Goal: Task Accomplishment & Management: Use online tool/utility

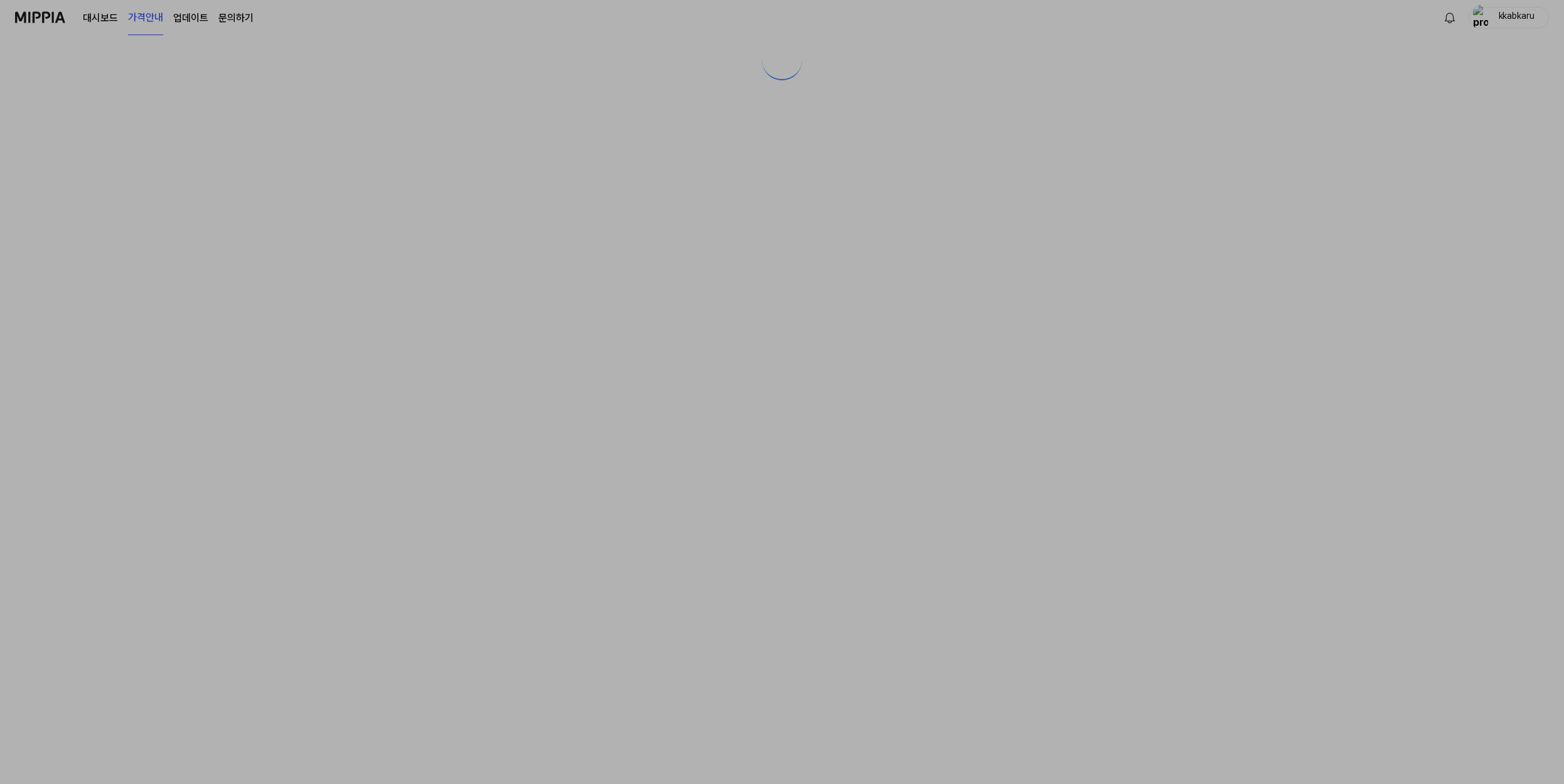
click at [1121, 385] on div at bounding box center [782, 392] width 1564 height 784
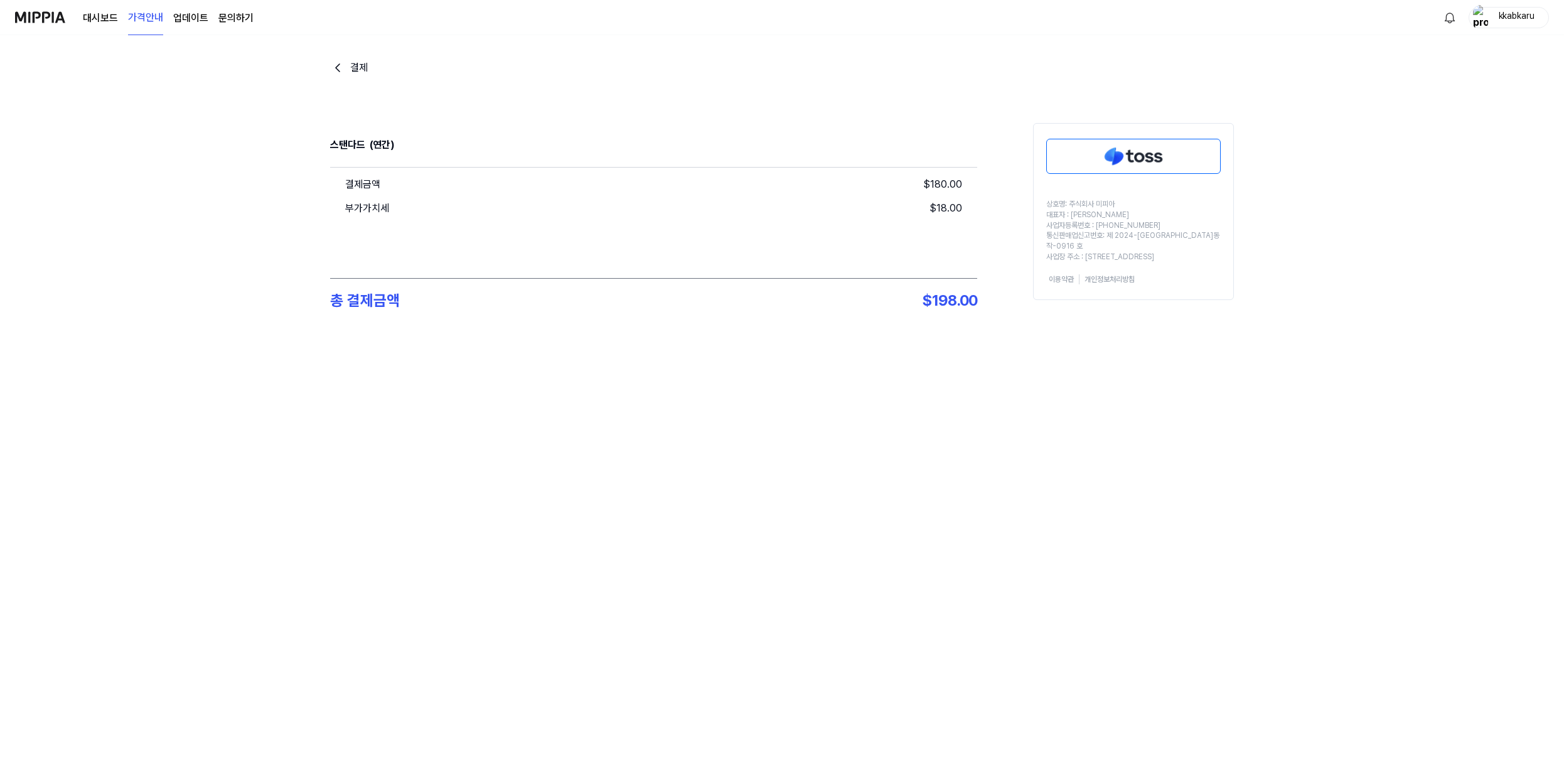
click at [1121, 176] on div at bounding box center [1133, 156] width 199 height 50
click at [1121, 174] on div at bounding box center [1133, 156] width 199 height 50
click at [1121, 165] on img at bounding box center [1134, 156] width 173 height 34
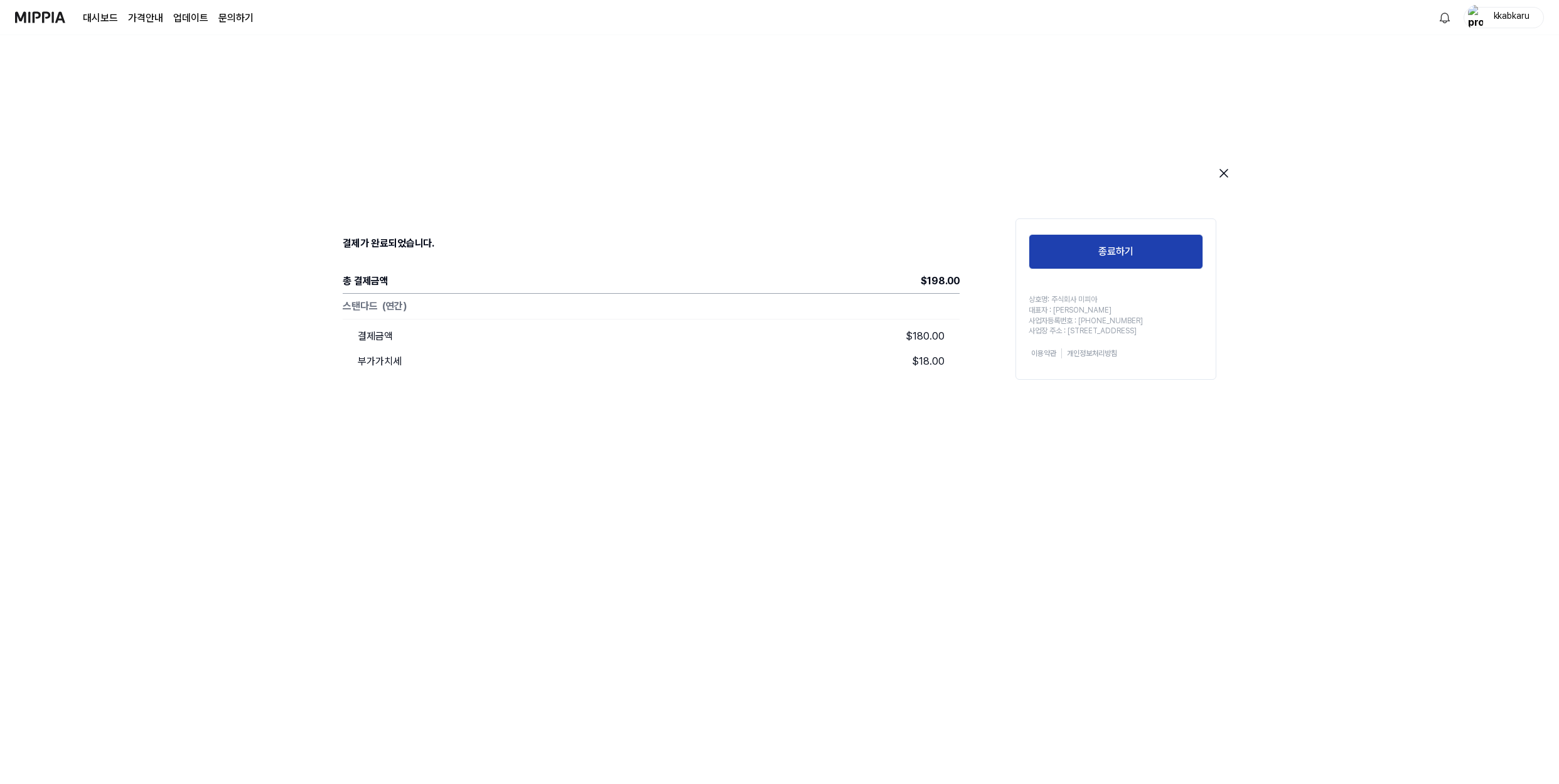
click at [1151, 245] on button "종료하기" at bounding box center [1116, 251] width 174 height 35
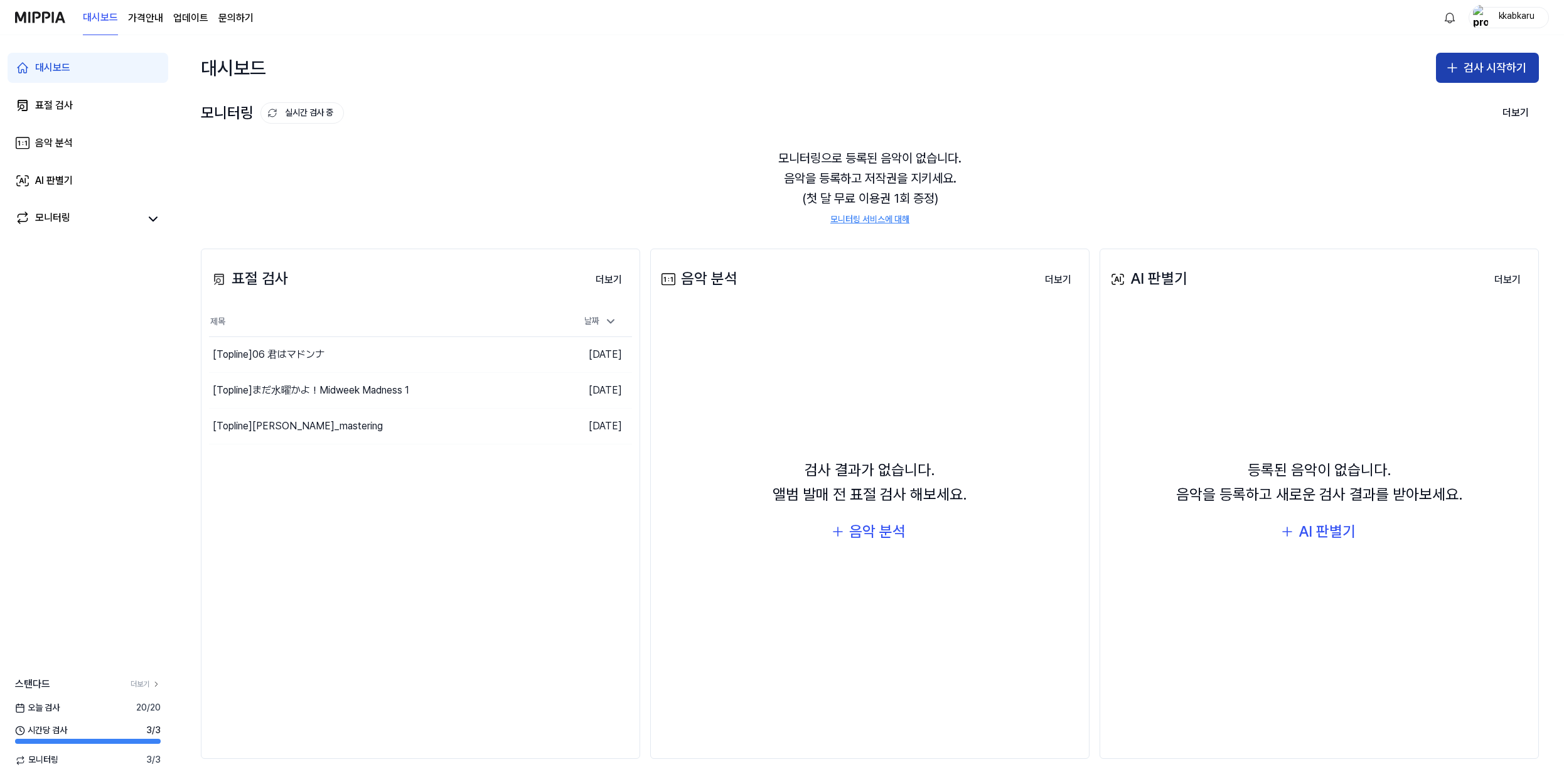
click at [1489, 66] on button "검사 시작하기" at bounding box center [1487, 67] width 103 height 30
click at [1457, 107] on button "표절 검사" at bounding box center [1464, 102] width 140 height 22
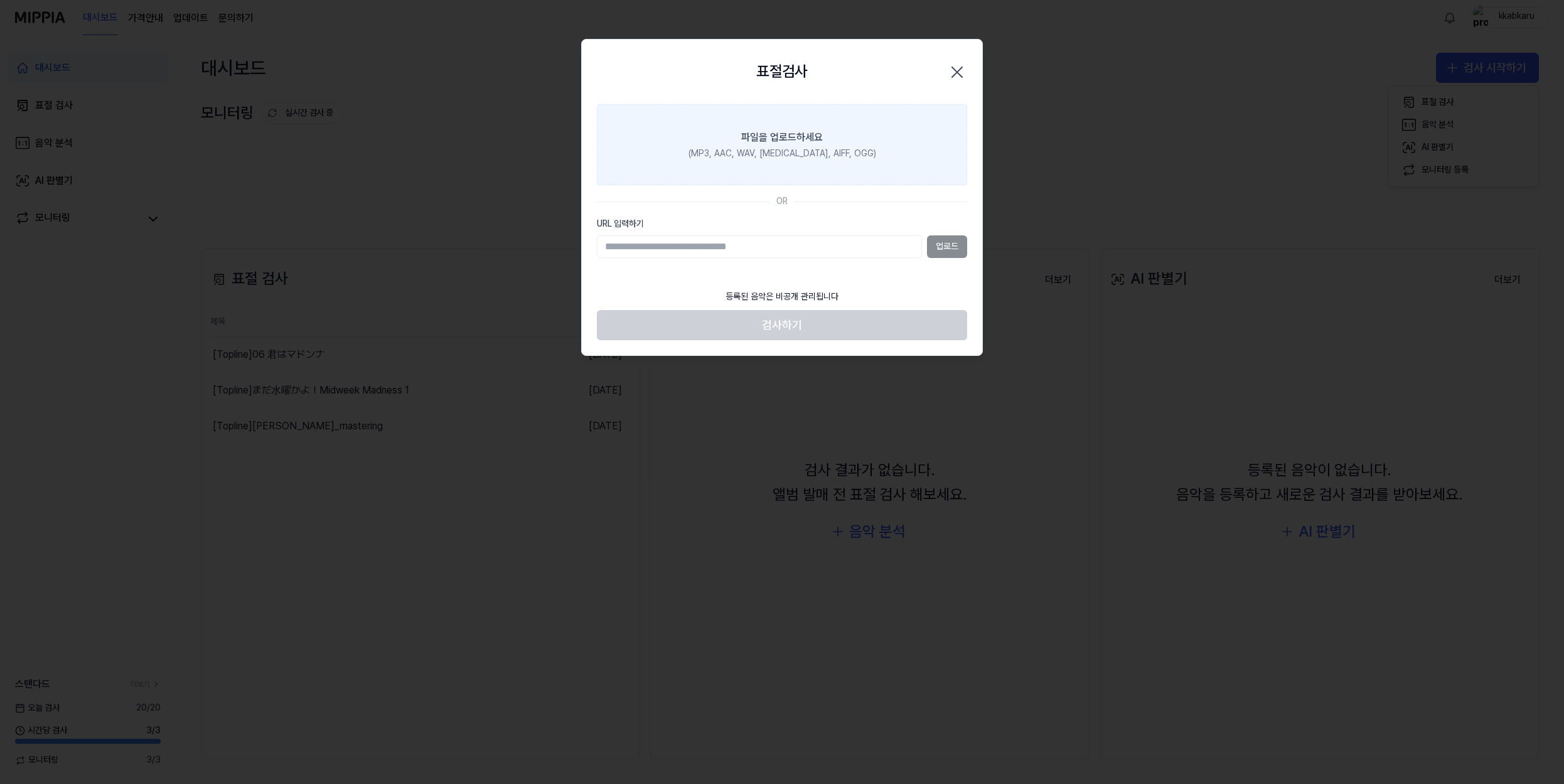
click at [796, 163] on label "파일을 업로드하세요 (MP3, AAC, WAV, [MEDICAL_DATA], AIFF, OGG)" at bounding box center [782, 145] width 370 height 82
click at [0, 0] on input "파일을 업로드하세요 (MP3, AAC, WAV, [MEDICAL_DATA], AIFF, OGG)" at bounding box center [0, 0] width 0 height 0
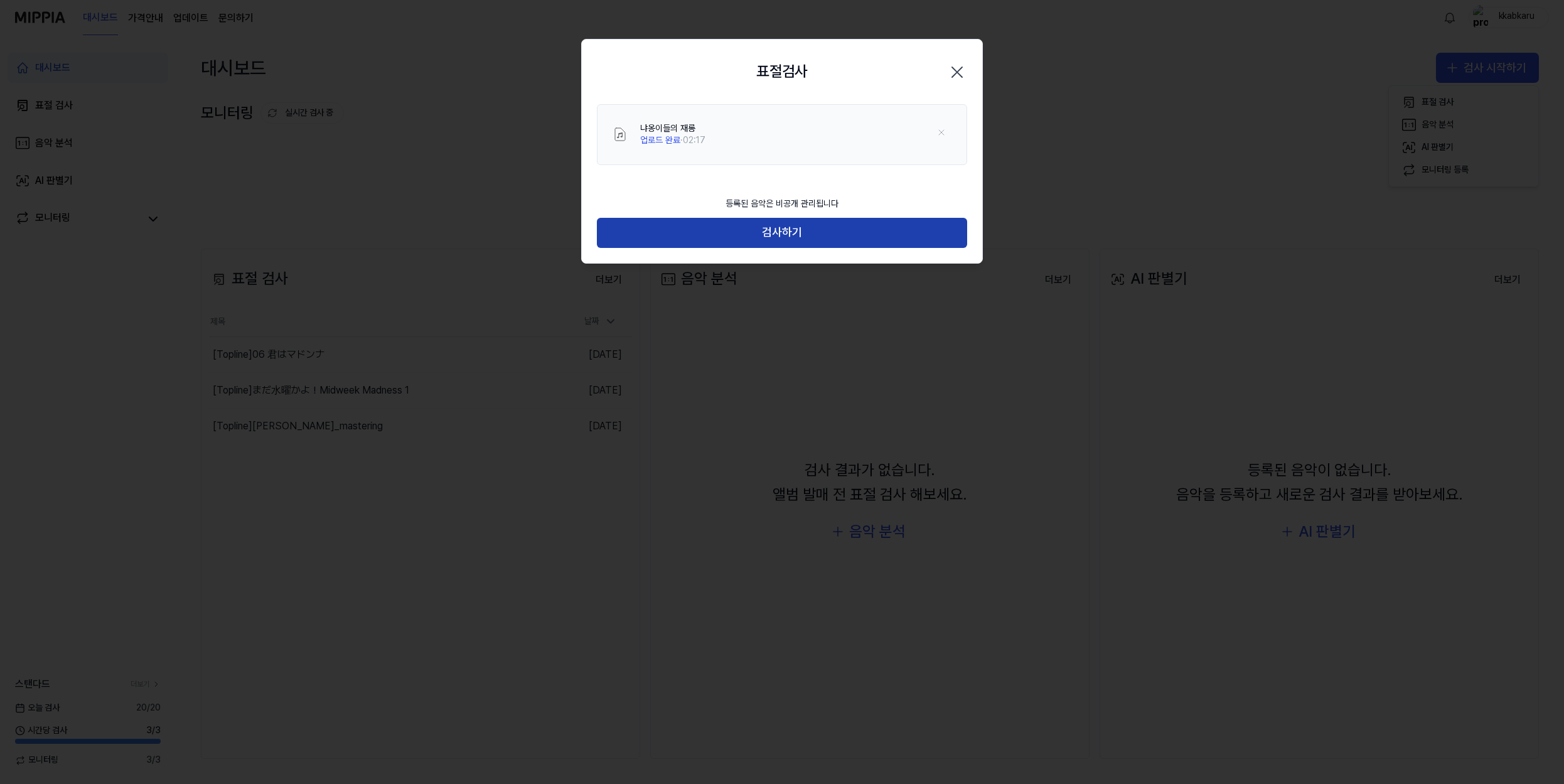
click at [847, 228] on button "검사하기" at bounding box center [782, 232] width 370 height 30
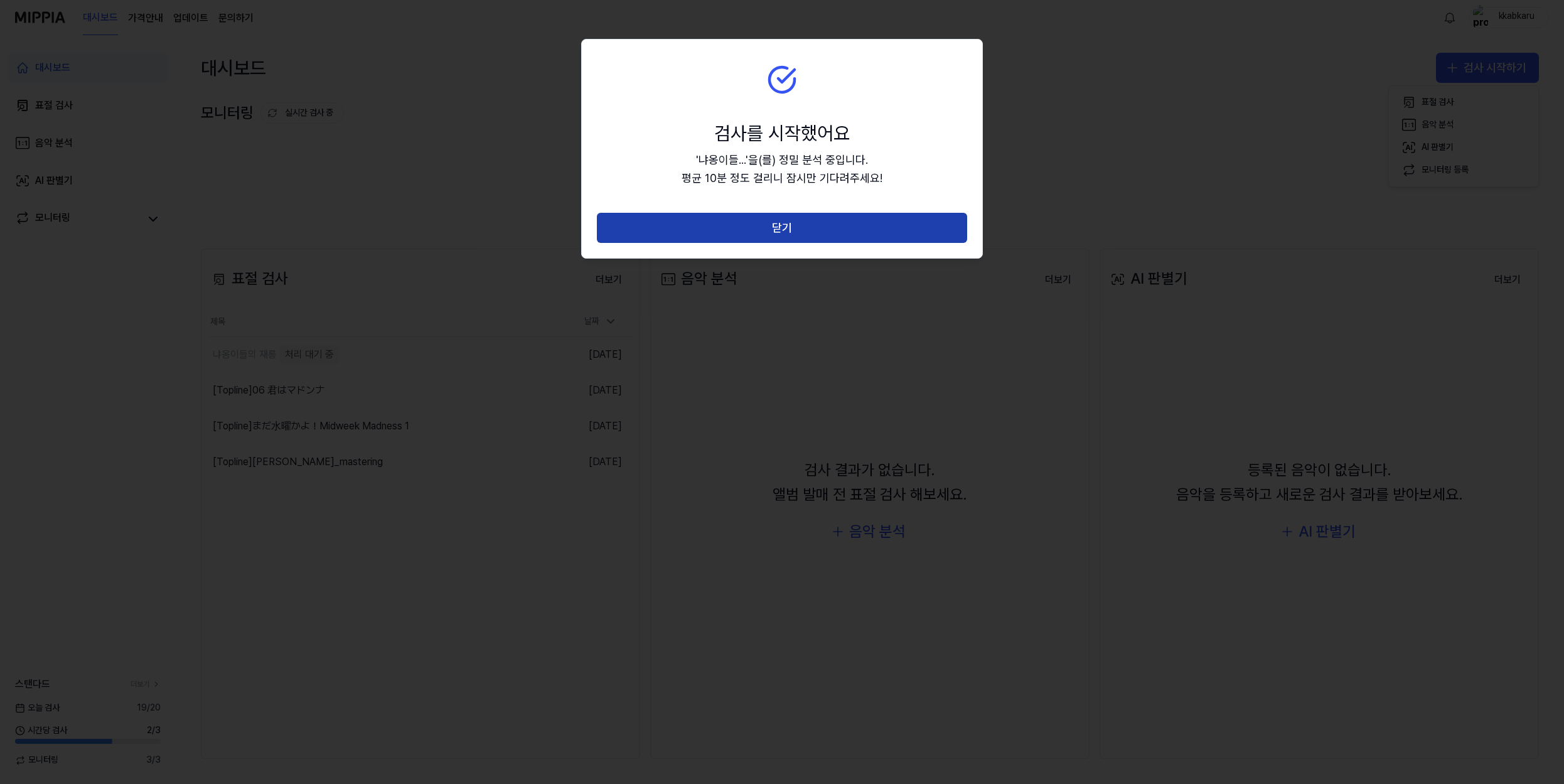
click at [863, 226] on button "닫기" at bounding box center [782, 228] width 370 height 30
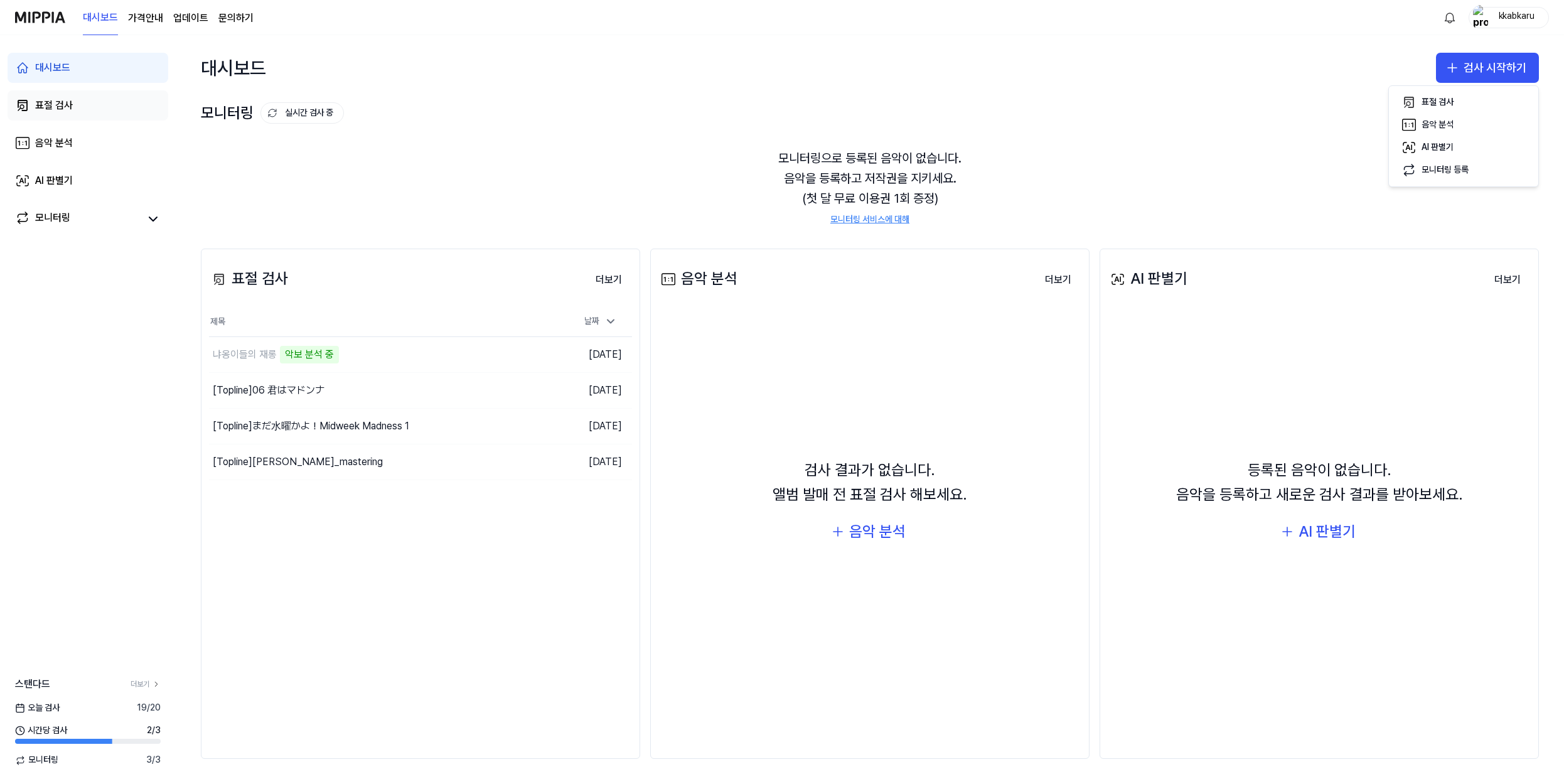
click at [63, 110] on div "표절 검사" at bounding box center [54, 105] width 38 height 15
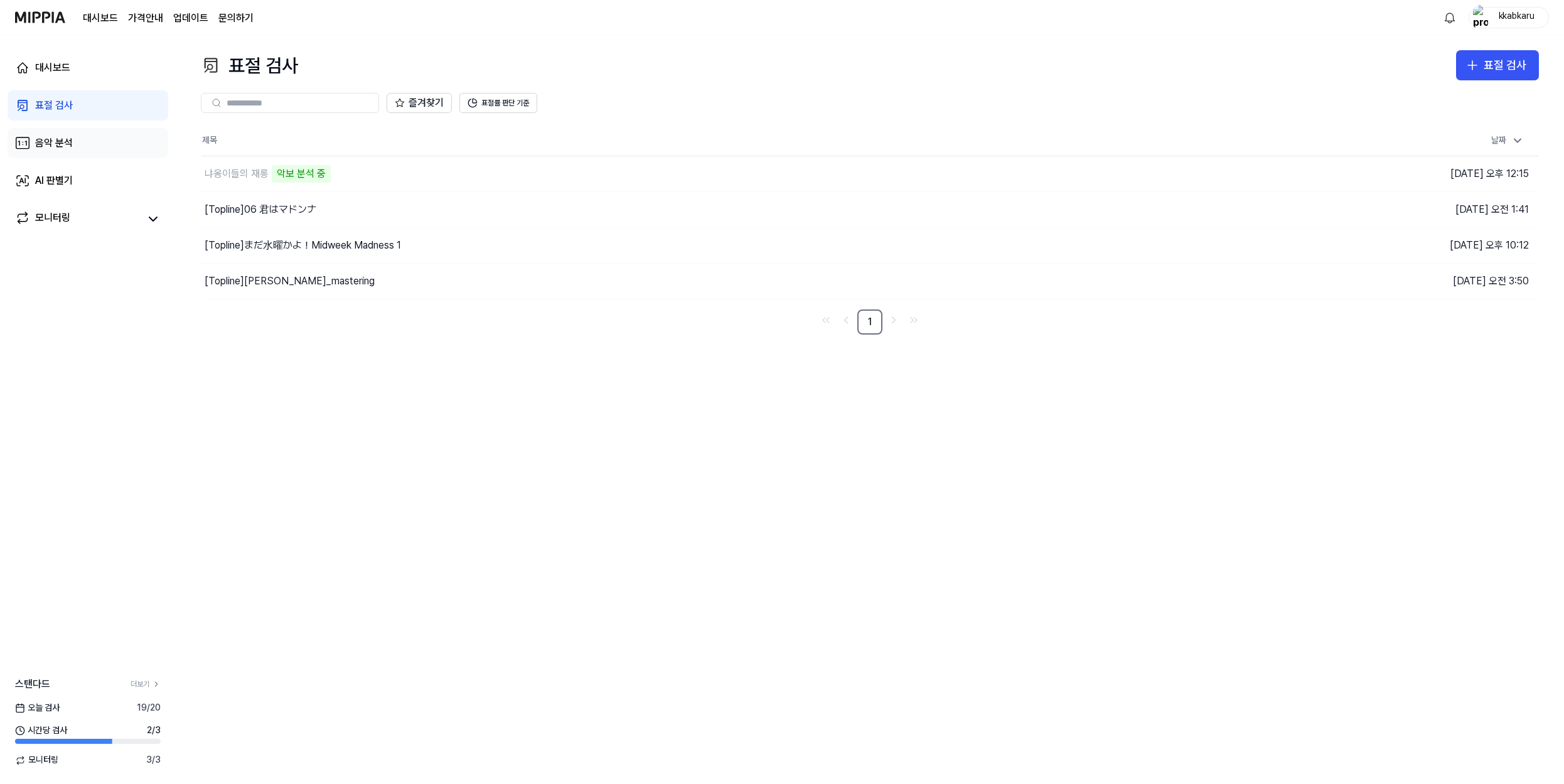
click at [68, 148] on div "음악 분석" at bounding box center [54, 142] width 38 height 15
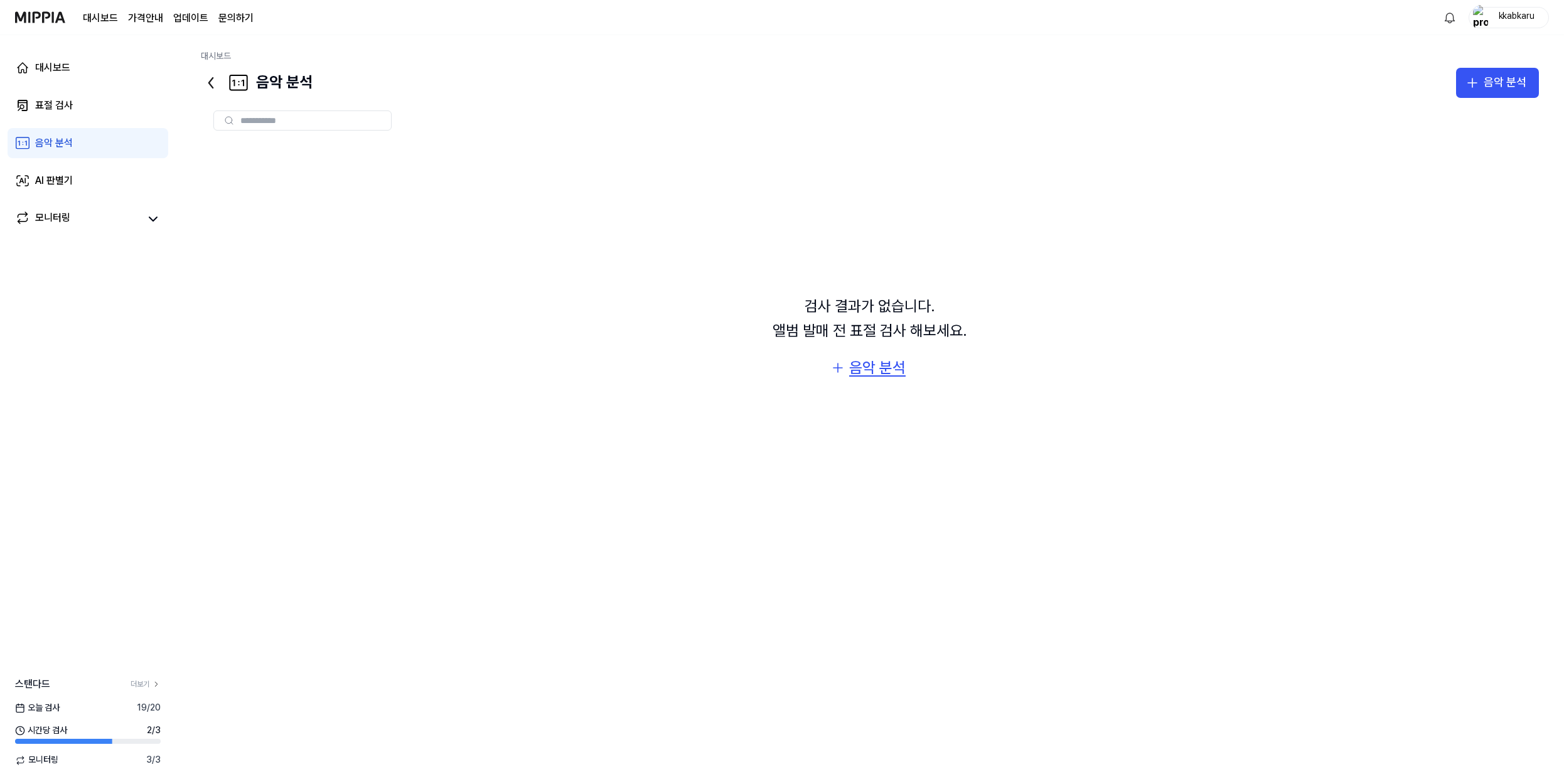
click at [888, 365] on div "음악 분석" at bounding box center [876, 368] width 56 height 24
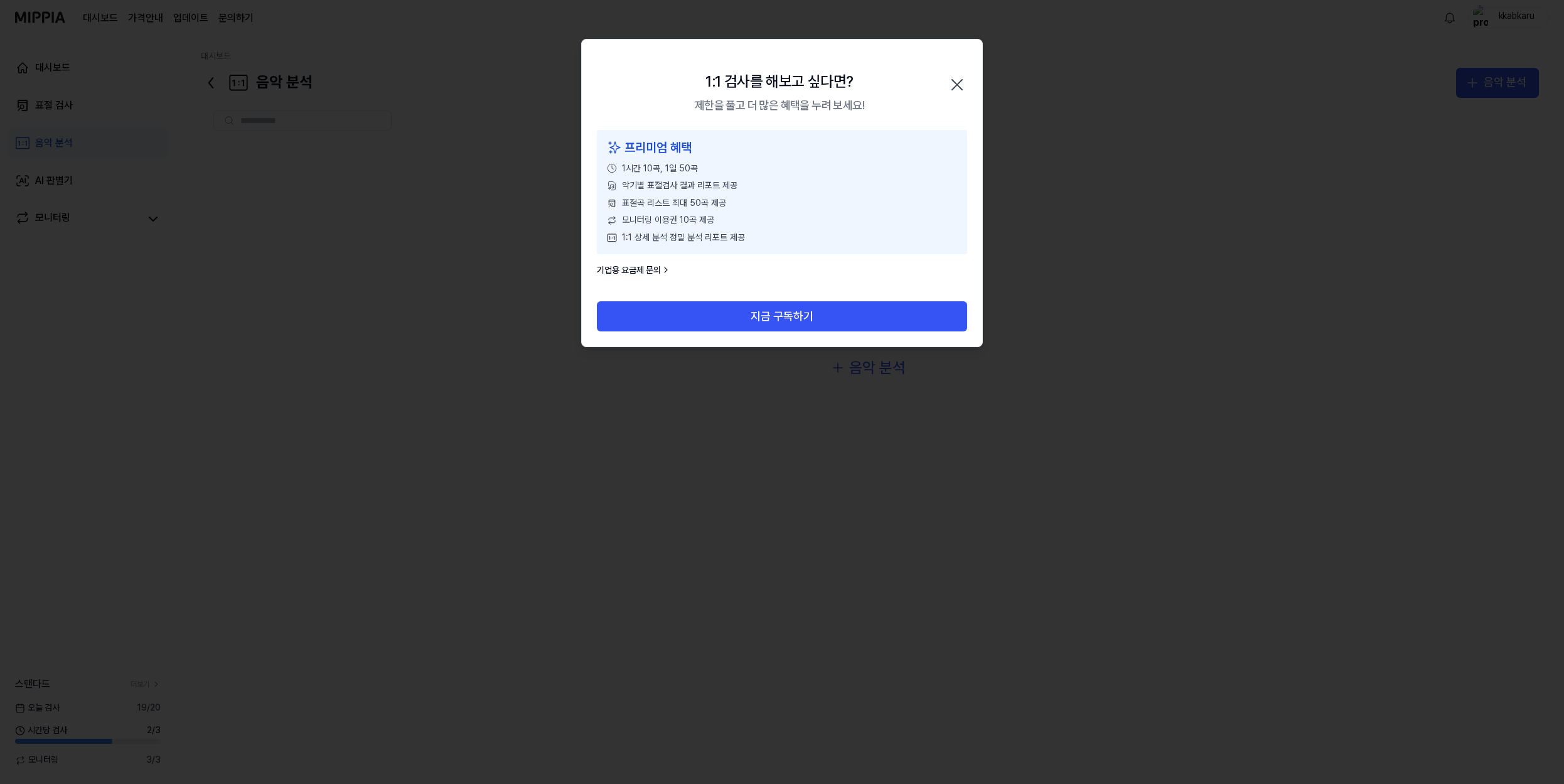
click at [955, 82] on icon "button" at bounding box center [958, 85] width 10 height 10
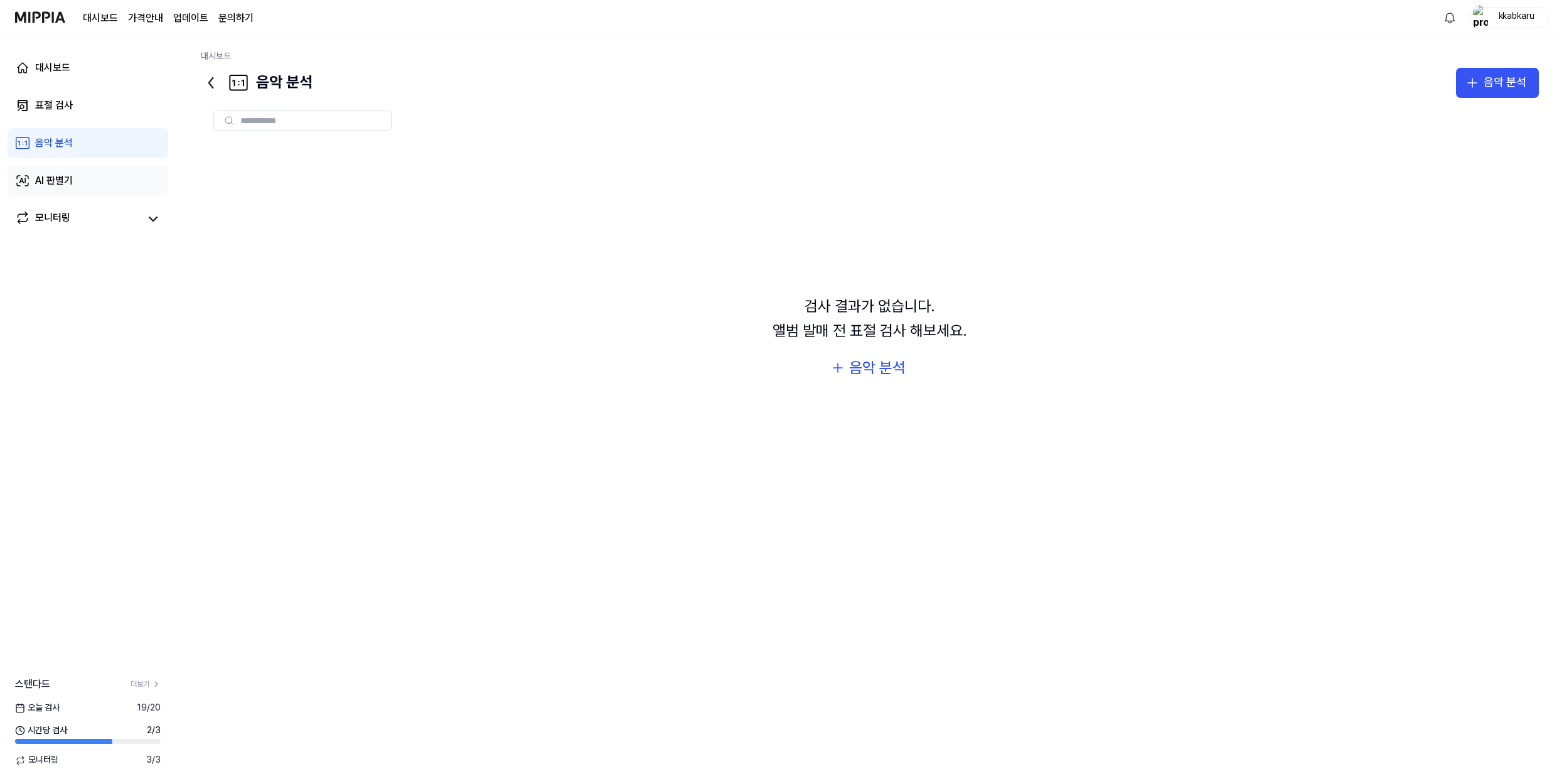
click at [95, 180] on link "AI 판별기" at bounding box center [88, 180] width 160 height 30
click at [870, 367] on div "AI 판별기" at bounding box center [877, 368] width 57 height 24
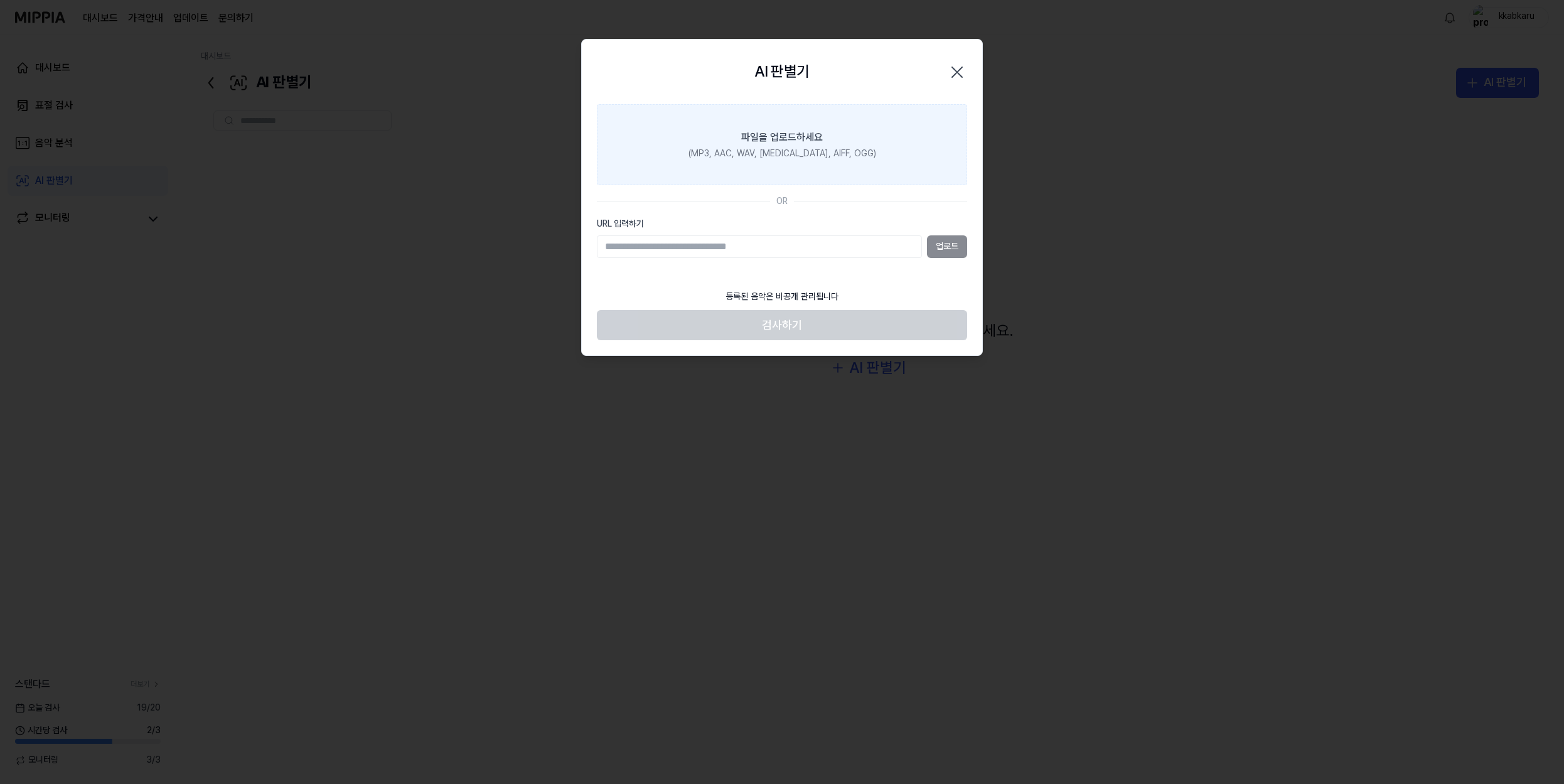
click at [806, 140] on div "파일을 업로드하세요" at bounding box center [782, 137] width 82 height 15
click at [0, 0] on input "파일을 업로드하세요 (MP3, AAC, WAV, [MEDICAL_DATA], AIFF, OGG)" at bounding box center [0, 0] width 0 height 0
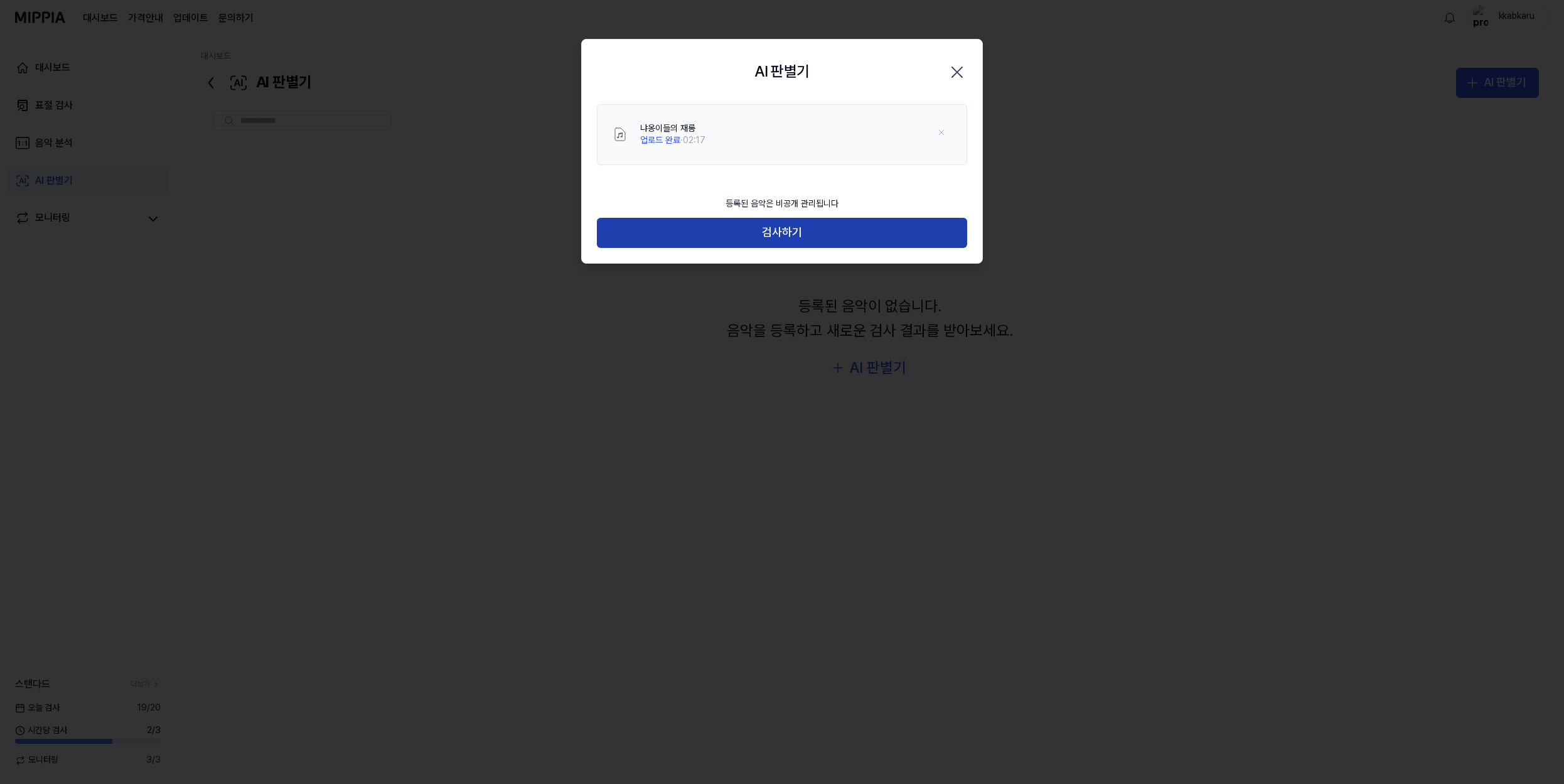
click at [839, 236] on button "검사하기" at bounding box center [782, 232] width 370 height 30
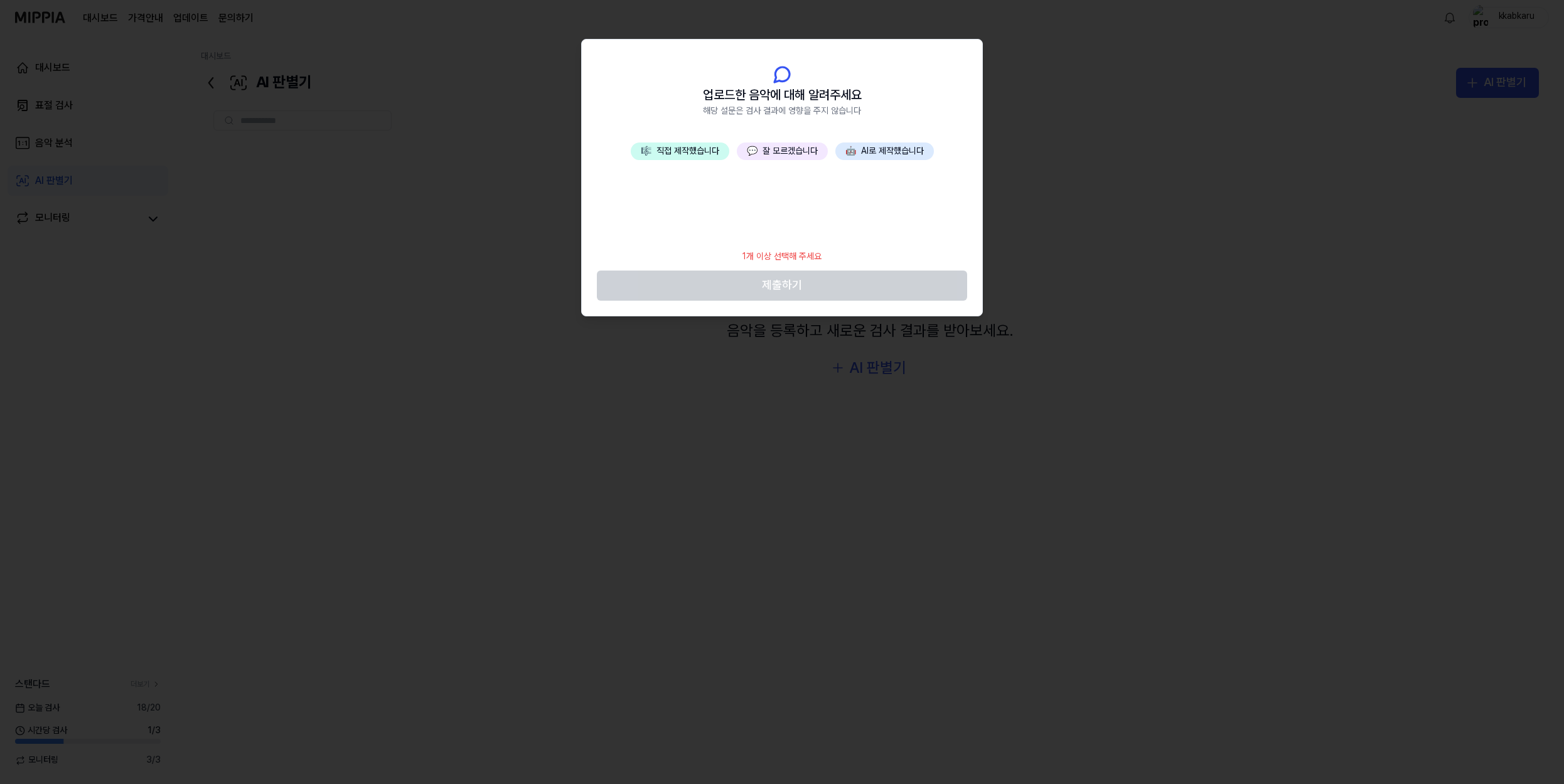
click at [688, 151] on button "🎼 직접 제작했습니다" at bounding box center [680, 151] width 98 height 17
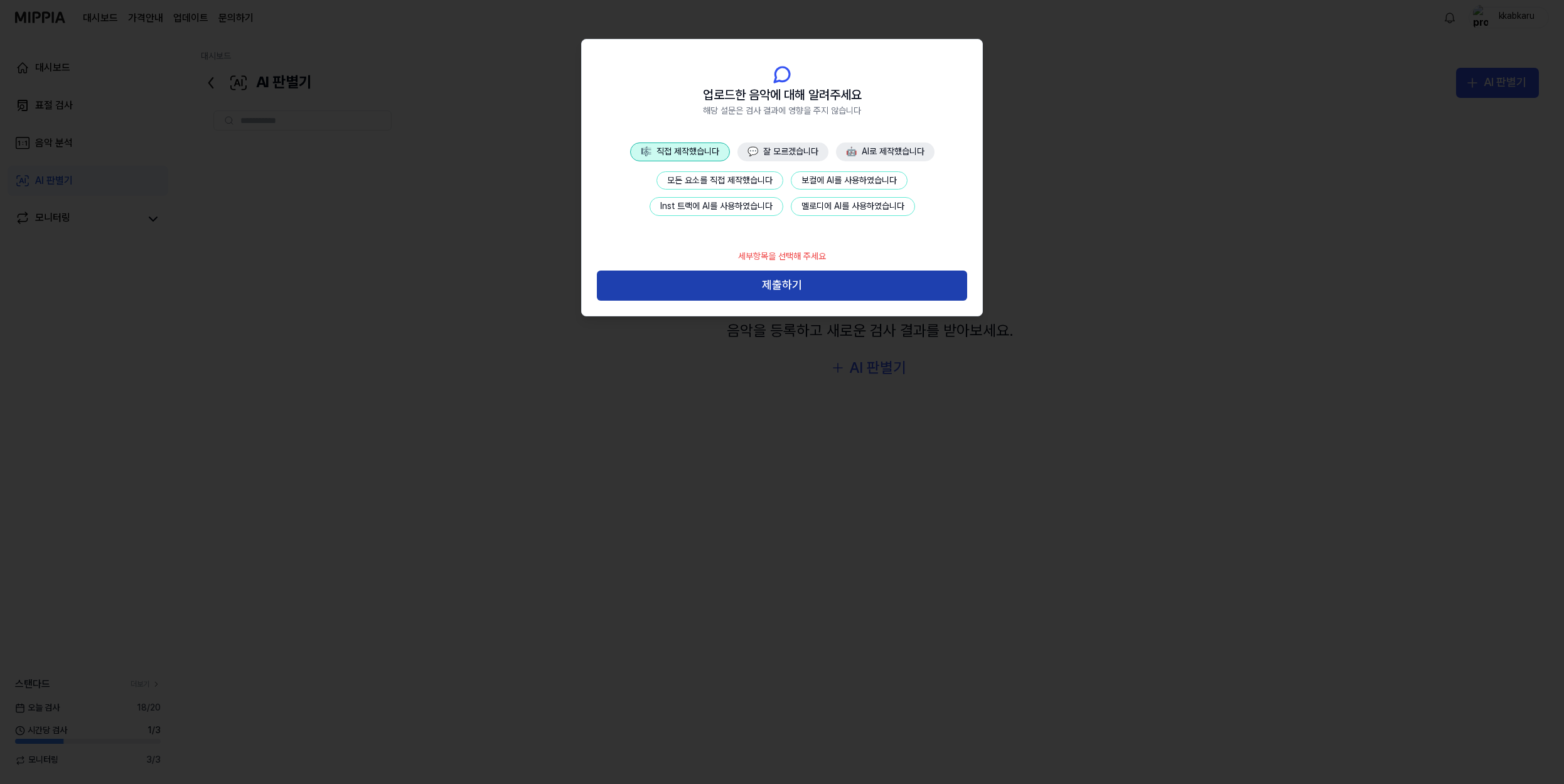
click at [770, 278] on button "제출하기" at bounding box center [782, 285] width 370 height 30
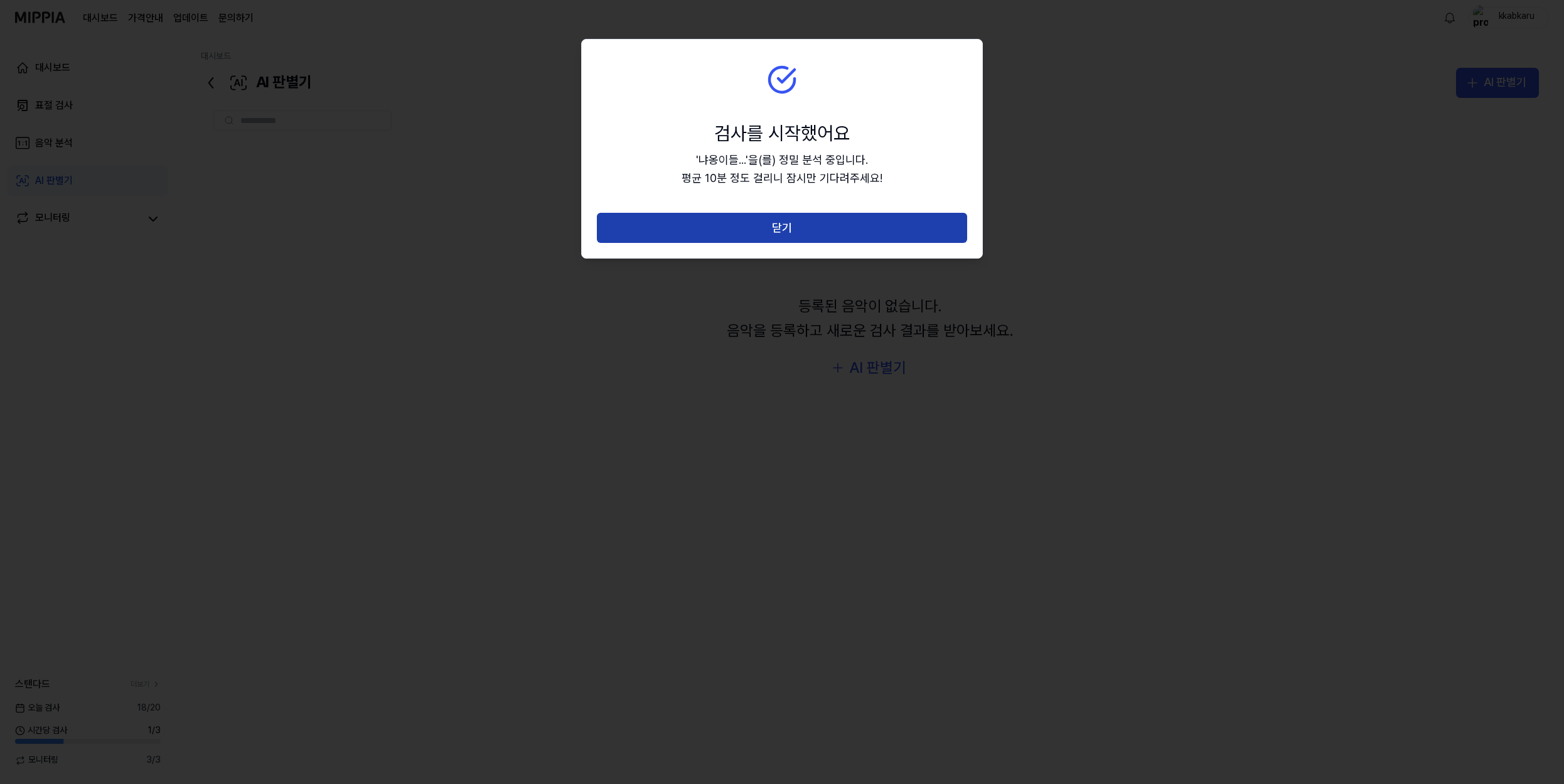
click at [800, 232] on button "닫기" at bounding box center [782, 228] width 370 height 30
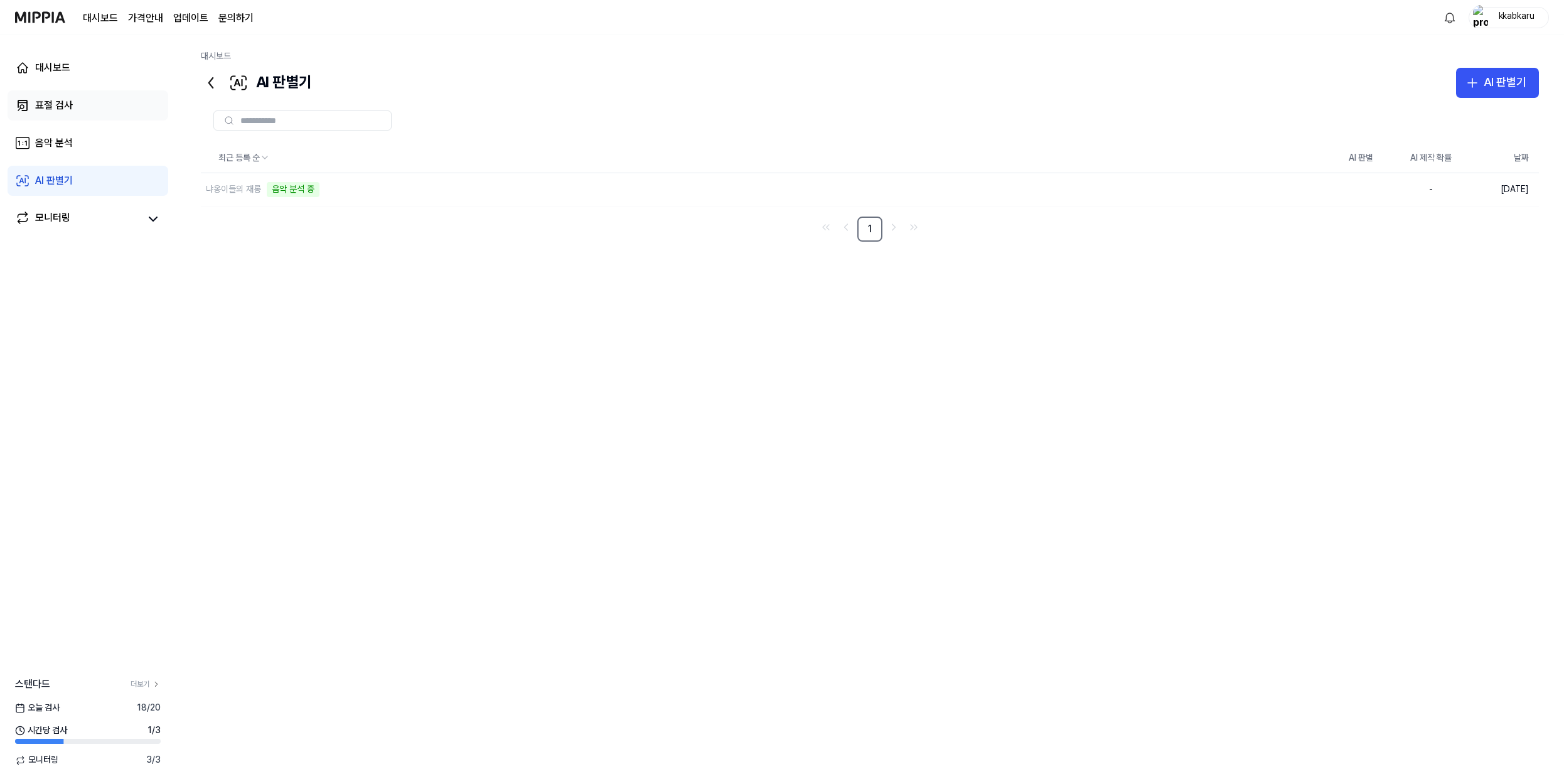
click at [69, 107] on div "표절 검사" at bounding box center [54, 105] width 38 height 15
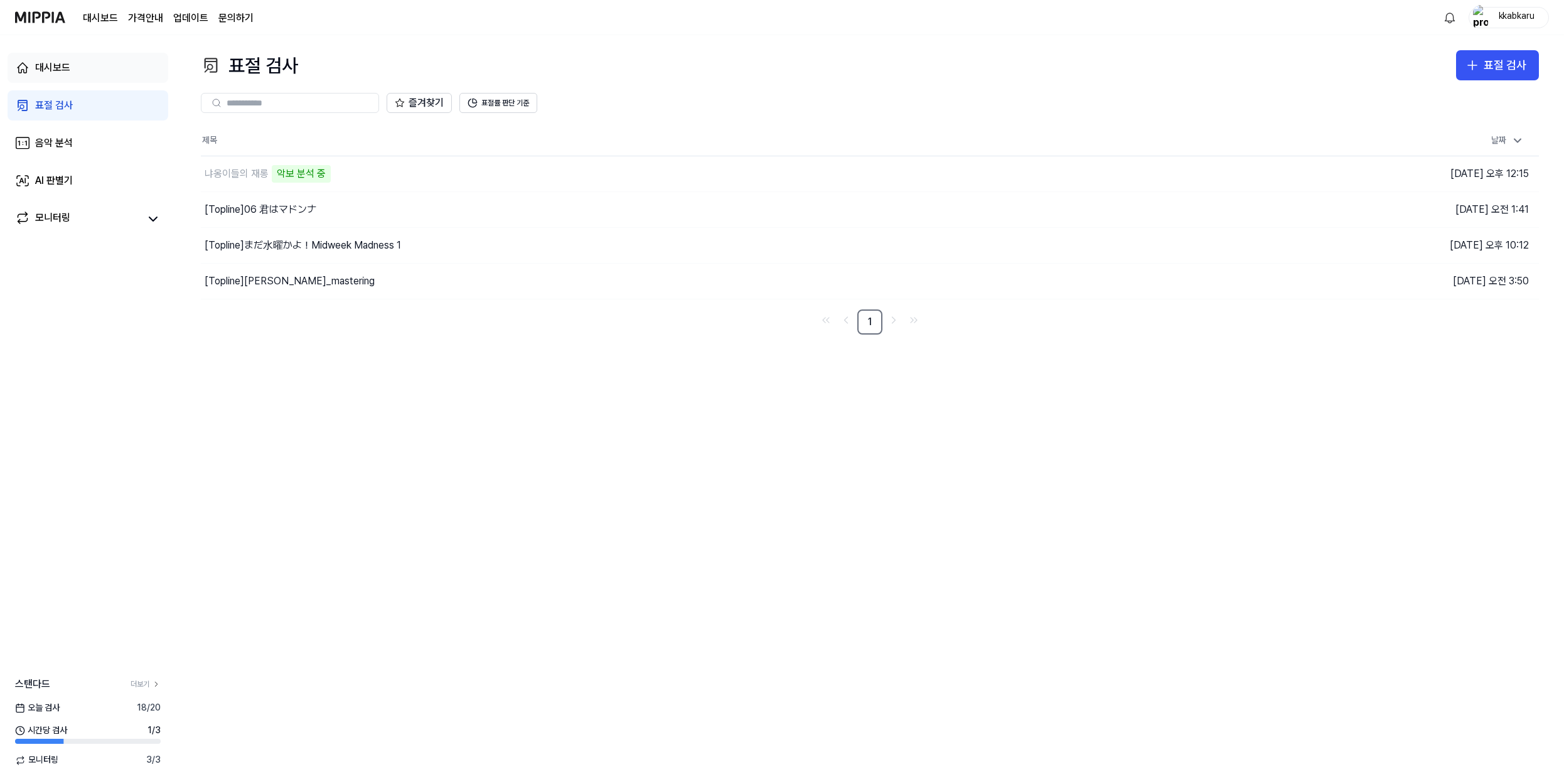
click at [98, 63] on link "대시보드" at bounding box center [88, 67] width 160 height 30
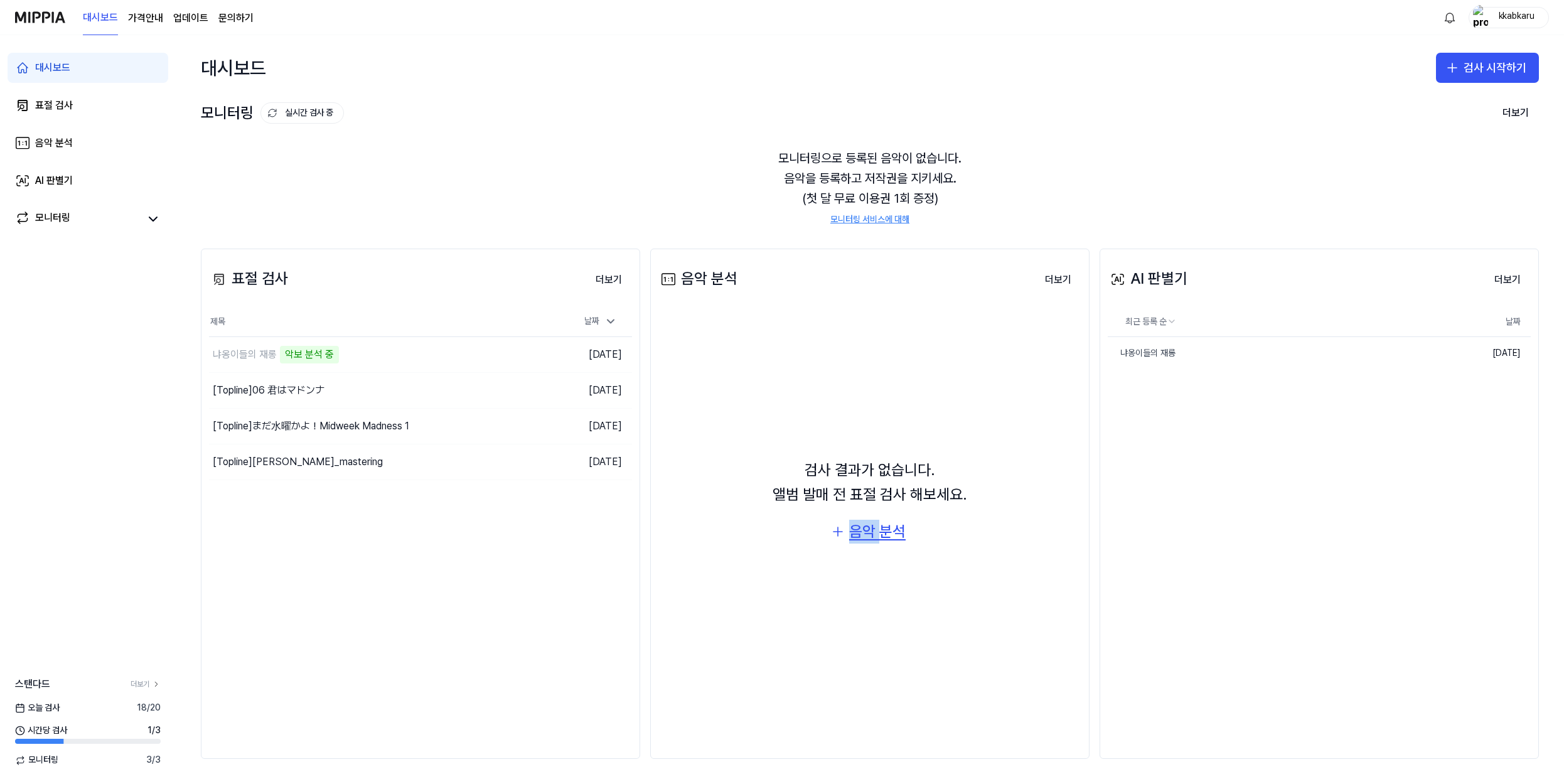
click at [883, 519] on div "검사 결과가 없습니다. 앨범 발매 전 표절 검사 해보세요. 음악 분석" at bounding box center [870, 502] width 423 height 372
click at [883, 529] on div "음악 분석" at bounding box center [876, 531] width 56 height 24
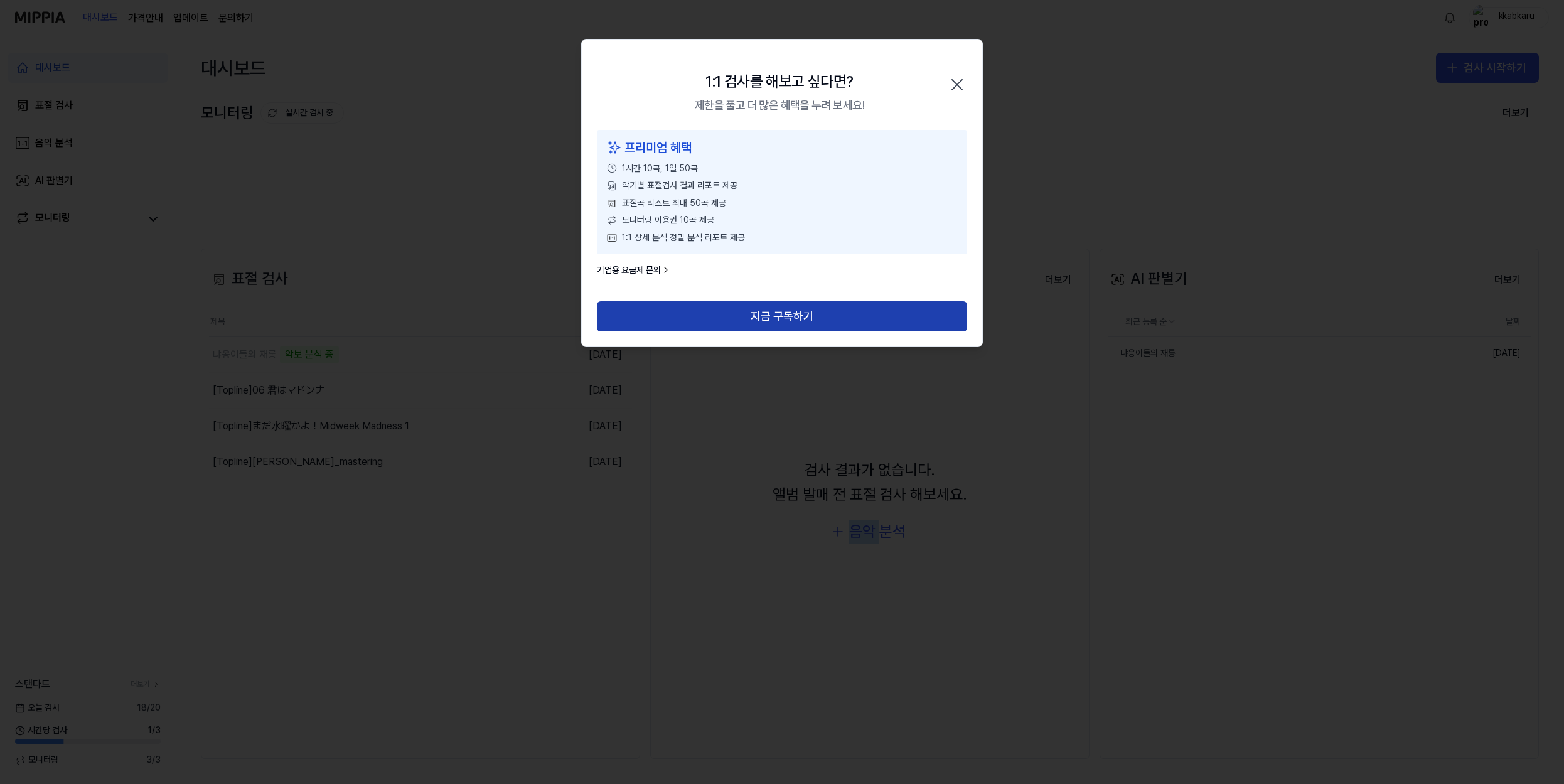
click at [772, 312] on button "지금 구독하기" at bounding box center [782, 316] width 370 height 30
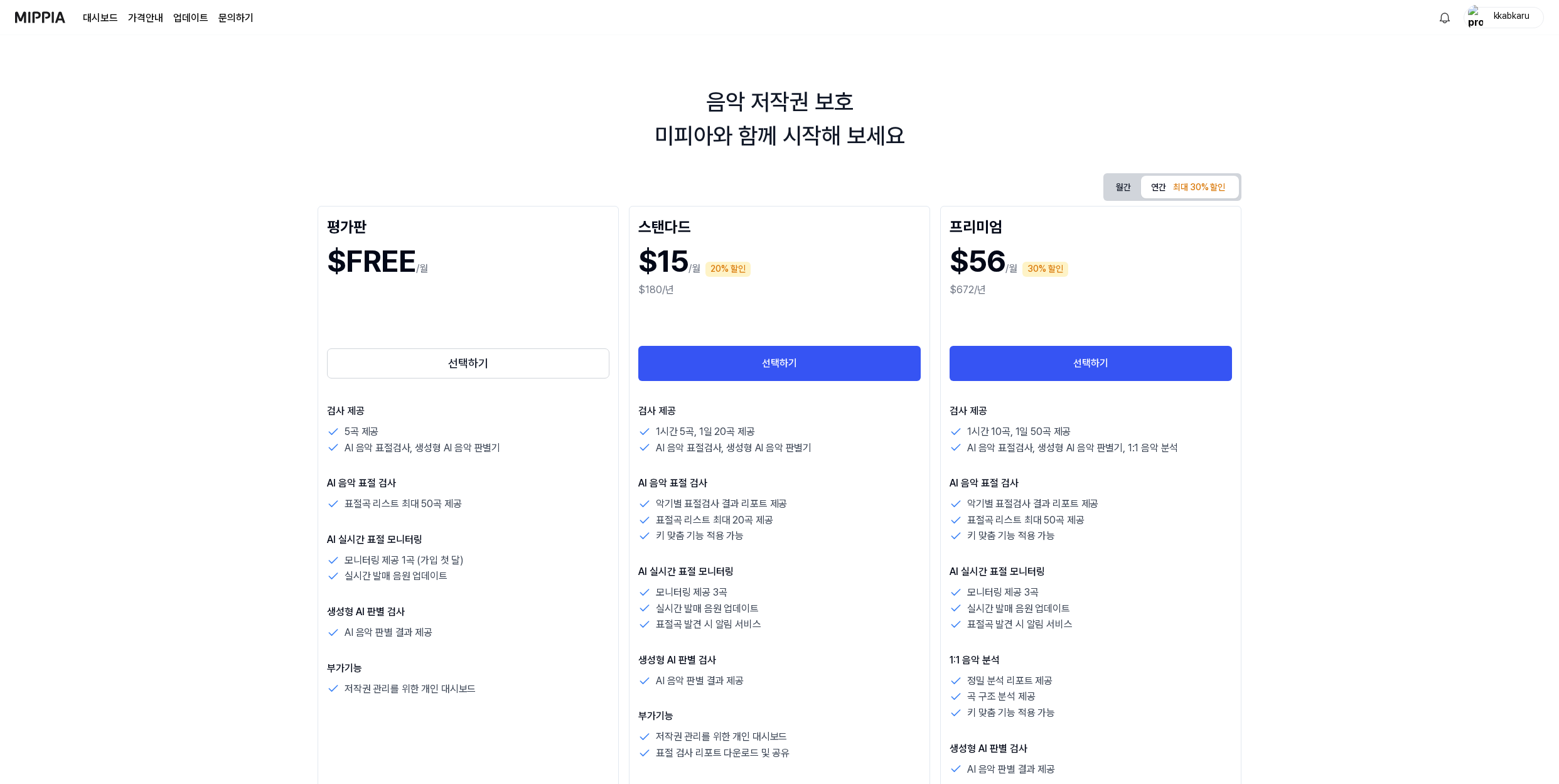
click at [41, 12] on img at bounding box center [40, 17] width 50 height 34
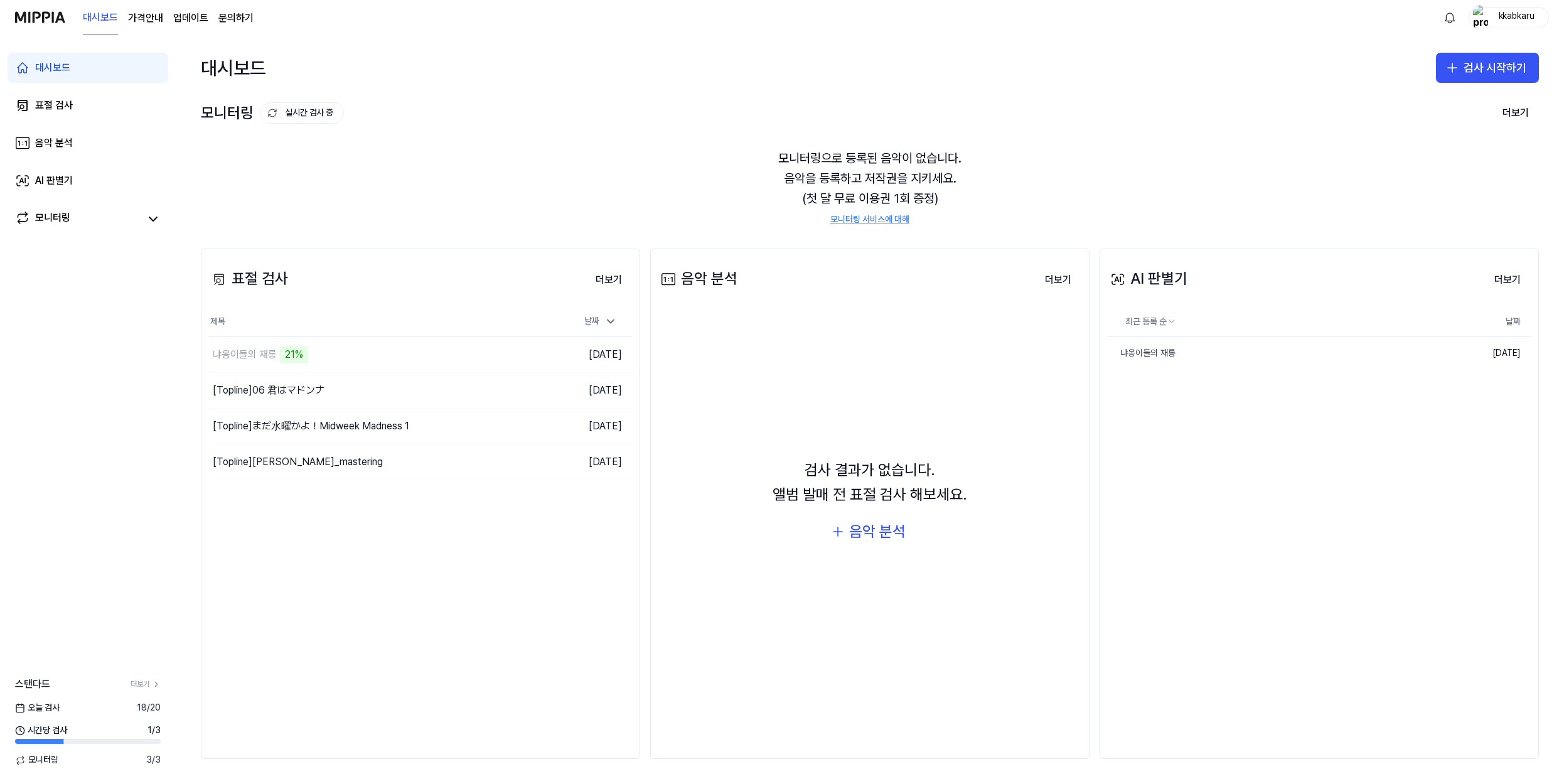
click at [115, 18] on link "대시보드" at bounding box center [100, 18] width 35 height 34
click at [66, 153] on link "음악 분석" at bounding box center [88, 142] width 160 height 30
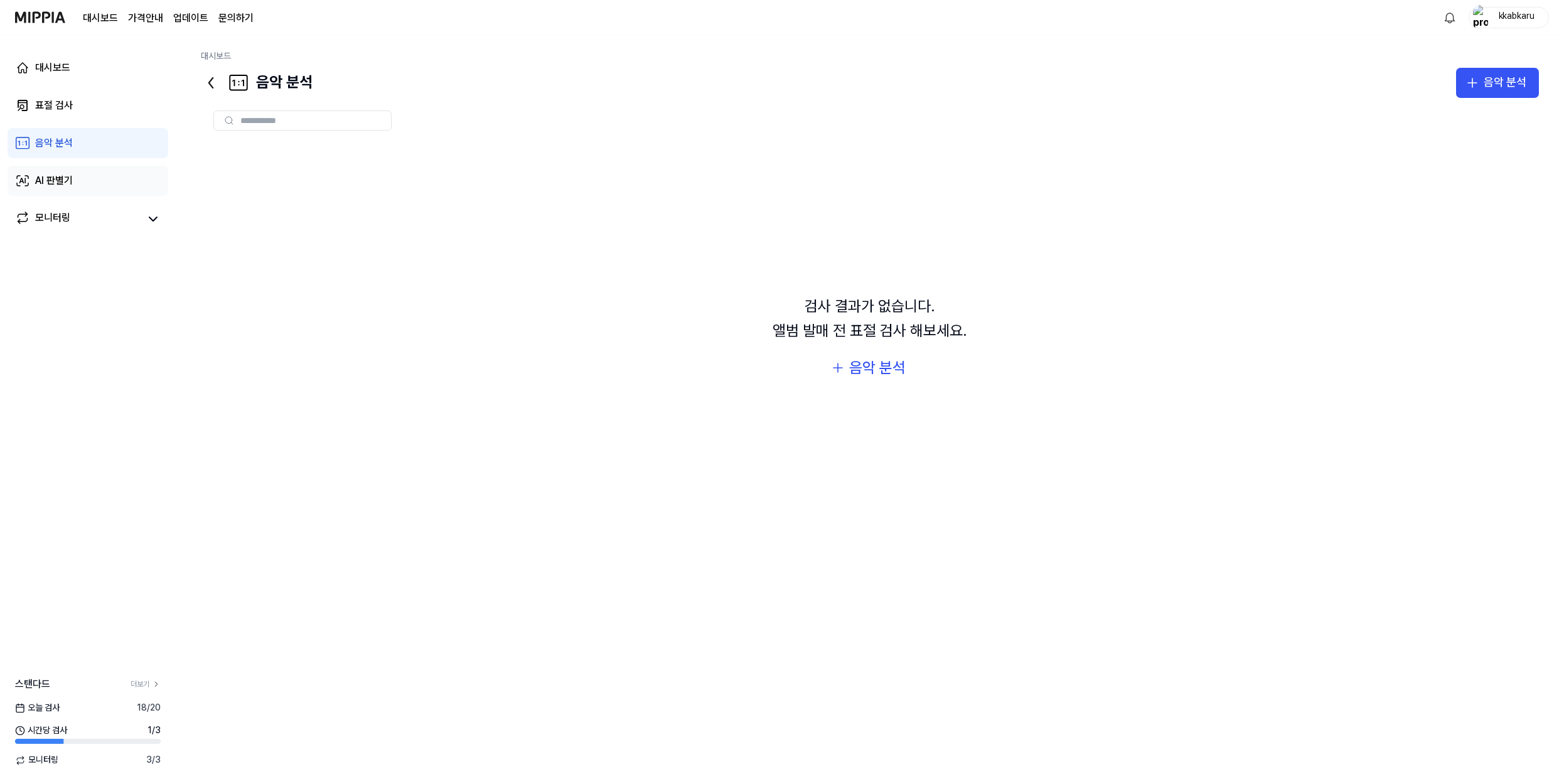
click at [64, 172] on link "AI 판별기" at bounding box center [88, 180] width 160 height 30
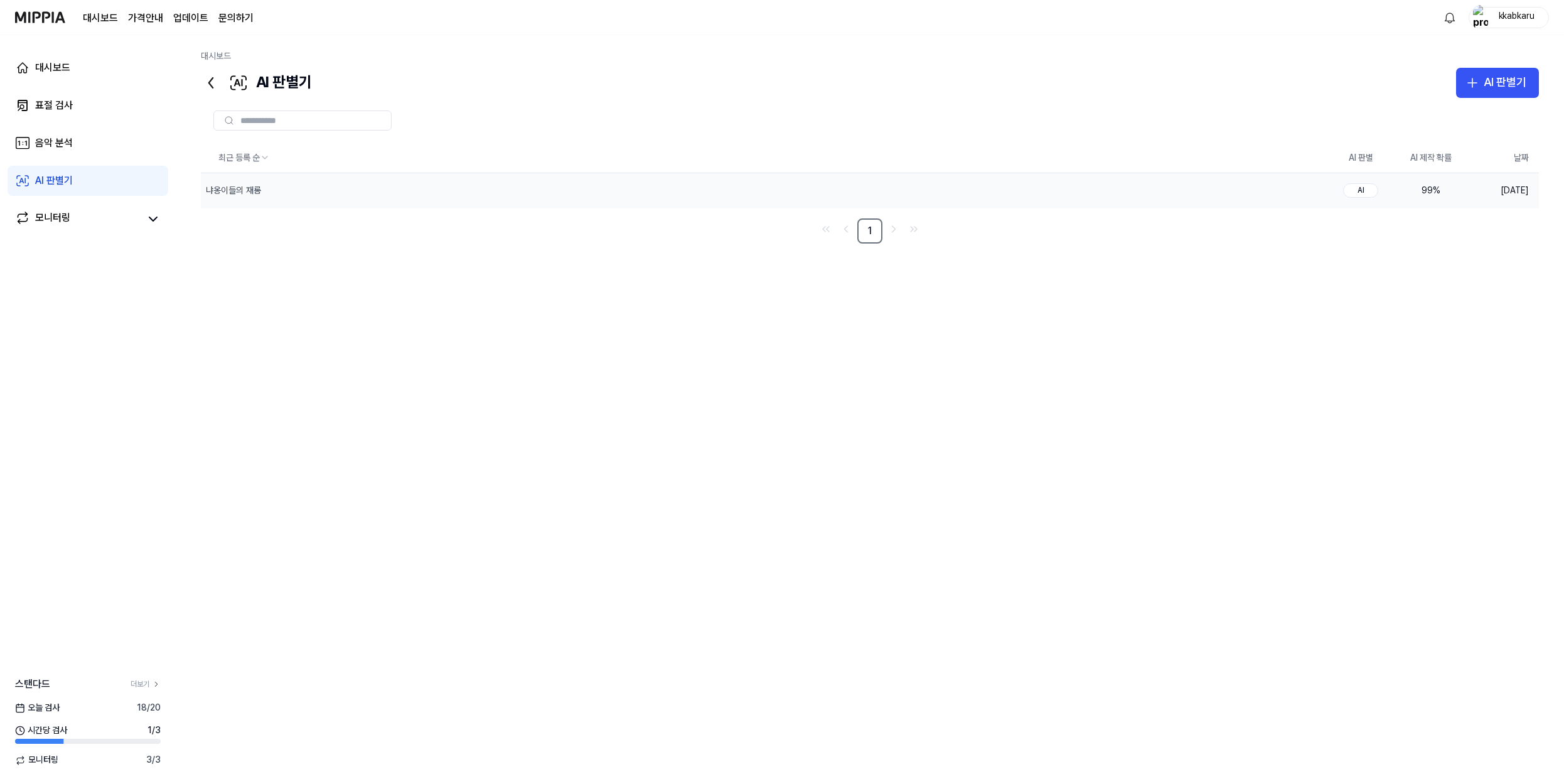
click at [1361, 195] on div "AI" at bounding box center [1360, 190] width 35 height 15
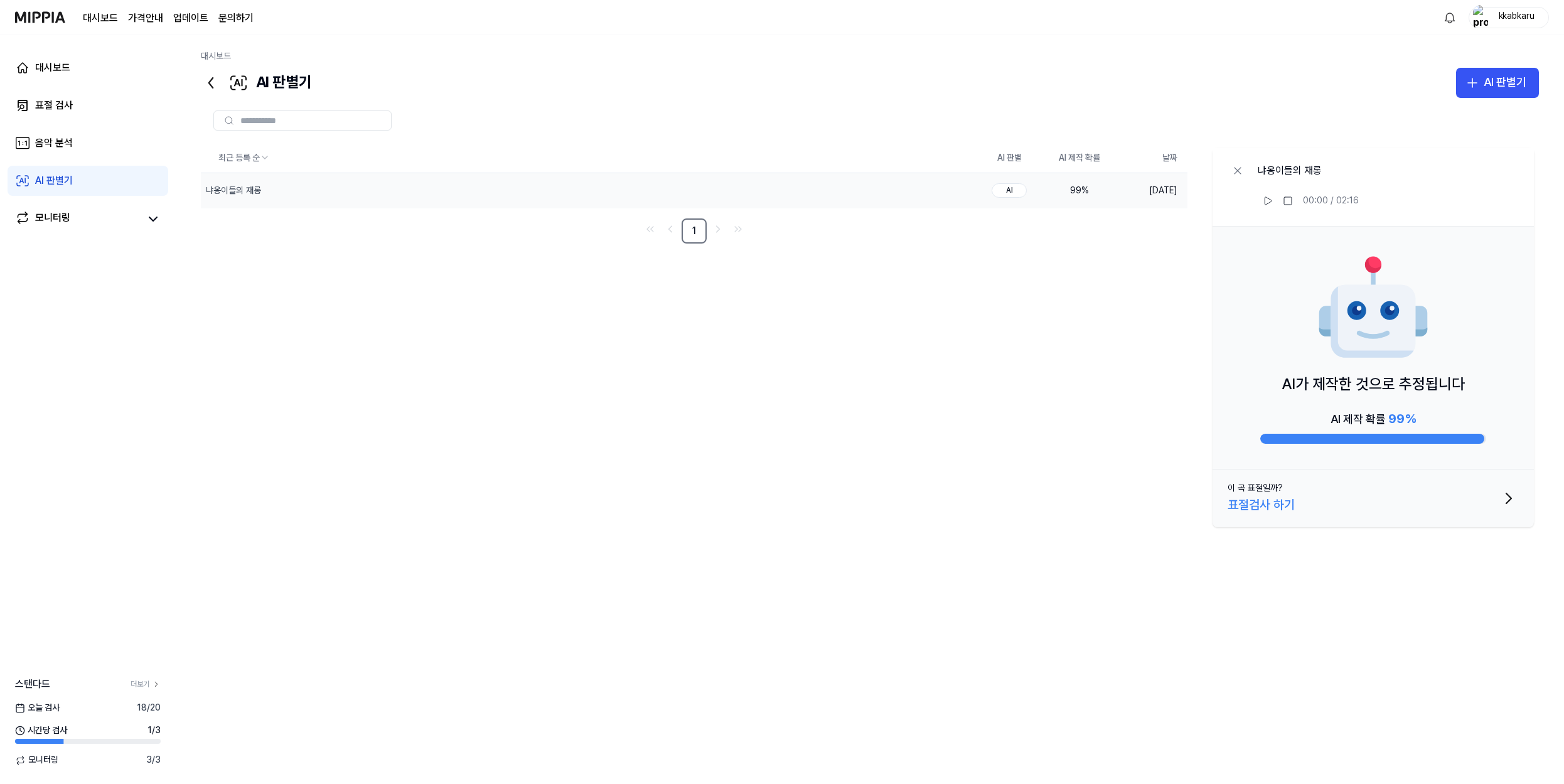
click at [1453, 364] on div "AI가 제작한 것으로 추정됩니다 AI 제작 확률 99 %" at bounding box center [1373, 348] width 322 height 243
click at [1169, 189] on td "2025.09.18." at bounding box center [1151, 191] width 72 height 35
click at [1019, 192] on div "AI" at bounding box center [1009, 190] width 35 height 15
click at [940, 190] on icon "button" at bounding box center [945, 191] width 10 height 10
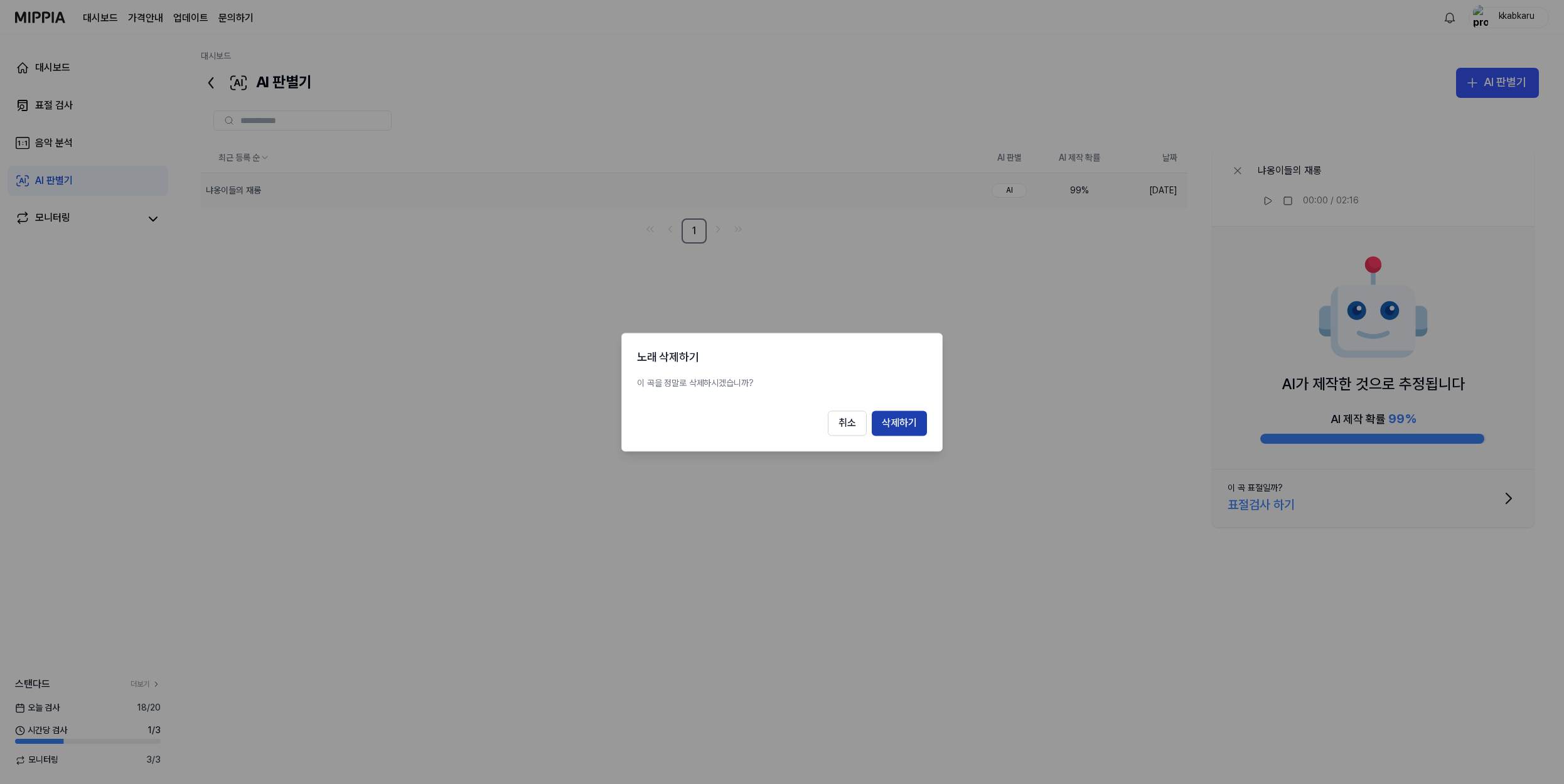
click at [911, 423] on button "삭제하기" at bounding box center [900, 423] width 55 height 25
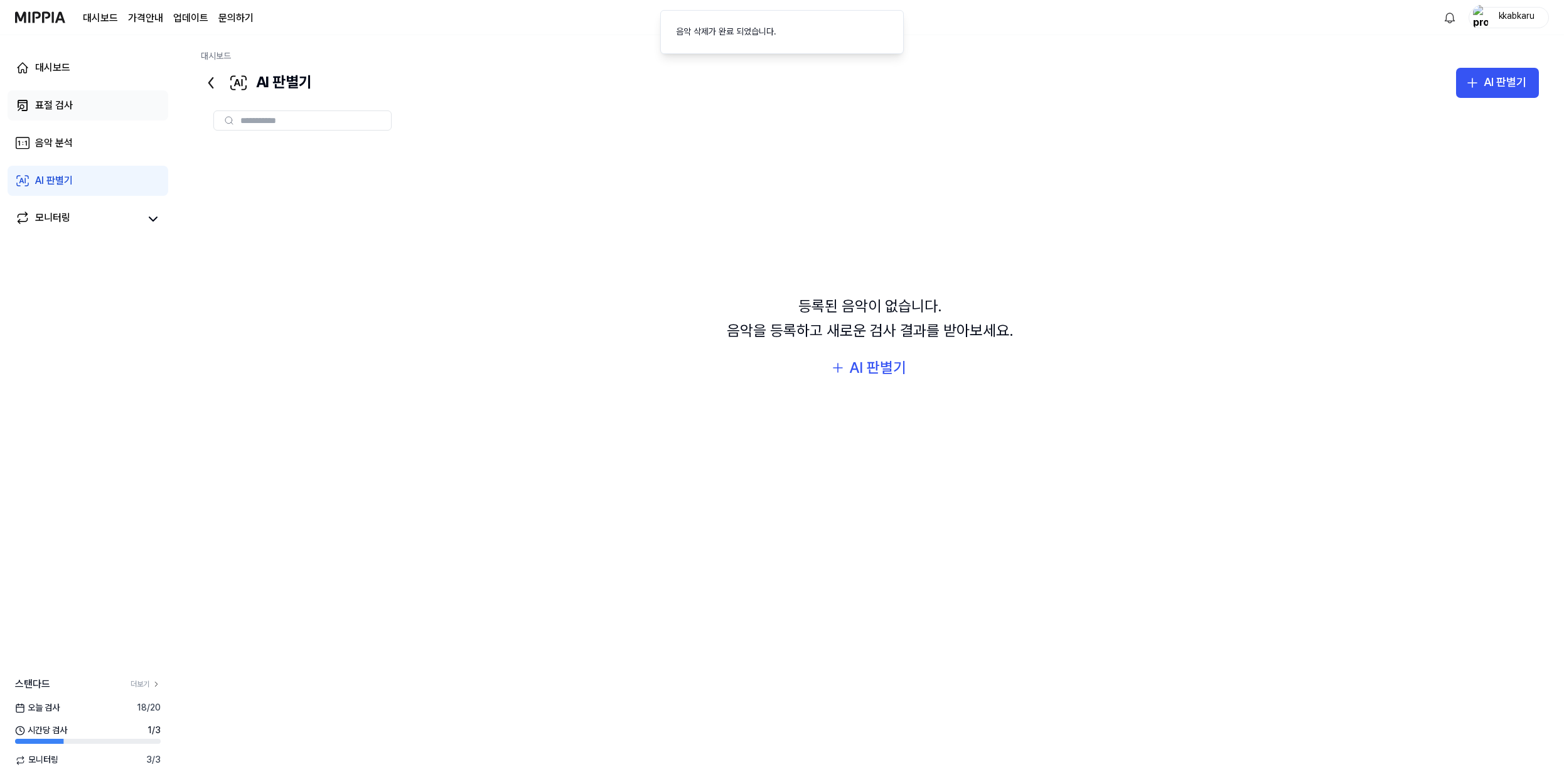
click at [128, 103] on link "표절 검사" at bounding box center [88, 105] width 160 height 30
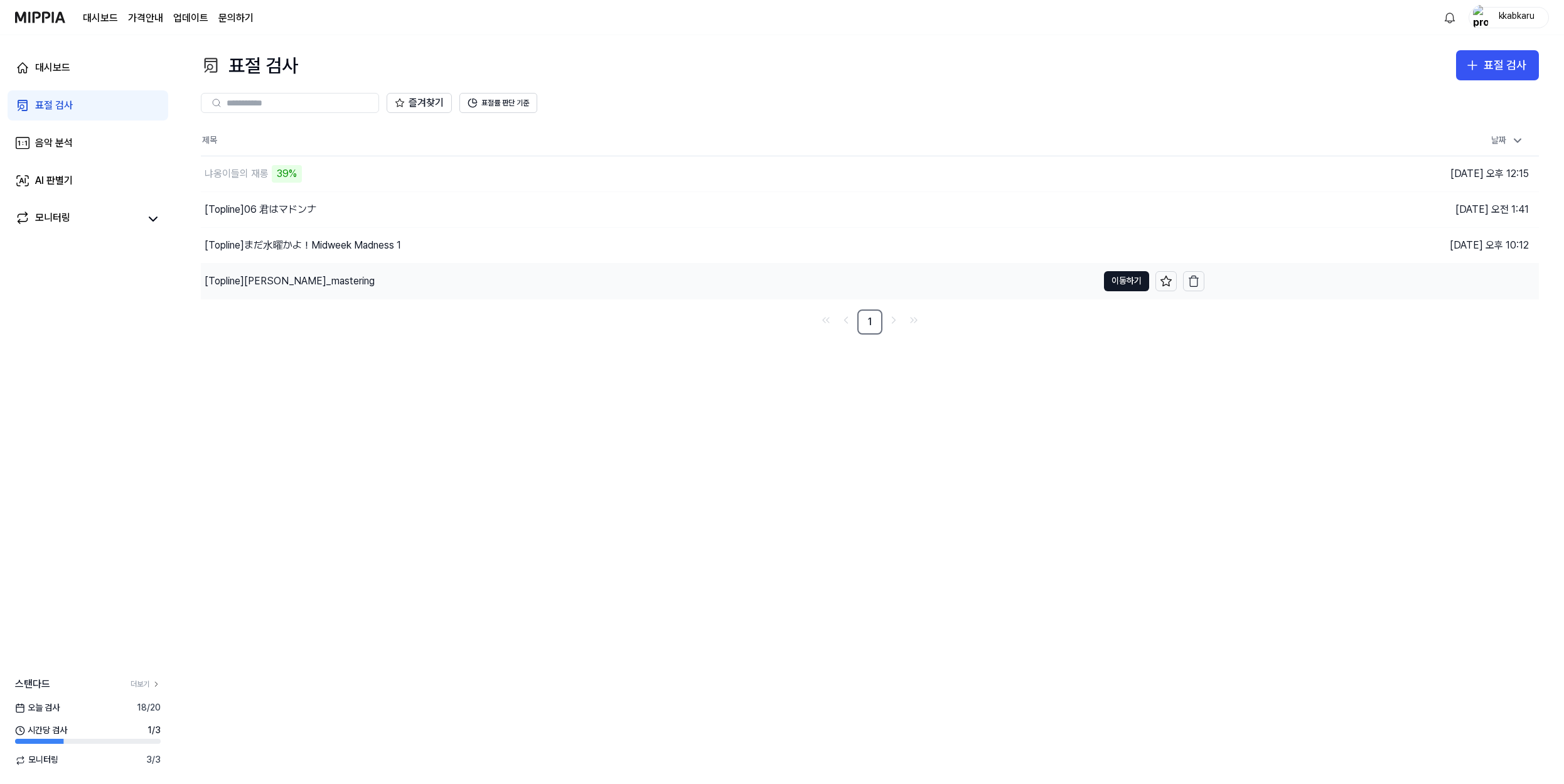
click at [299, 288] on div "[Topline] Calm Breeze_mastering" at bounding box center [289, 280] width 170 height 15
click at [1112, 278] on button "이동하기" at bounding box center [1127, 280] width 45 height 20
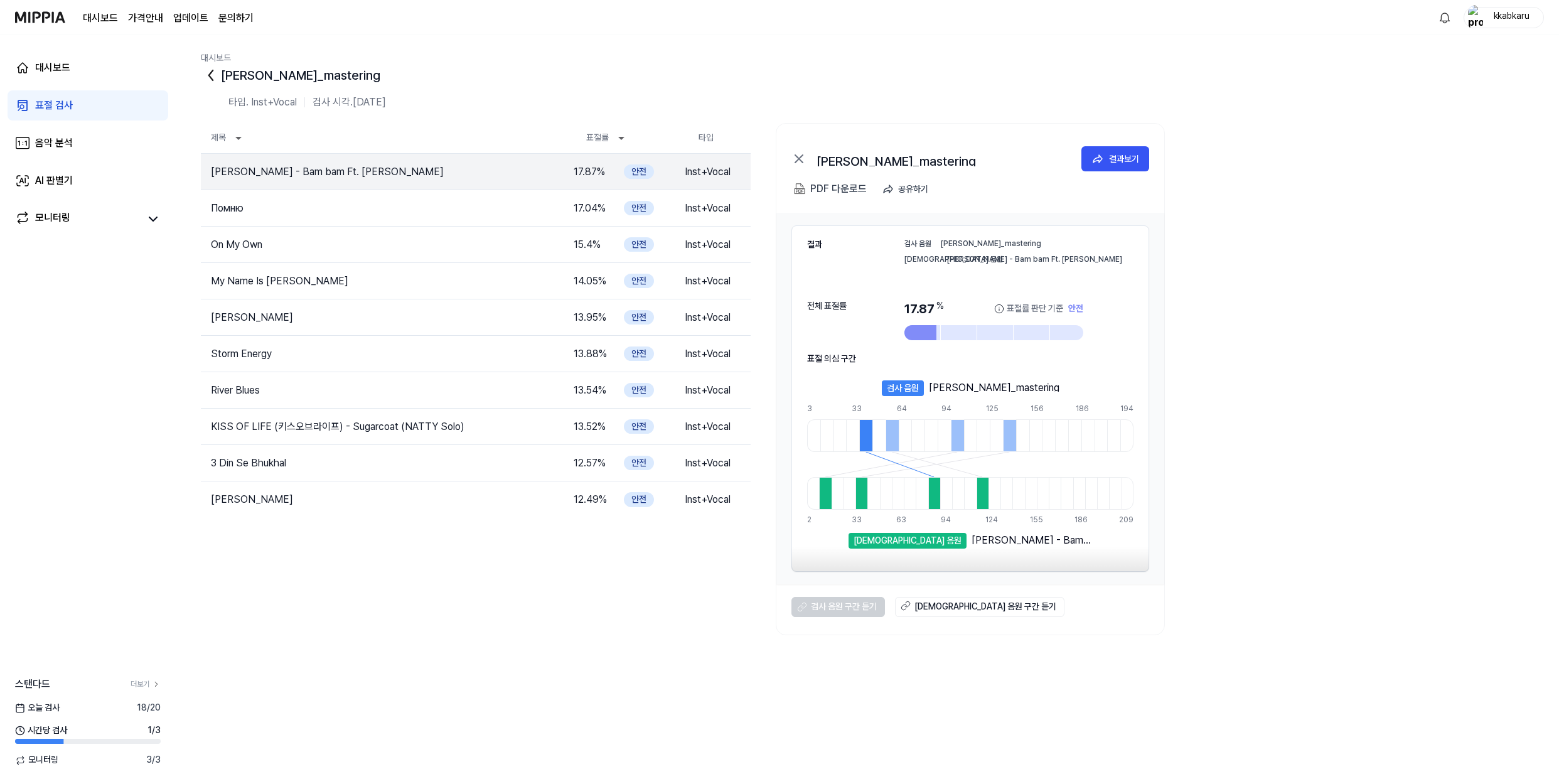
click at [205, 72] on icon at bounding box center [211, 75] width 20 height 20
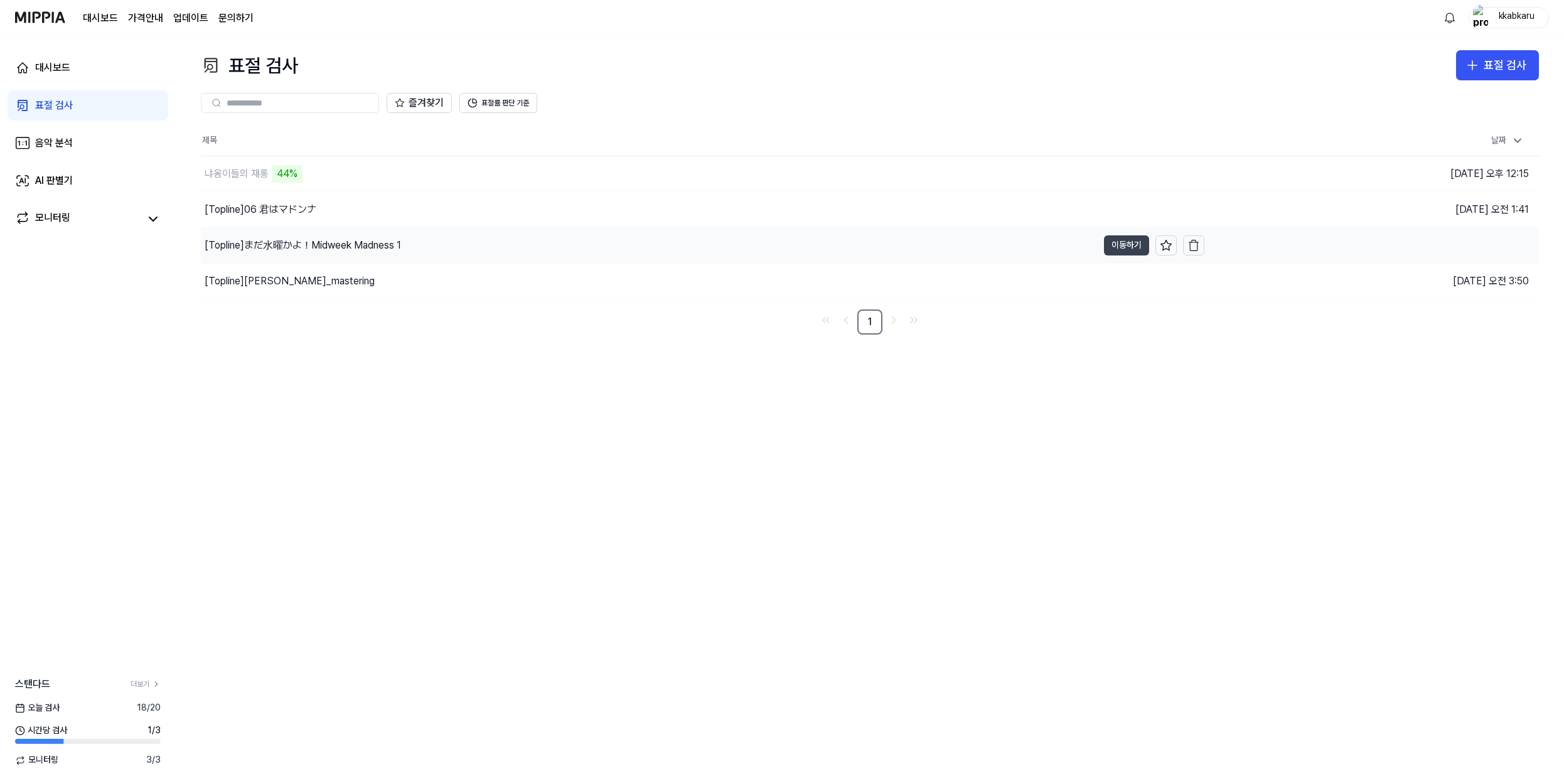
click at [1105, 248] on button "이동하기" at bounding box center [1127, 245] width 45 height 20
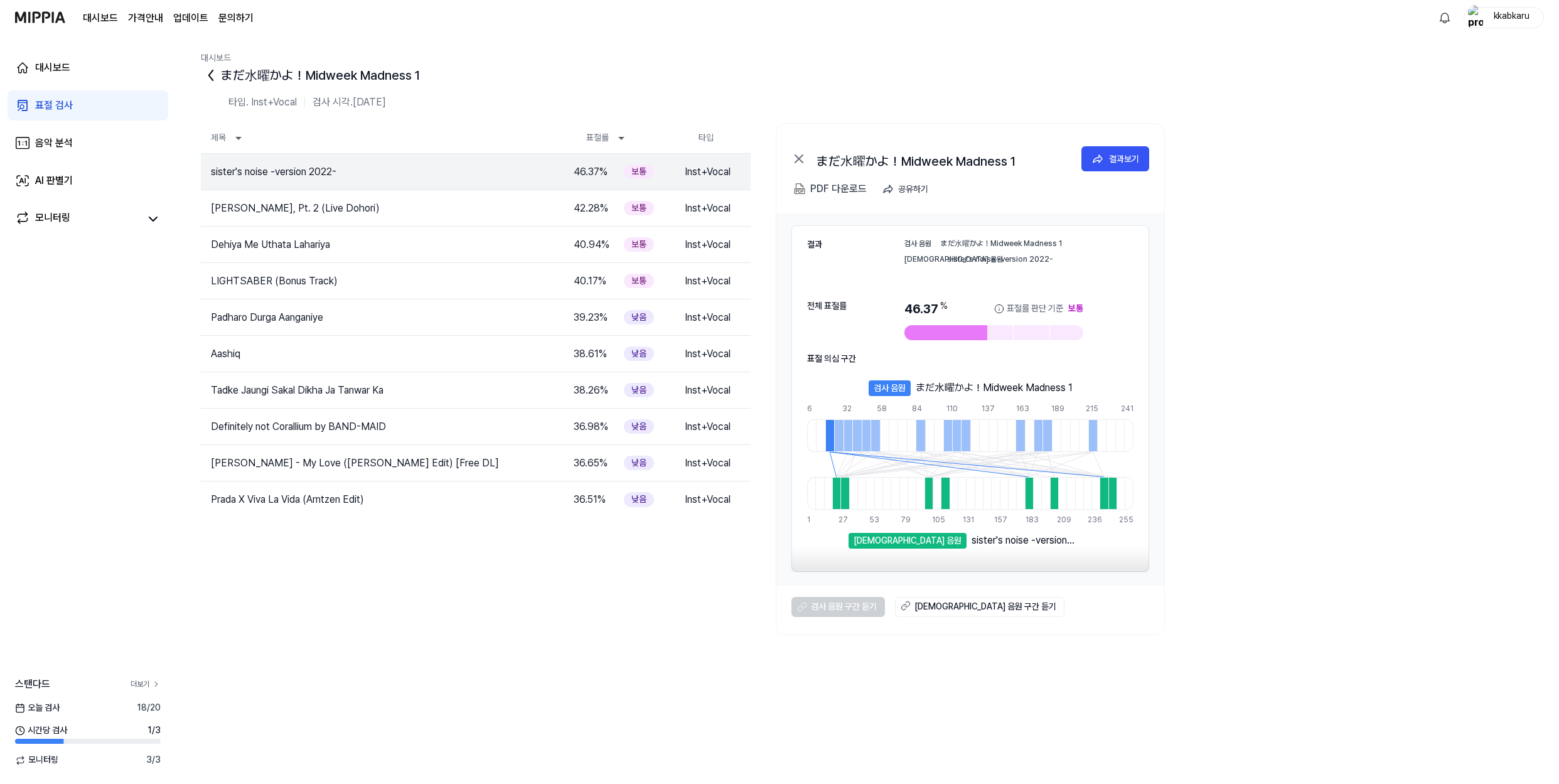
click at [154, 683] on icon at bounding box center [156, 684] width 9 height 9
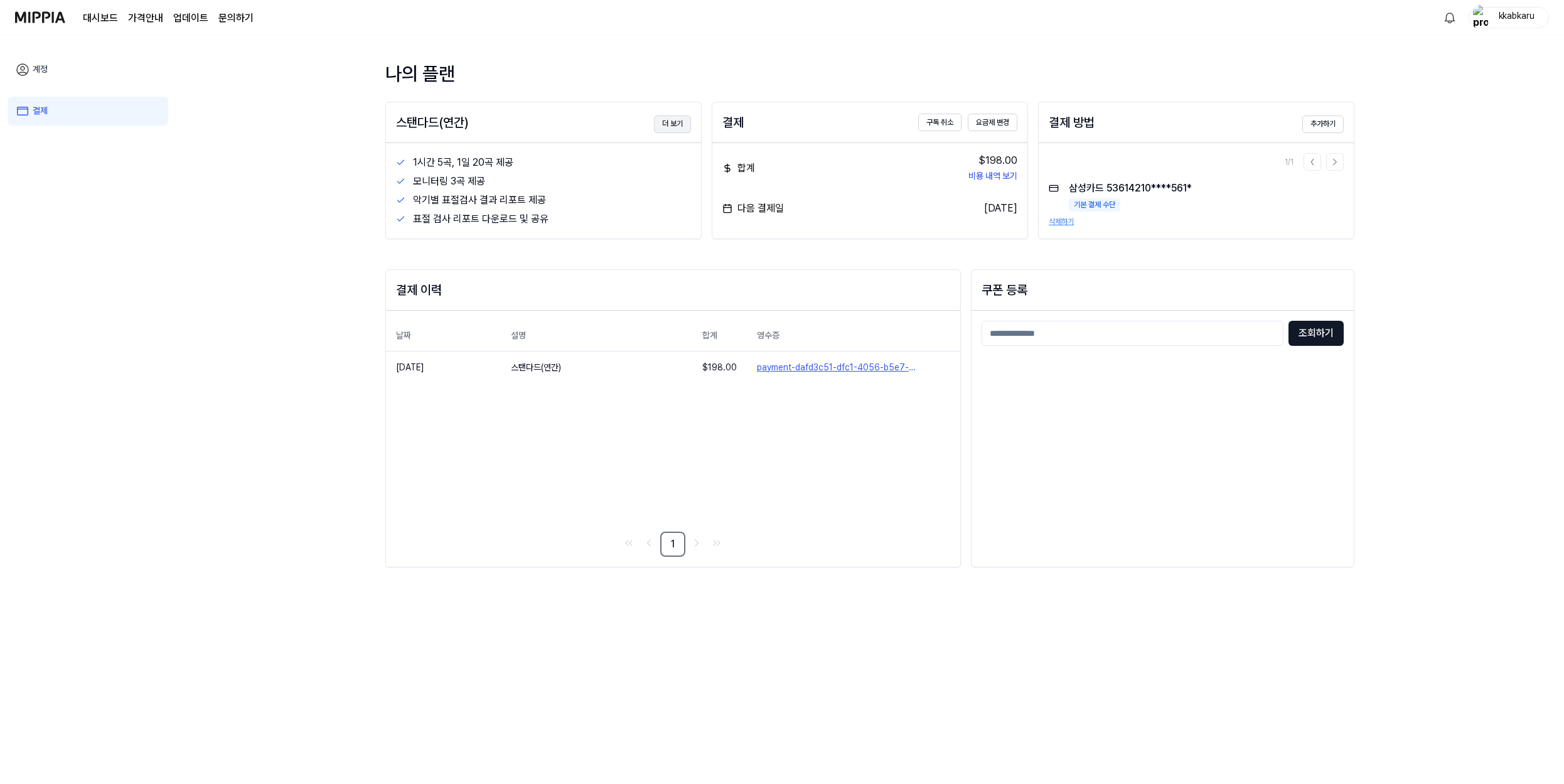
click at [667, 122] on button "더 보기" at bounding box center [672, 124] width 37 height 17
click at [93, 15] on link "대시보드" at bounding box center [100, 17] width 35 height 15
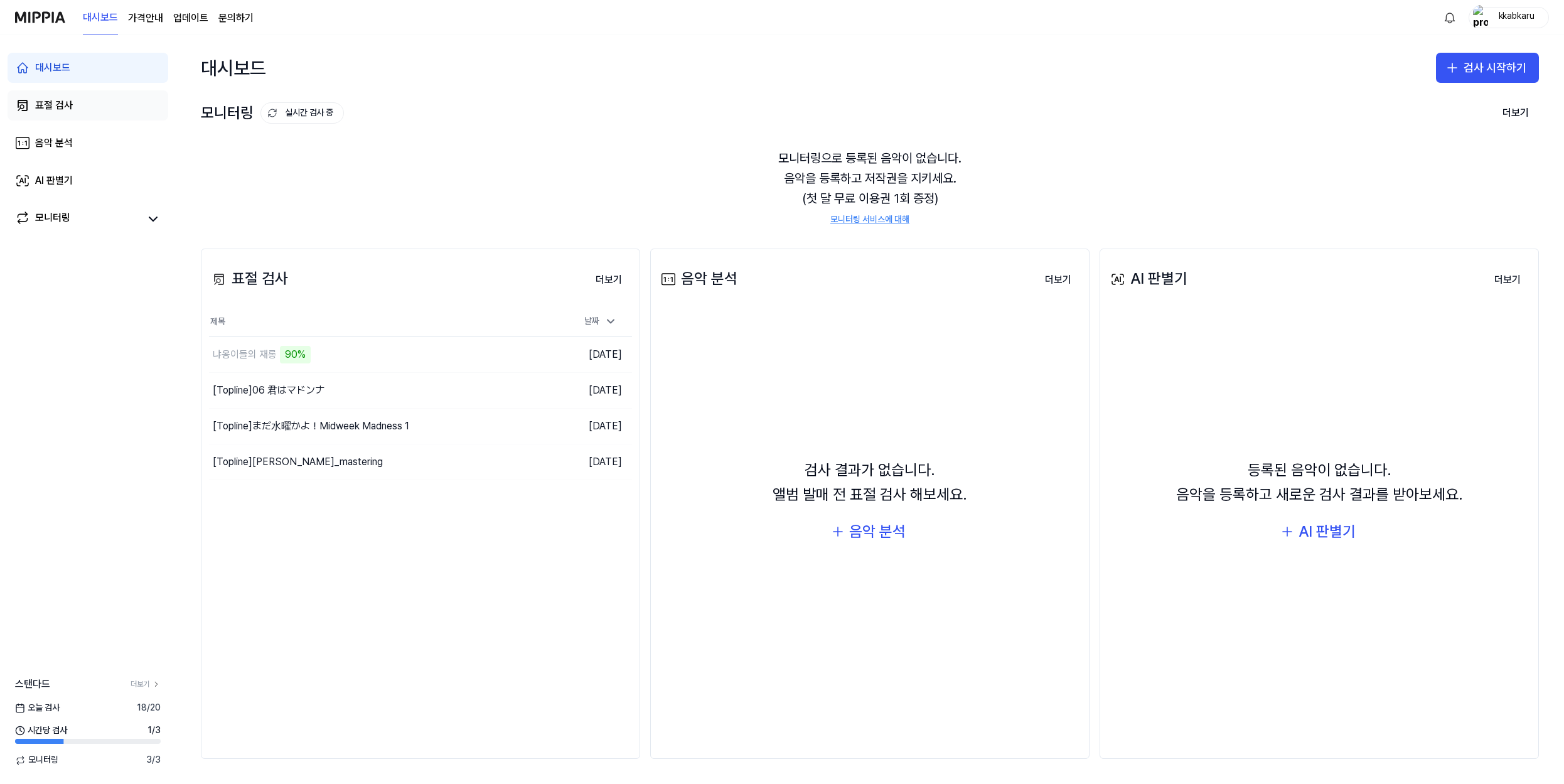
click at [86, 97] on link "표절 검사" at bounding box center [88, 105] width 160 height 30
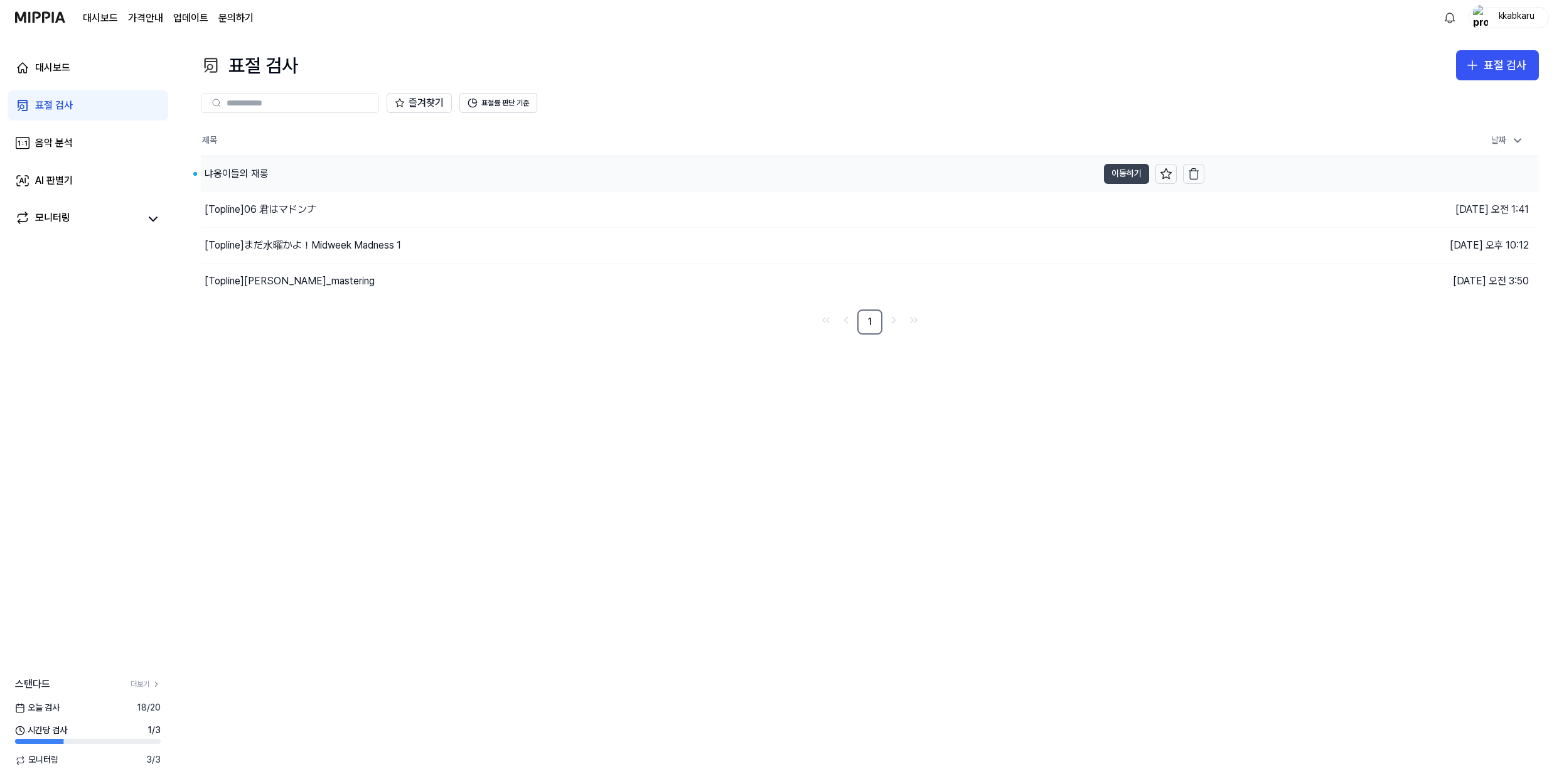
click at [1130, 174] on button "이동하기" at bounding box center [1127, 173] width 45 height 20
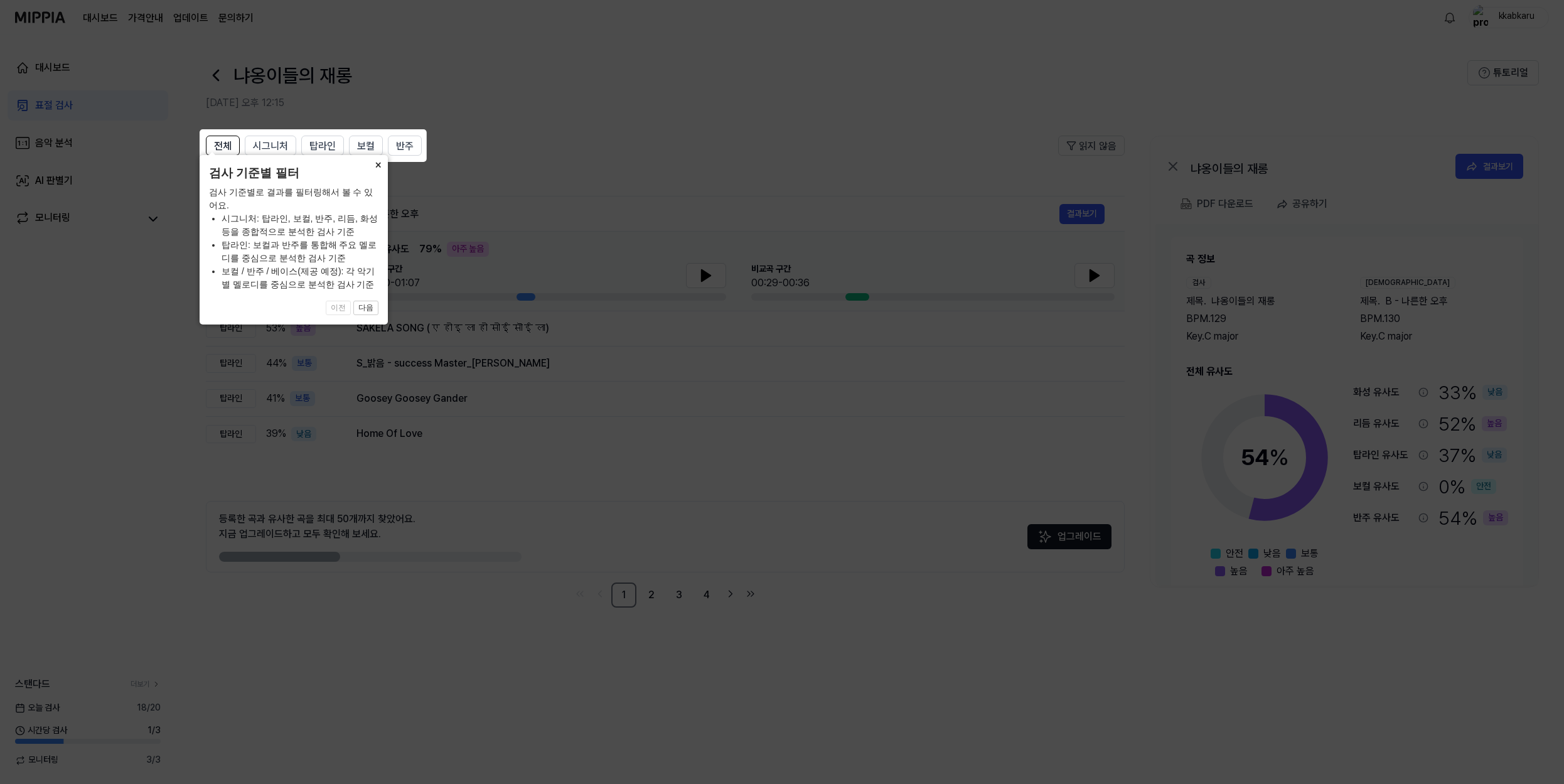
click at [379, 172] on button "×" at bounding box center [377, 164] width 20 height 17
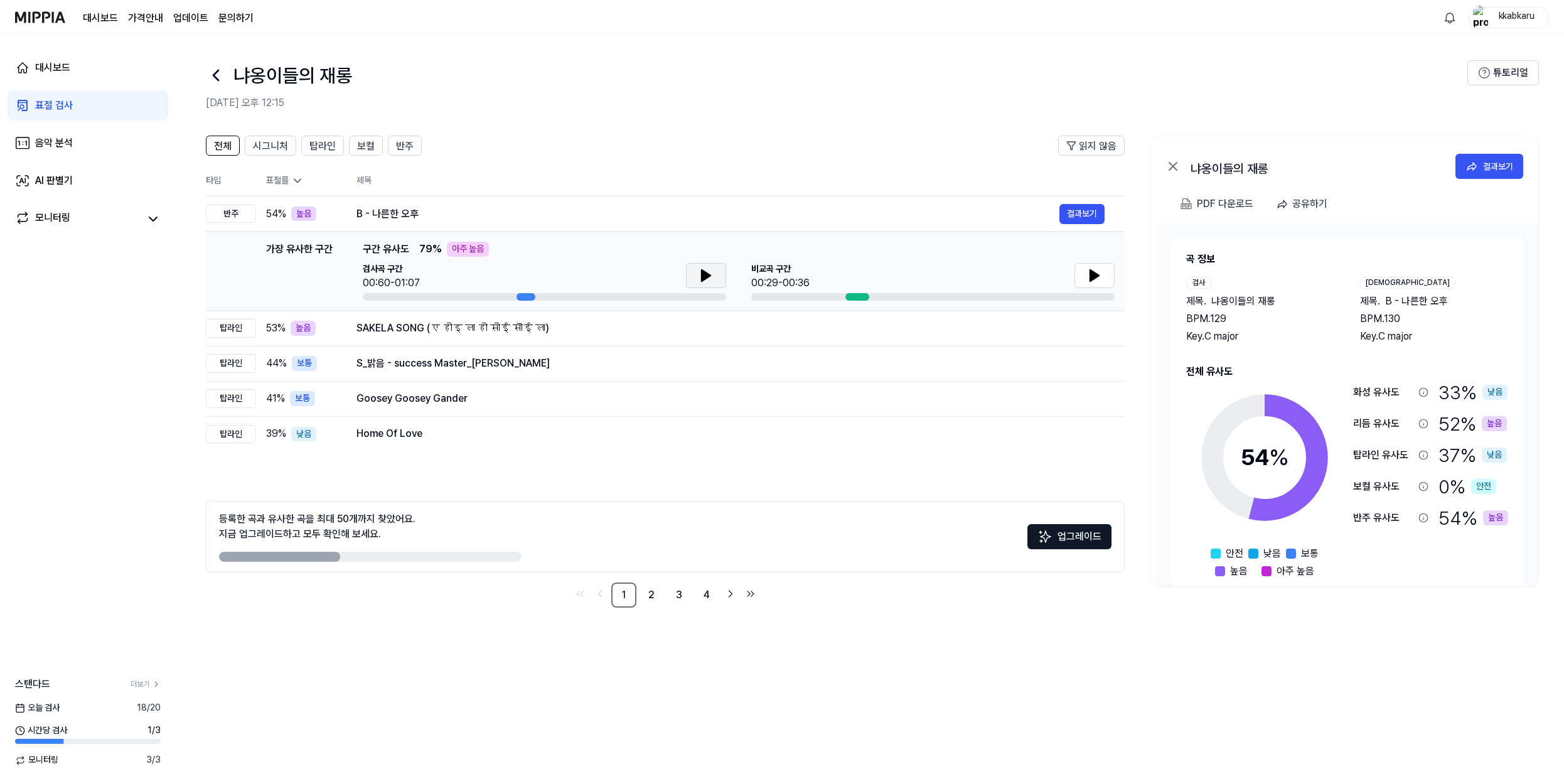
click at [705, 278] on icon at bounding box center [706, 275] width 9 height 11
click at [705, 275] on icon at bounding box center [706, 275] width 15 height 15
click at [1089, 271] on icon at bounding box center [1094, 275] width 15 height 15
click at [552, 334] on div "SAKELA SONG (ए होइ ला हो सोई सॊई ला)" at bounding box center [707, 328] width 703 height 15
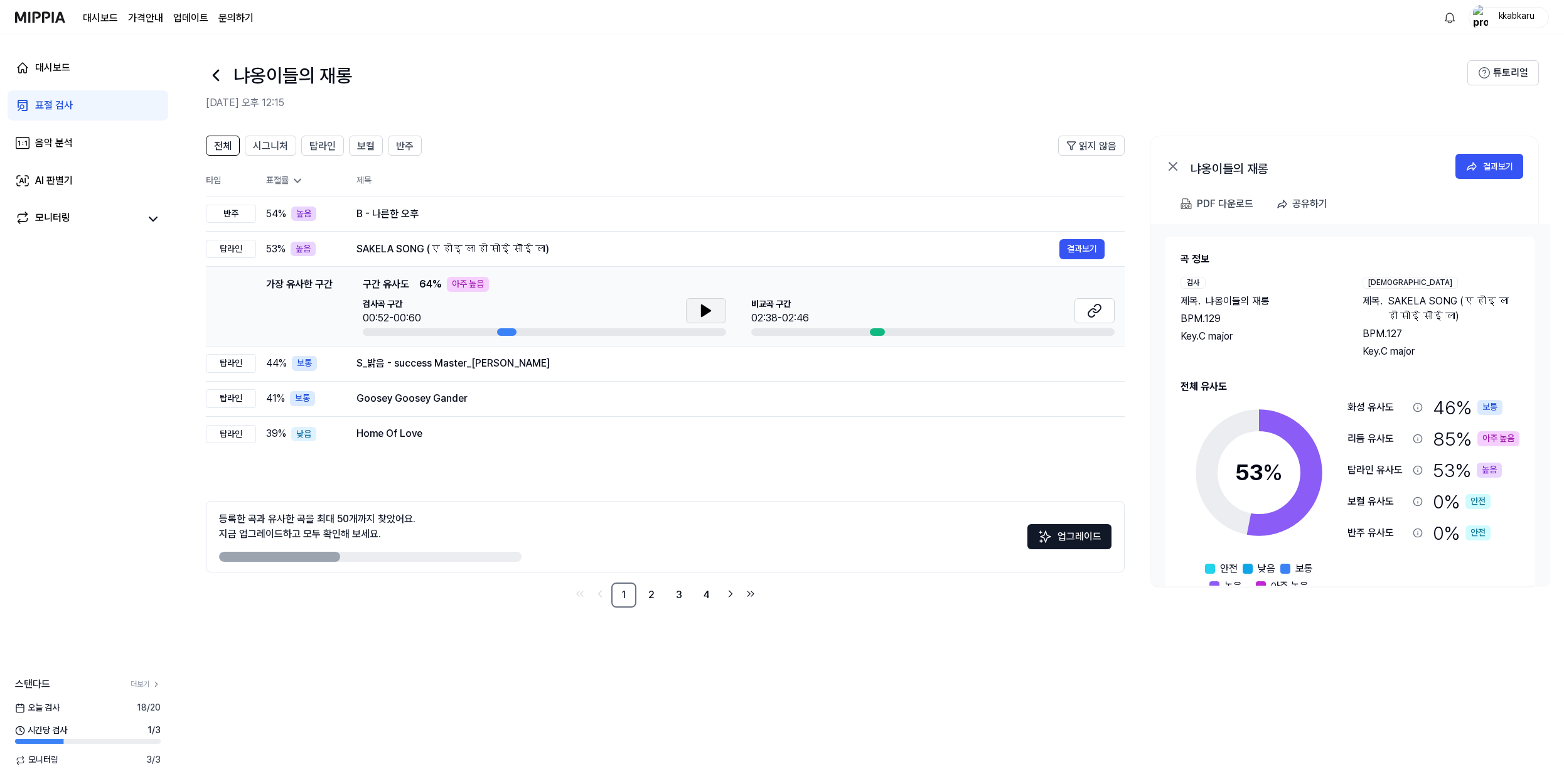
click at [694, 310] on button at bounding box center [706, 310] width 41 height 25
click at [702, 310] on icon at bounding box center [703, 310] width 3 height 10
click at [1097, 316] on icon at bounding box center [1094, 310] width 15 height 15
click at [850, 377] on td "S_밝음 - success Master_김정민 결과보기" at bounding box center [731, 363] width 788 height 35
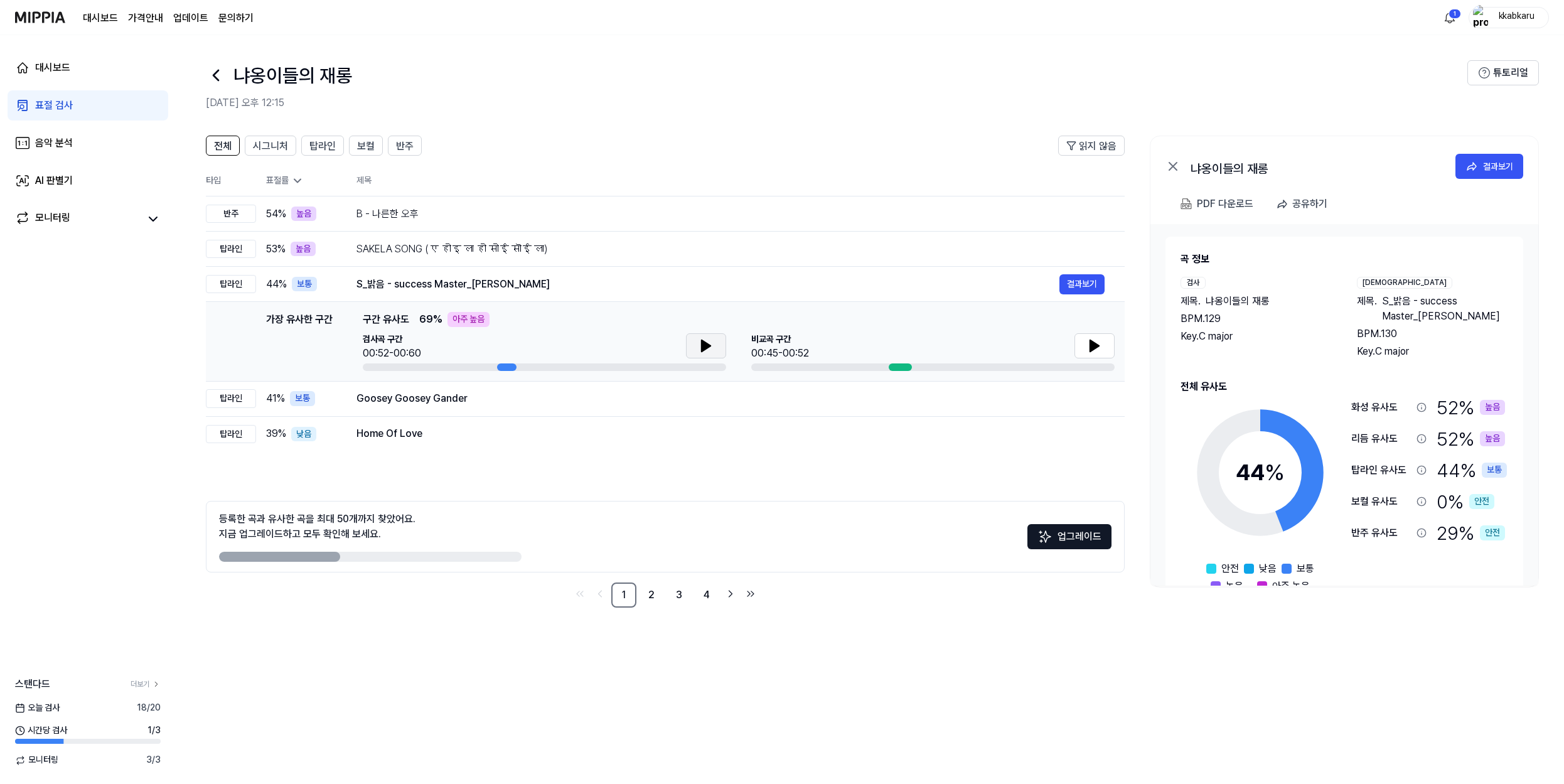
click at [710, 344] on icon at bounding box center [706, 345] width 15 height 15
click at [1081, 345] on button at bounding box center [1095, 345] width 41 height 25
click at [638, 411] on td "Goosey Goosey Gander 결과보기" at bounding box center [731, 398] width 788 height 35
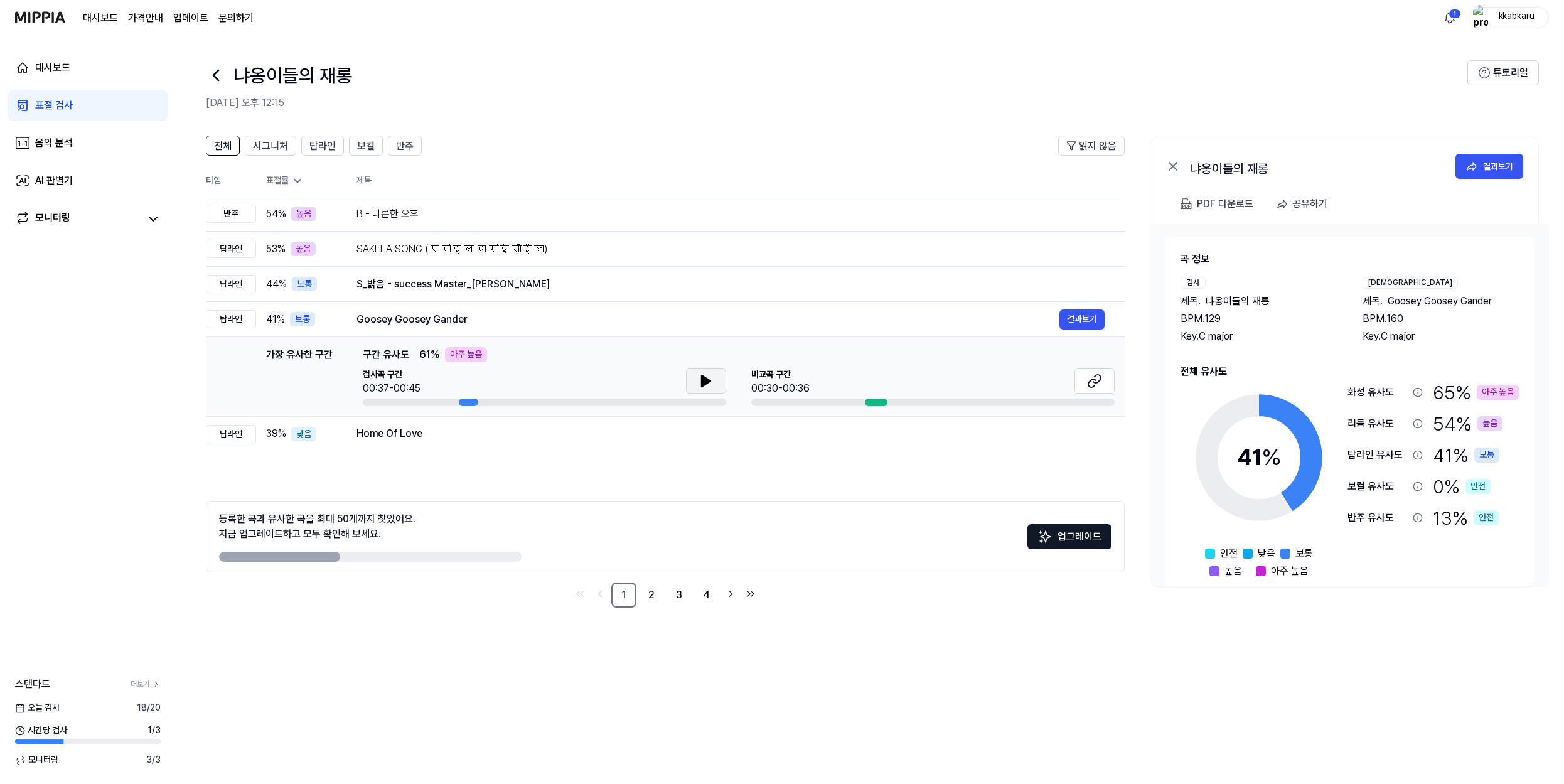
click at [709, 383] on icon at bounding box center [706, 380] width 15 height 15
click at [708, 376] on icon at bounding box center [708, 381] width 3 height 10
click at [437, 436] on div "Home Of Love" at bounding box center [707, 433] width 703 height 15
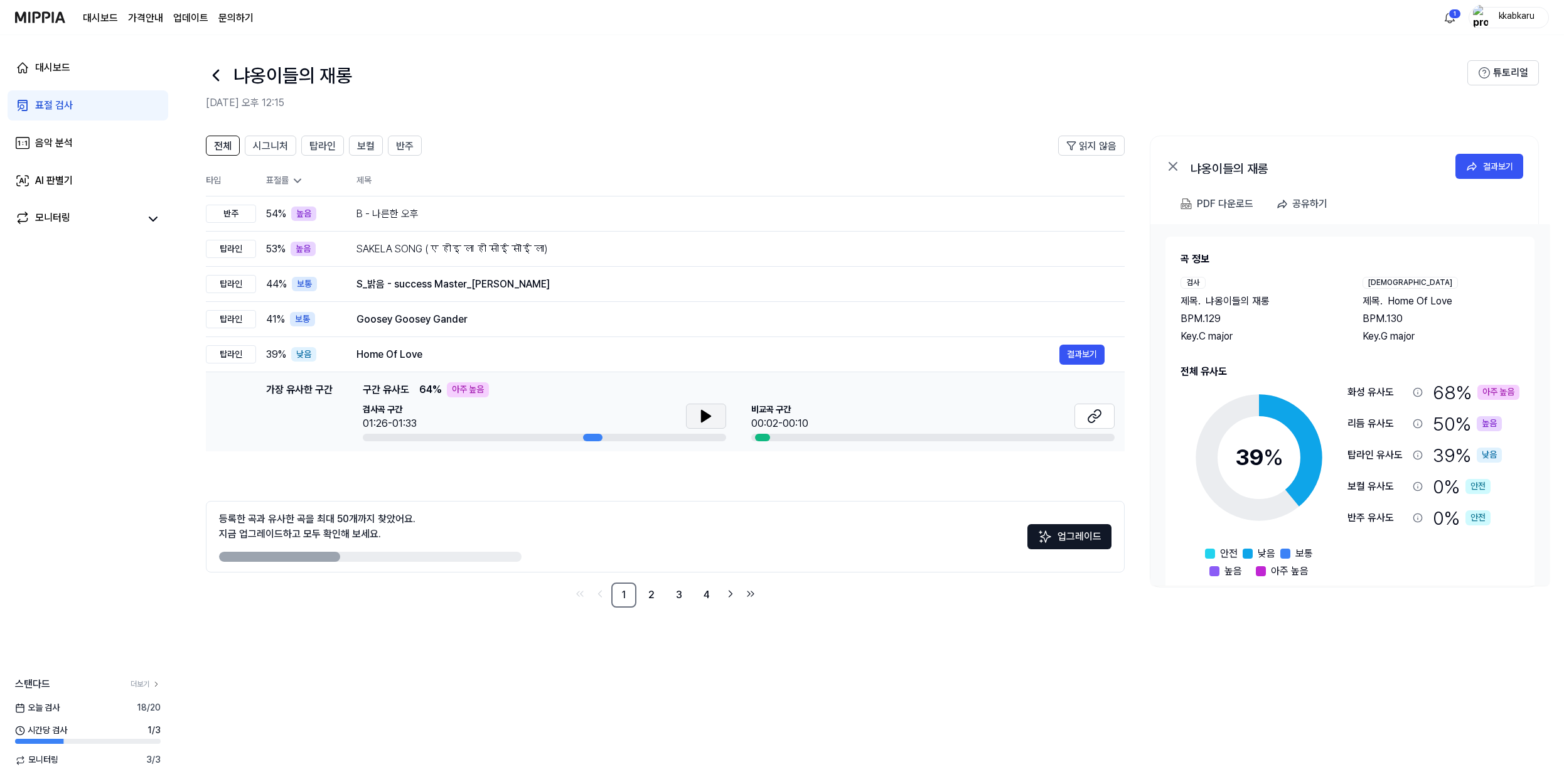
click at [709, 417] on icon at bounding box center [706, 416] width 15 height 15
click at [709, 417] on icon at bounding box center [708, 417] width 3 height 10
click at [524, 212] on div "B - 나른한 오후" at bounding box center [707, 213] width 703 height 15
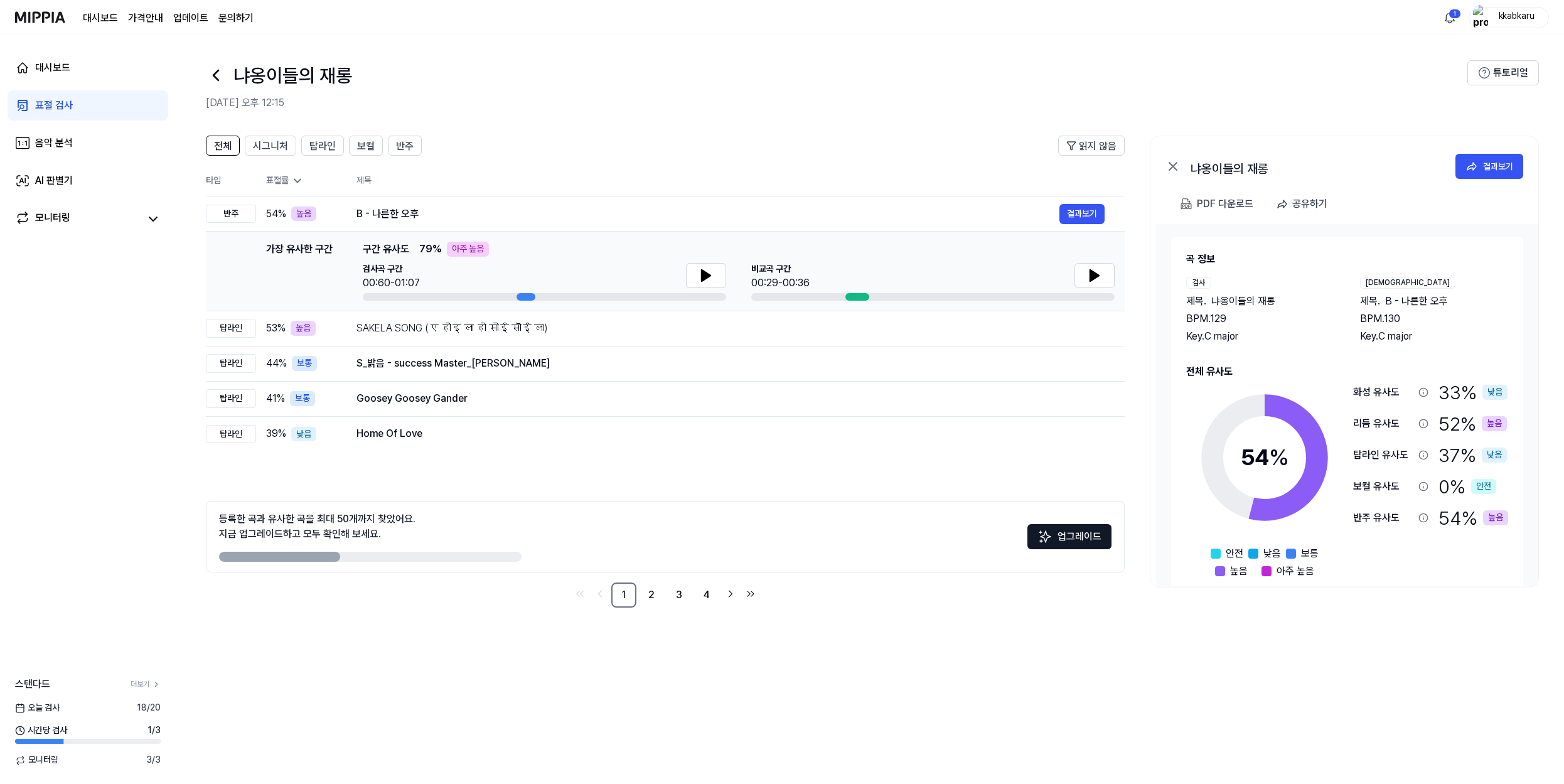
click at [683, 273] on div "검사곡 구간 00:60-01:07" at bounding box center [544, 277] width 363 height 28
click at [696, 275] on button at bounding box center [706, 275] width 41 height 25
click at [715, 275] on button at bounding box center [706, 275] width 41 height 25
click at [1089, 275] on icon at bounding box center [1094, 275] width 15 height 15
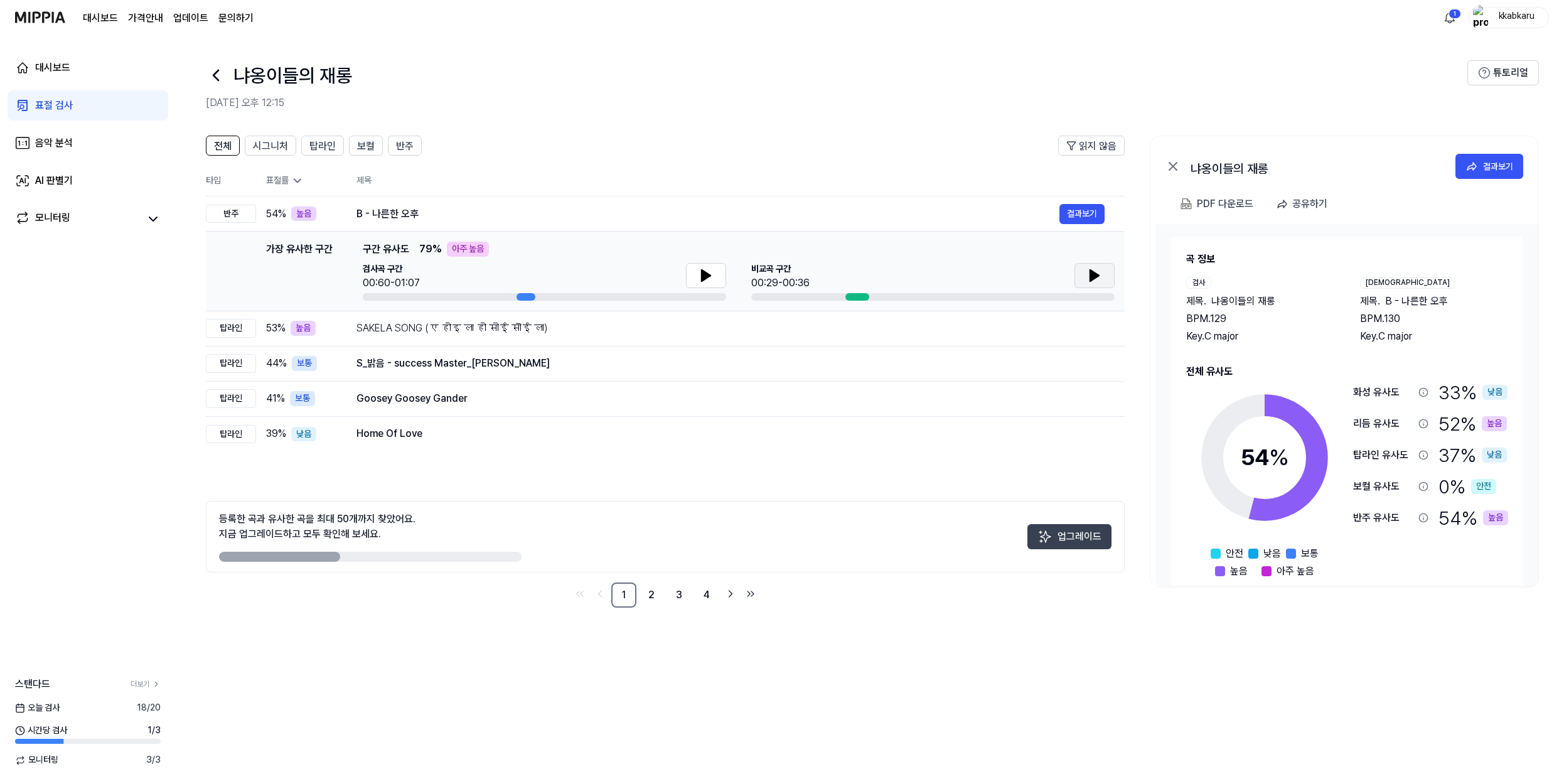
click at [1052, 538] on img at bounding box center [1045, 536] width 15 height 15
click at [644, 584] on link "2" at bounding box center [651, 594] width 25 height 25
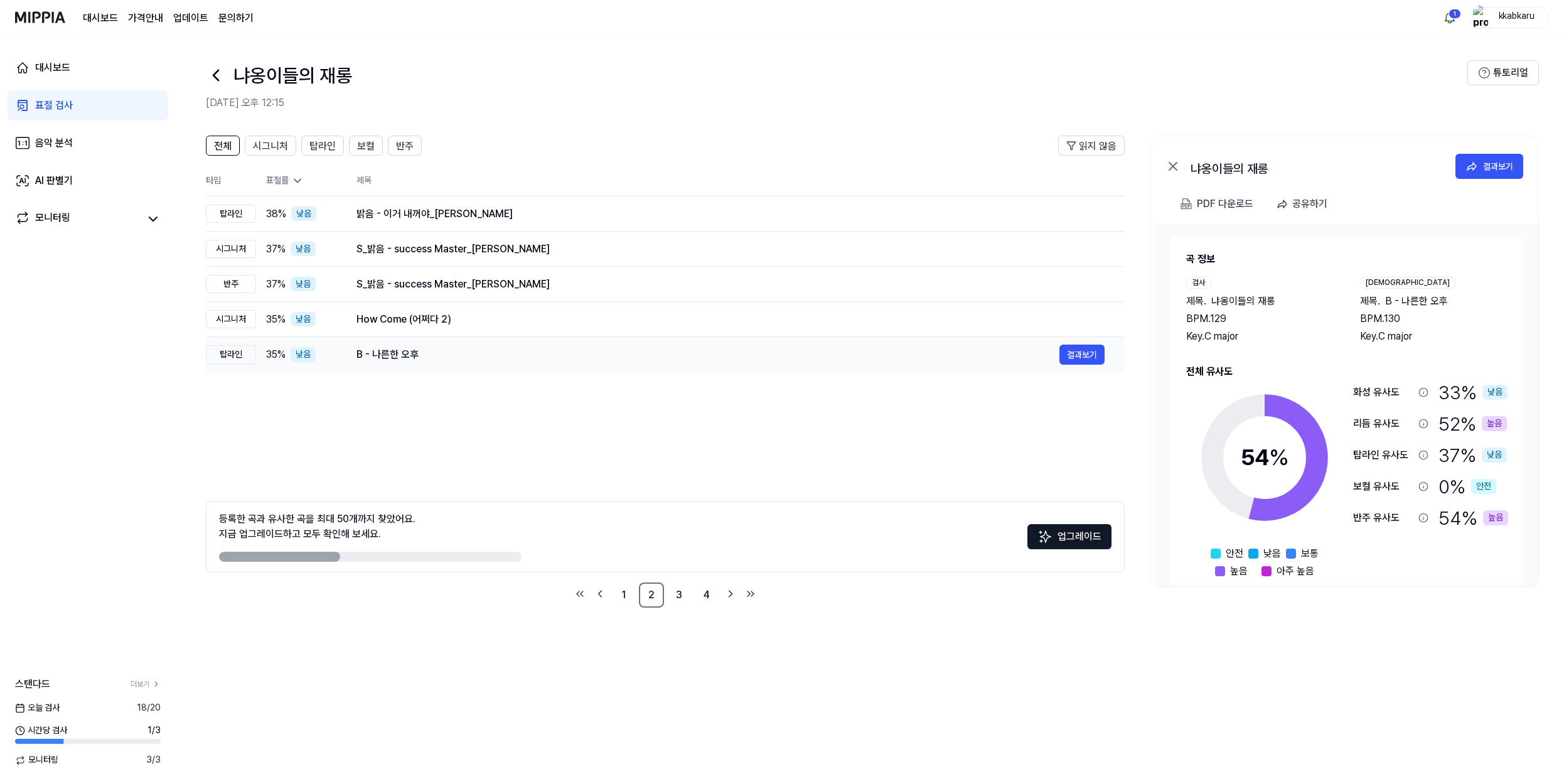
click at [511, 350] on div "B - 나른한 오후" at bounding box center [707, 354] width 703 height 15
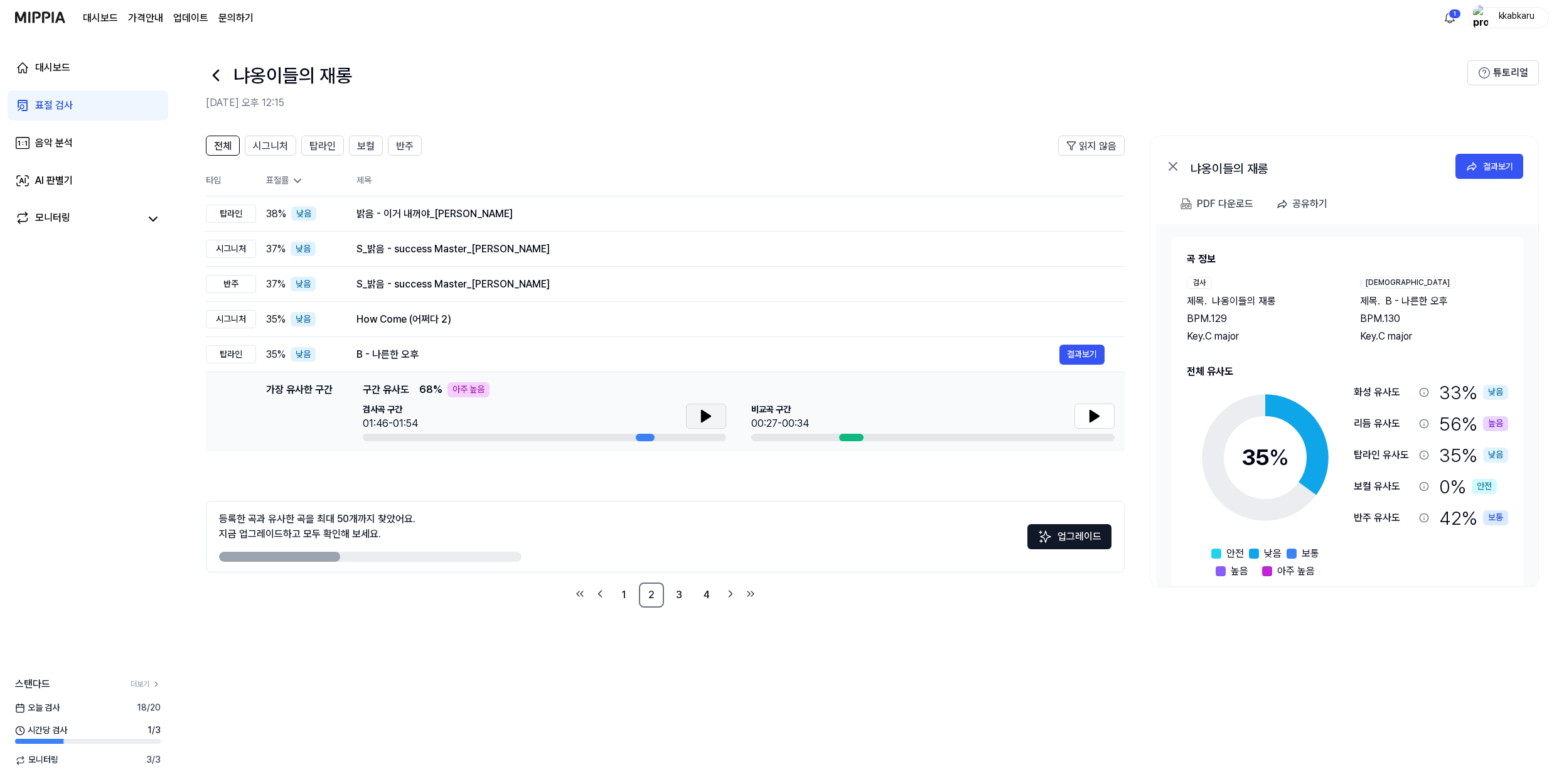
click at [702, 417] on icon at bounding box center [706, 416] width 9 height 11
click at [709, 423] on icon at bounding box center [706, 416] width 15 height 15
click at [1102, 413] on button at bounding box center [1095, 416] width 41 height 25
click at [1102, 416] on icon at bounding box center [1094, 416] width 15 height 15
click at [683, 594] on link "3" at bounding box center [679, 594] width 25 height 25
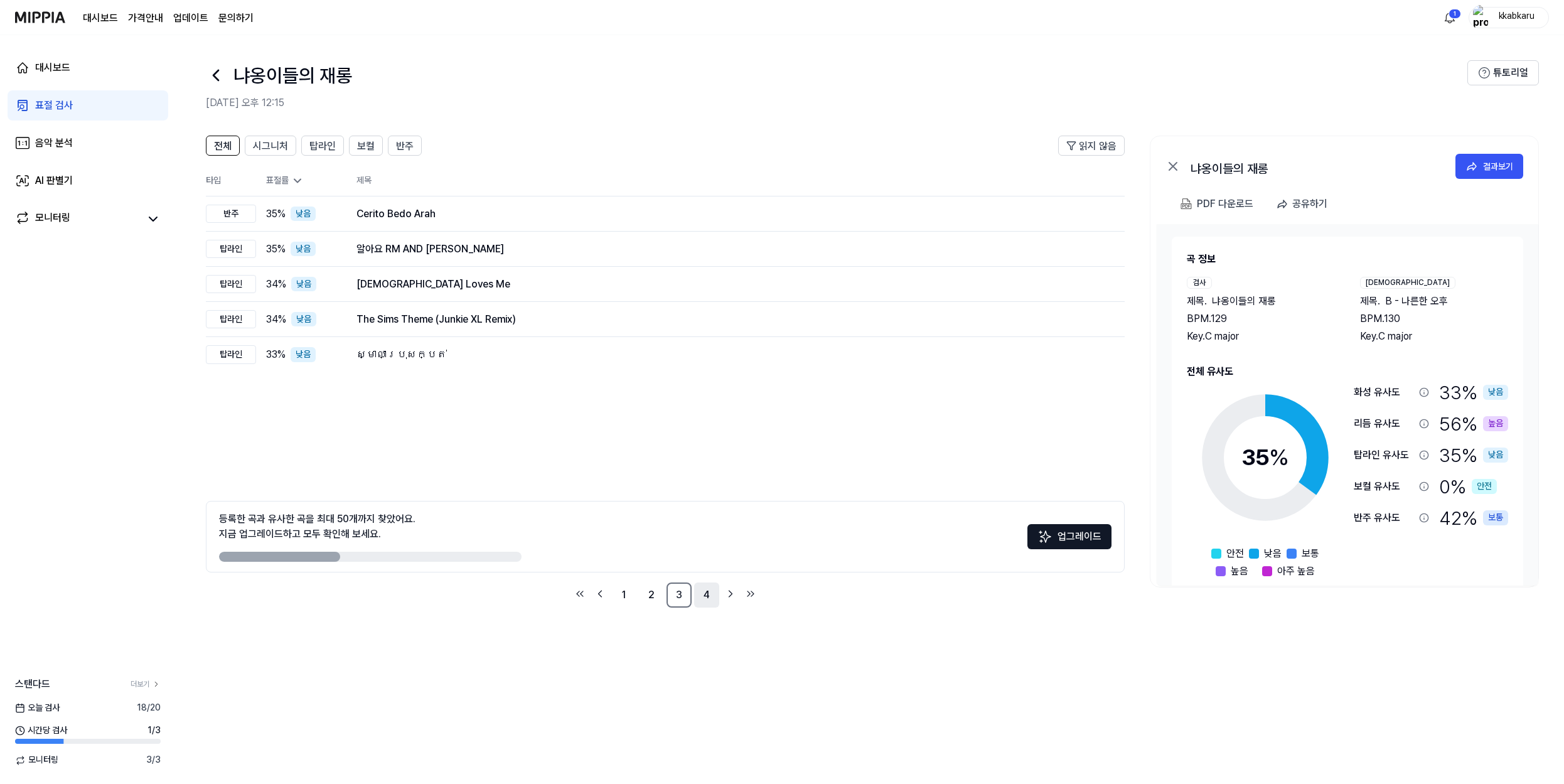
click at [709, 599] on link "4" at bounding box center [707, 594] width 25 height 25
click at [600, 591] on icon "Go to previous page" at bounding box center [600, 593] width 13 height 15
click at [600, 595] on icon "Go to previous page" at bounding box center [600, 593] width 13 height 15
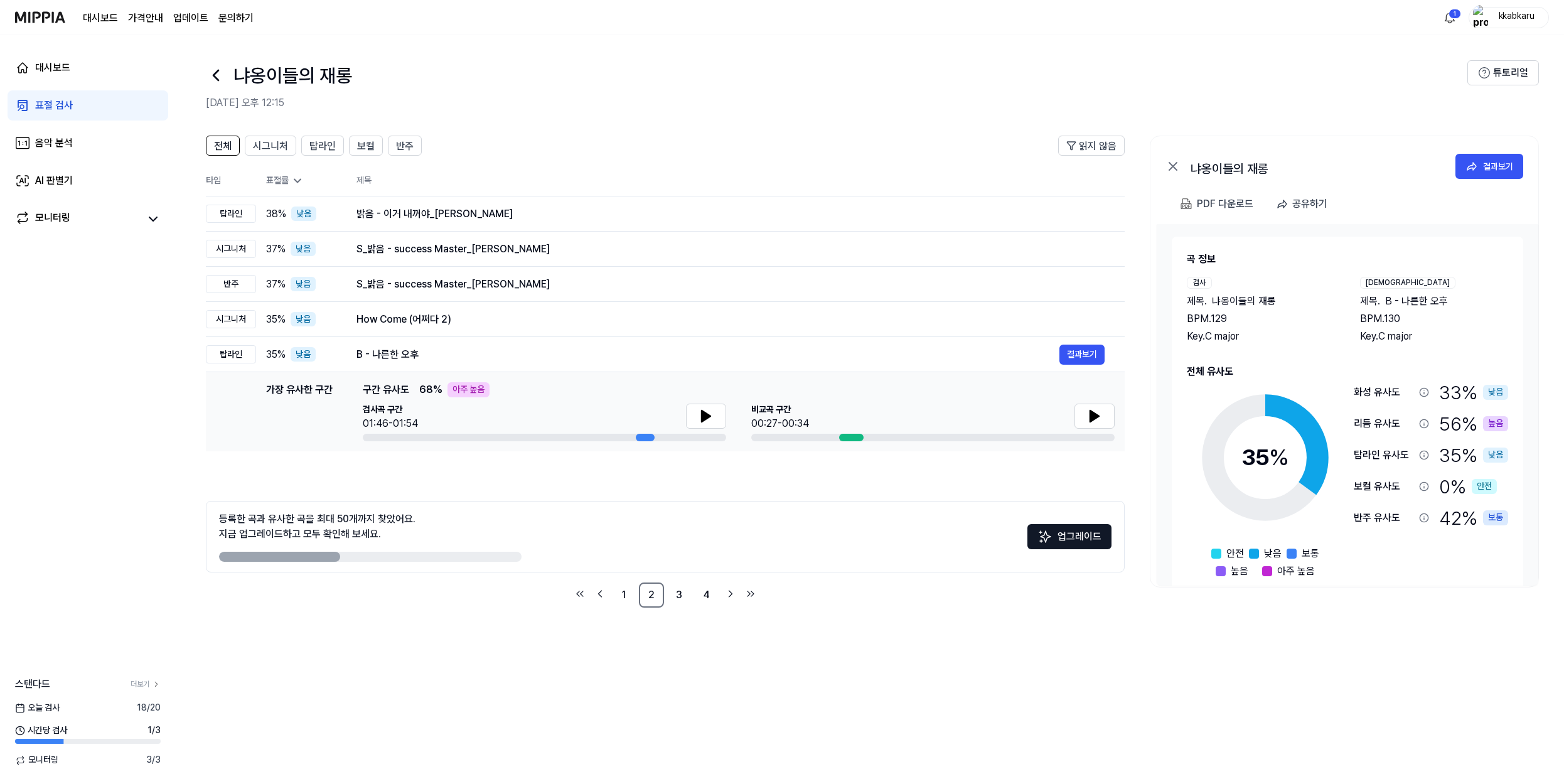
click at [223, 133] on div "전체 시그니처 탑라인 보컬 반주 읽지 않음 전체 시그니처 탑라인 보컬 반주 타입 표절률 제목 표절률 읽지 않음 탑라인 38 % 낮음 밝음 - …" at bounding box center [870, 378] width 1388 height 510
click at [223, 139] on span "전체" at bounding box center [223, 146] width 17 height 15
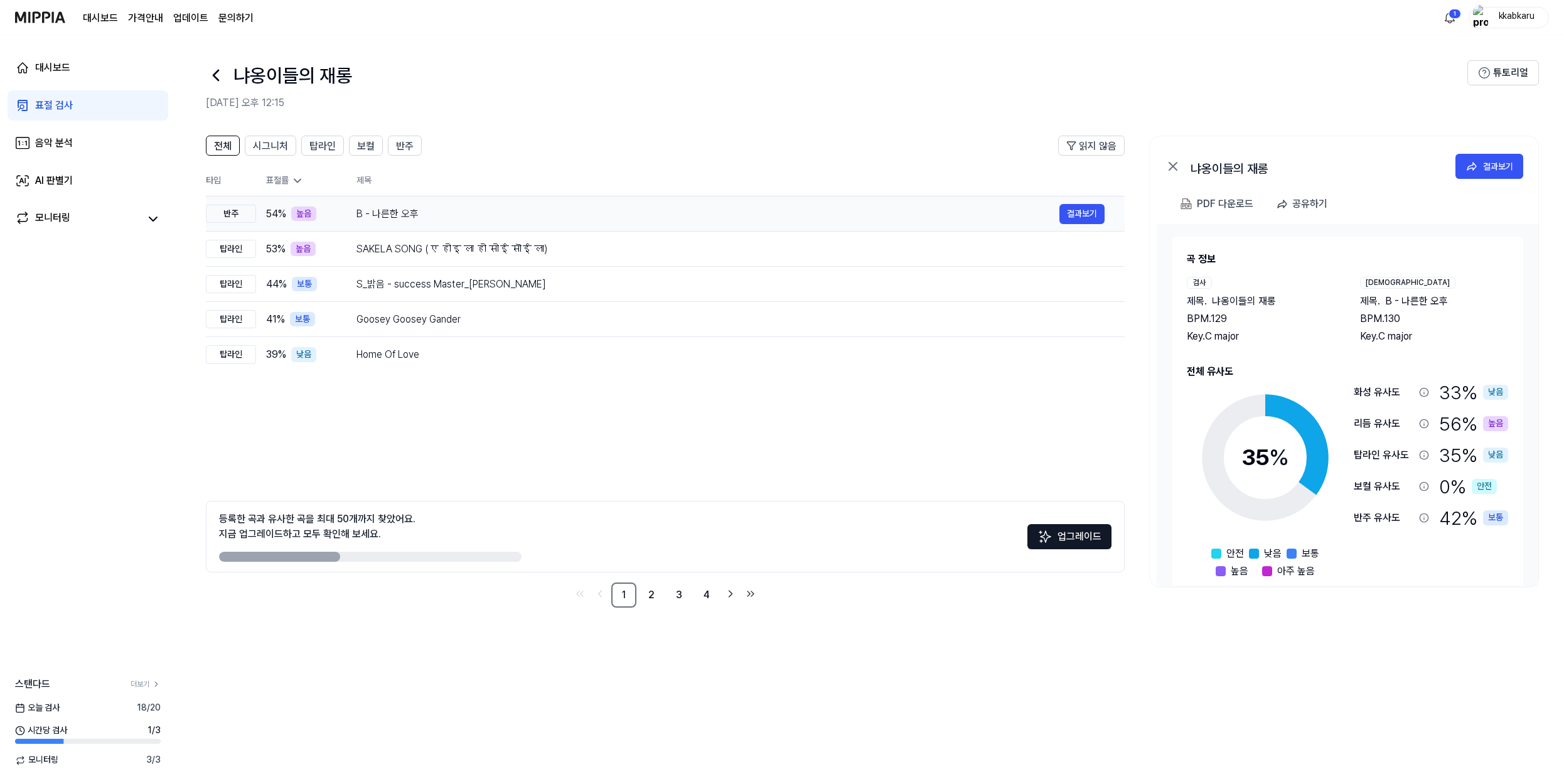
click at [406, 216] on div "B - 나른한 오후" at bounding box center [707, 213] width 703 height 15
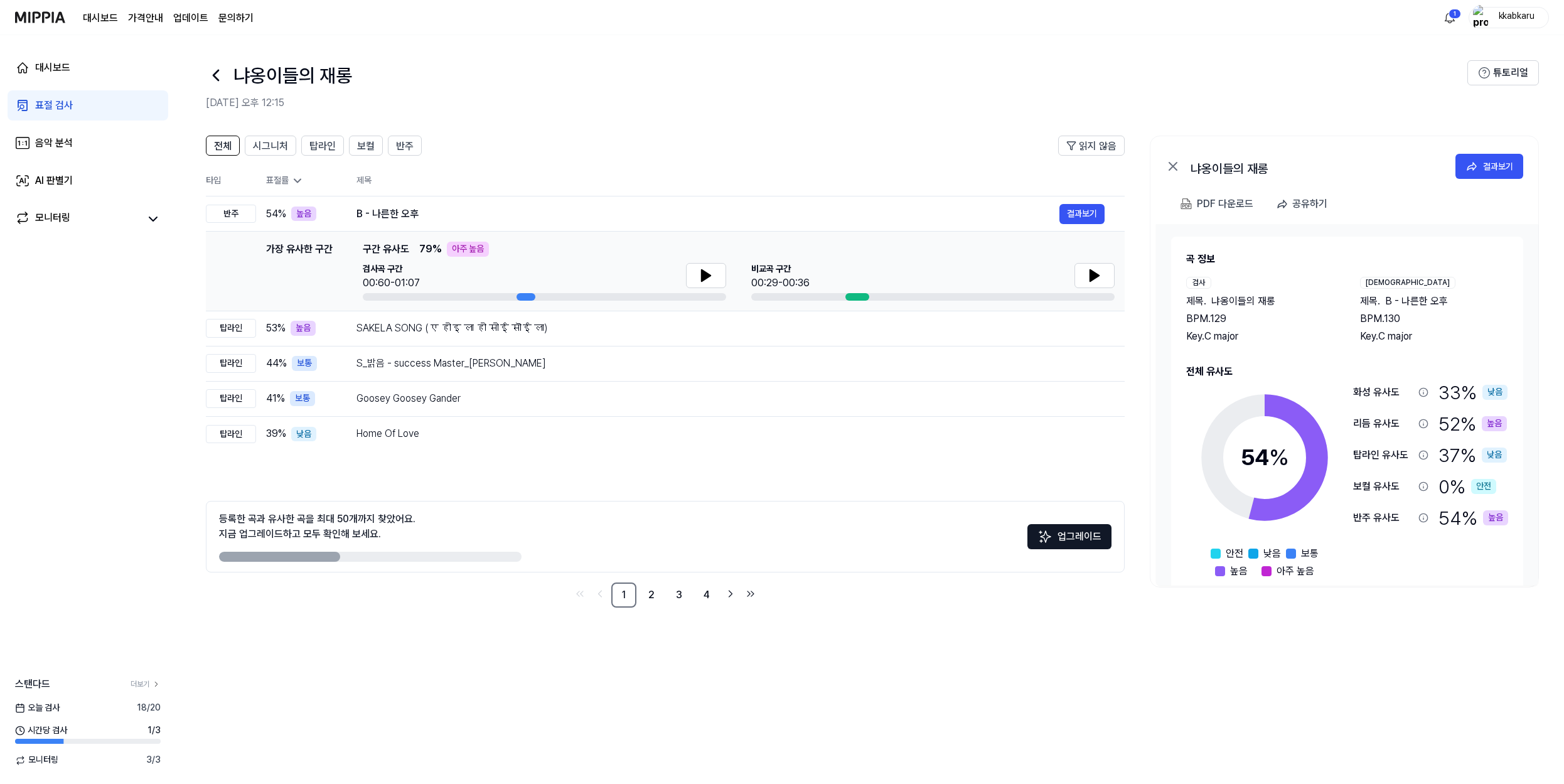
click at [1441, 304] on span "B - 나른한 오후" at bounding box center [1416, 301] width 63 height 15
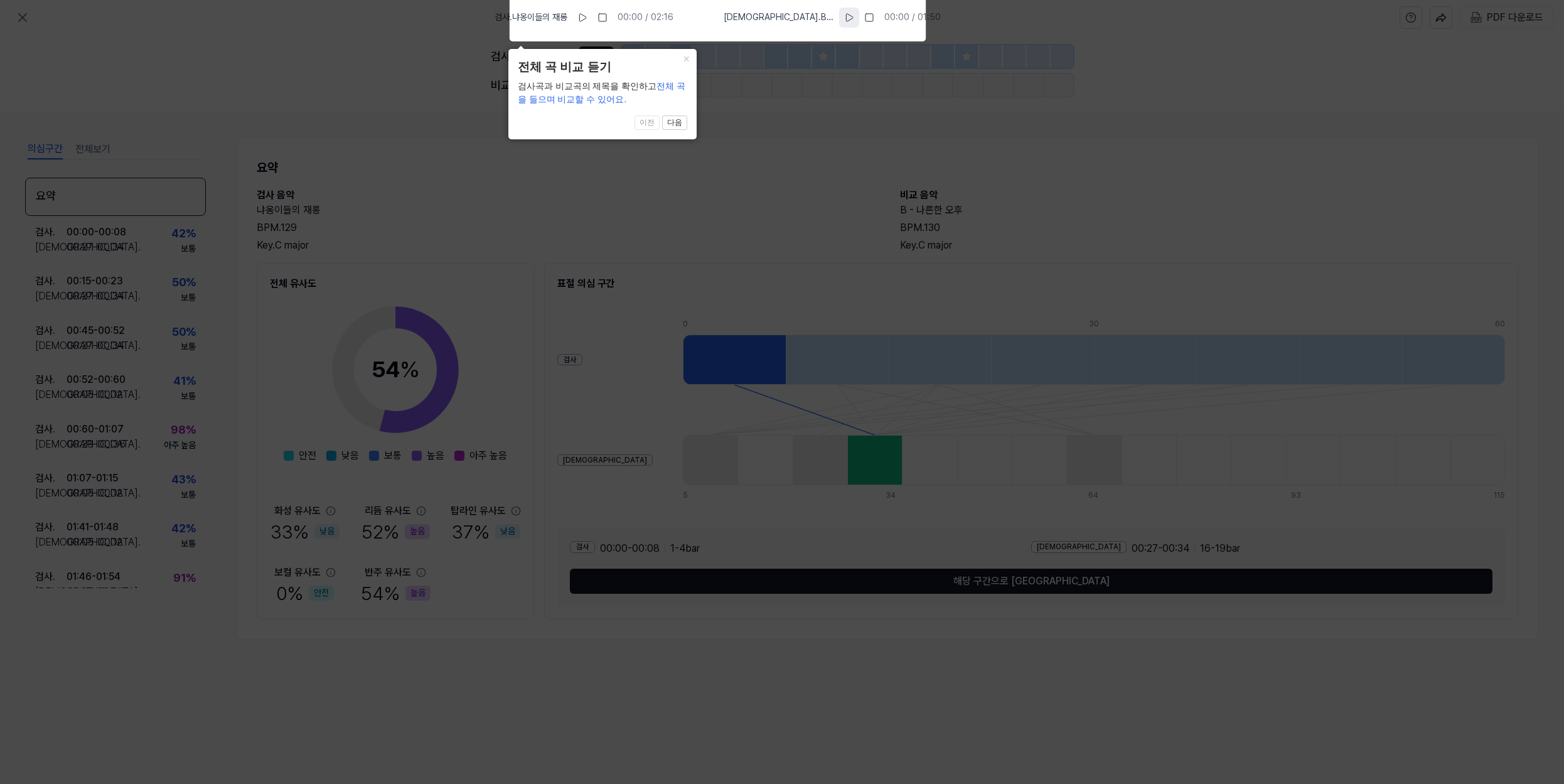
click at [846, 16] on icon at bounding box center [850, 17] width 7 height 8
click at [845, 17] on icon at bounding box center [850, 18] width 10 height 10
click at [860, 22] on button at bounding box center [870, 17] width 20 height 20
click at [812, 88] on icon at bounding box center [782, 389] width 1564 height 790
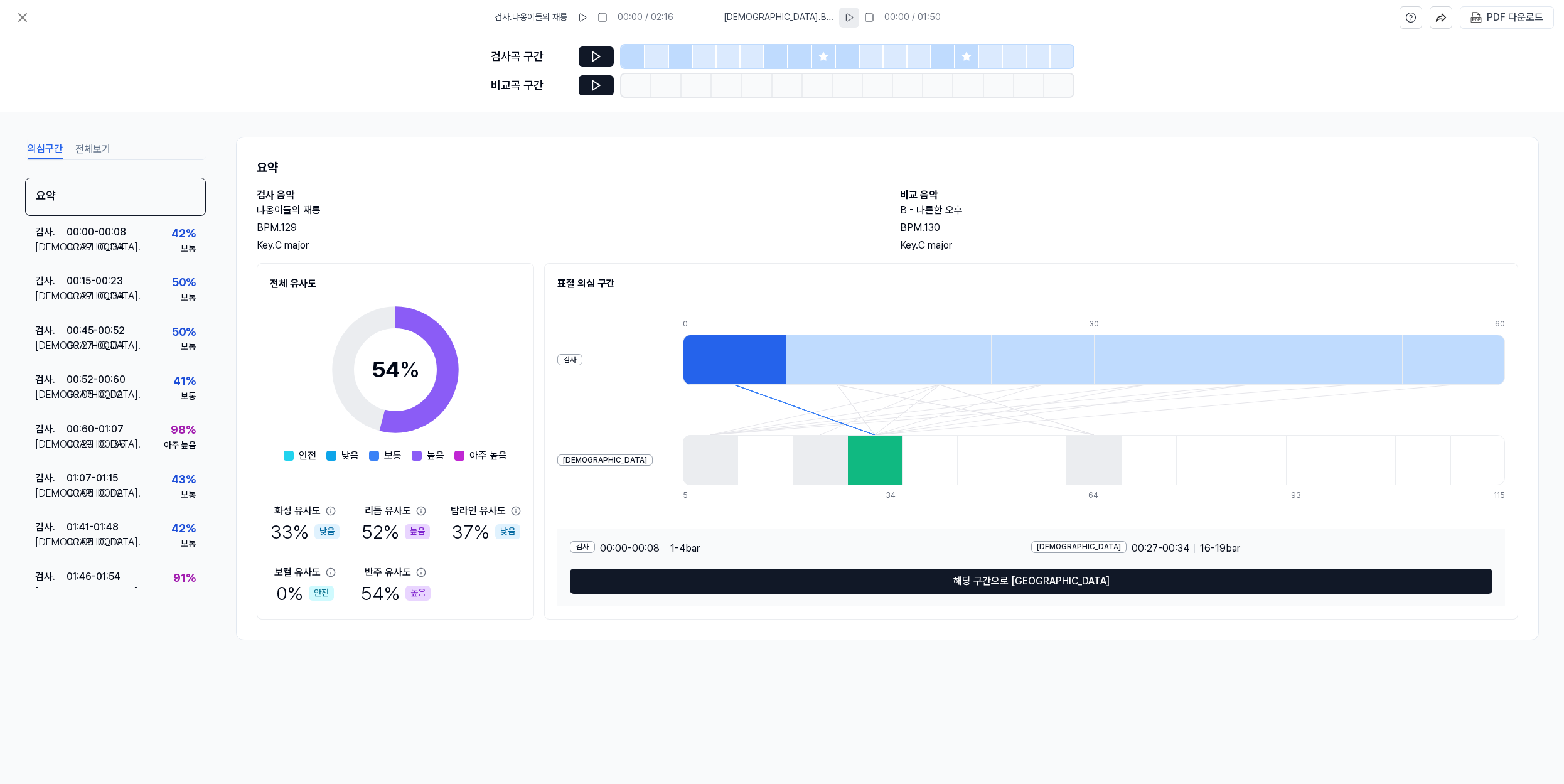
click at [683, 367] on div at bounding box center [734, 360] width 103 height 50
click at [829, 486] on div "0 8 15 23 30 37 45 52 60 5 12 19 27 34 42 49 56 64 71 78 86 93 101 108 115" at bounding box center [1094, 410] width 822 height 182
click at [908, 563] on div "검사 00:00 - 00:08 1 - 4 bar 비교 00:27 - 00:34 16 - 19 bar 해당 구간으로 이동" at bounding box center [1031, 568] width 948 height 78
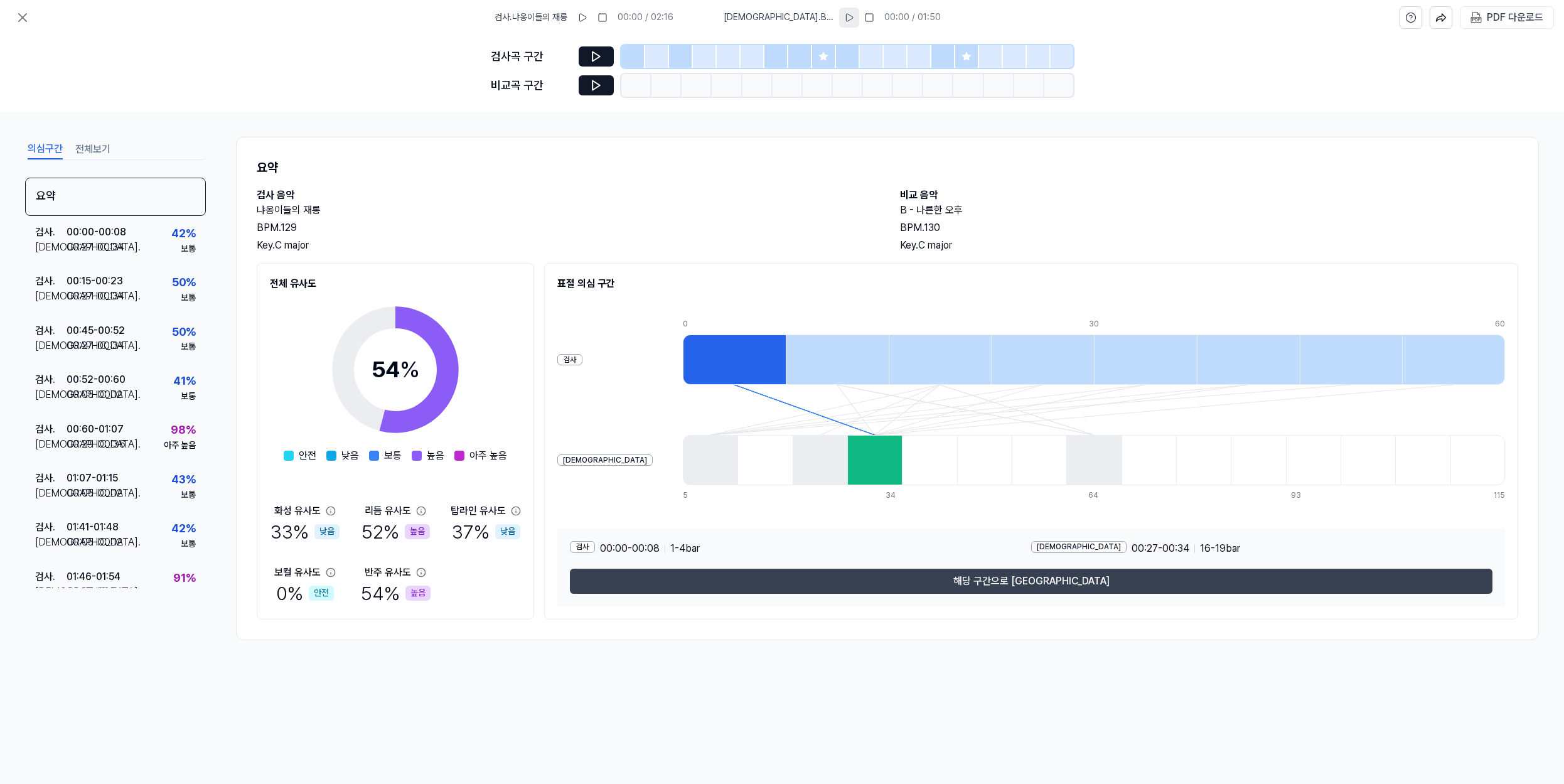
click at [909, 580] on button "해당 구간으로 이동" at bounding box center [1032, 580] width 923 height 25
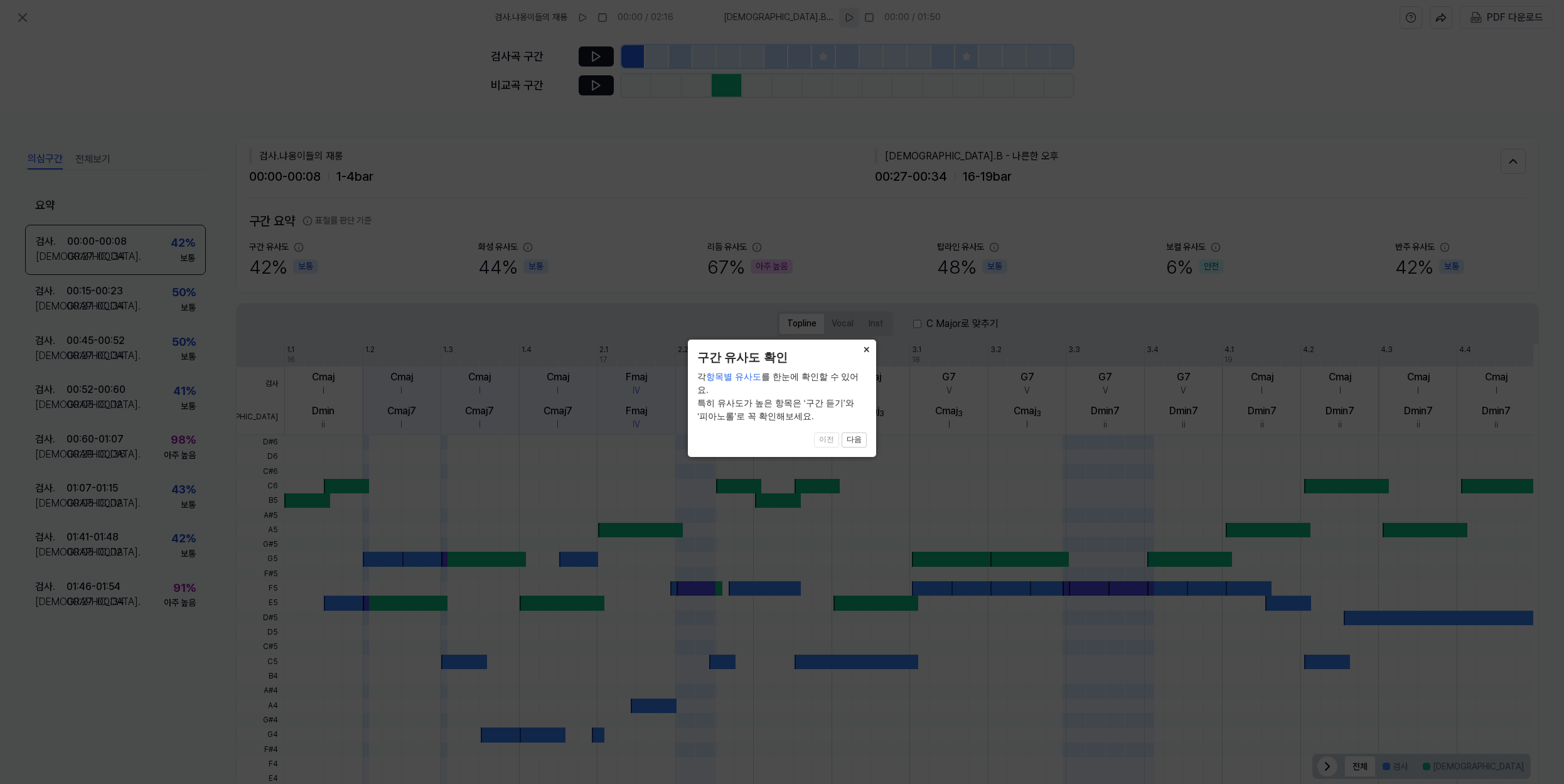
click at [863, 347] on button "×" at bounding box center [865, 348] width 20 height 17
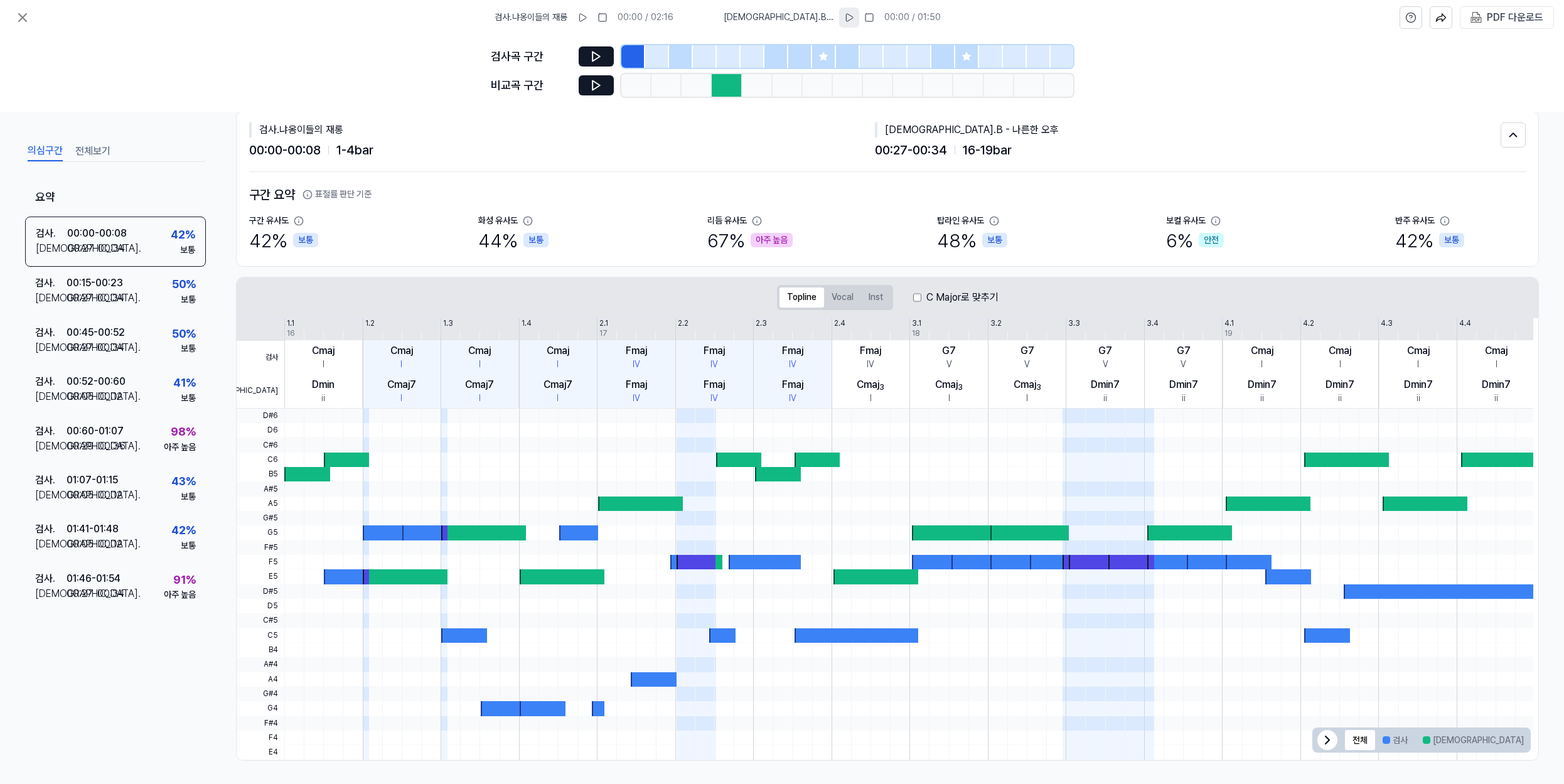
scroll to position [28, 0]
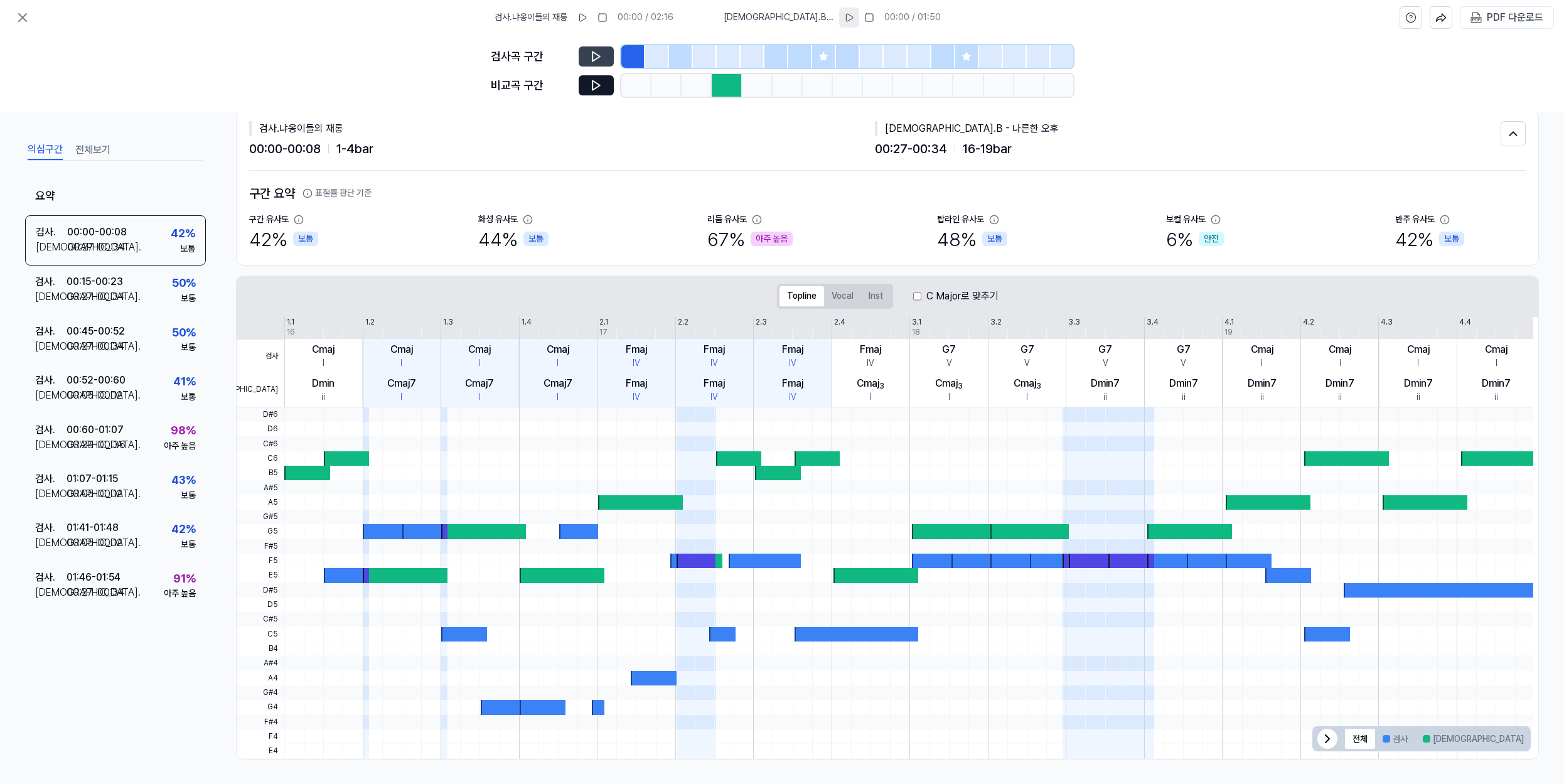
click at [595, 58] on icon at bounding box center [596, 56] width 13 height 13
click at [595, 58] on icon at bounding box center [594, 55] width 2 height 8
click at [595, 74] on div "비교곡 구간" at bounding box center [782, 85] width 582 height 22
click at [595, 82] on icon at bounding box center [596, 85] width 8 height 9
click at [595, 82] on icon at bounding box center [594, 85] width 2 height 8
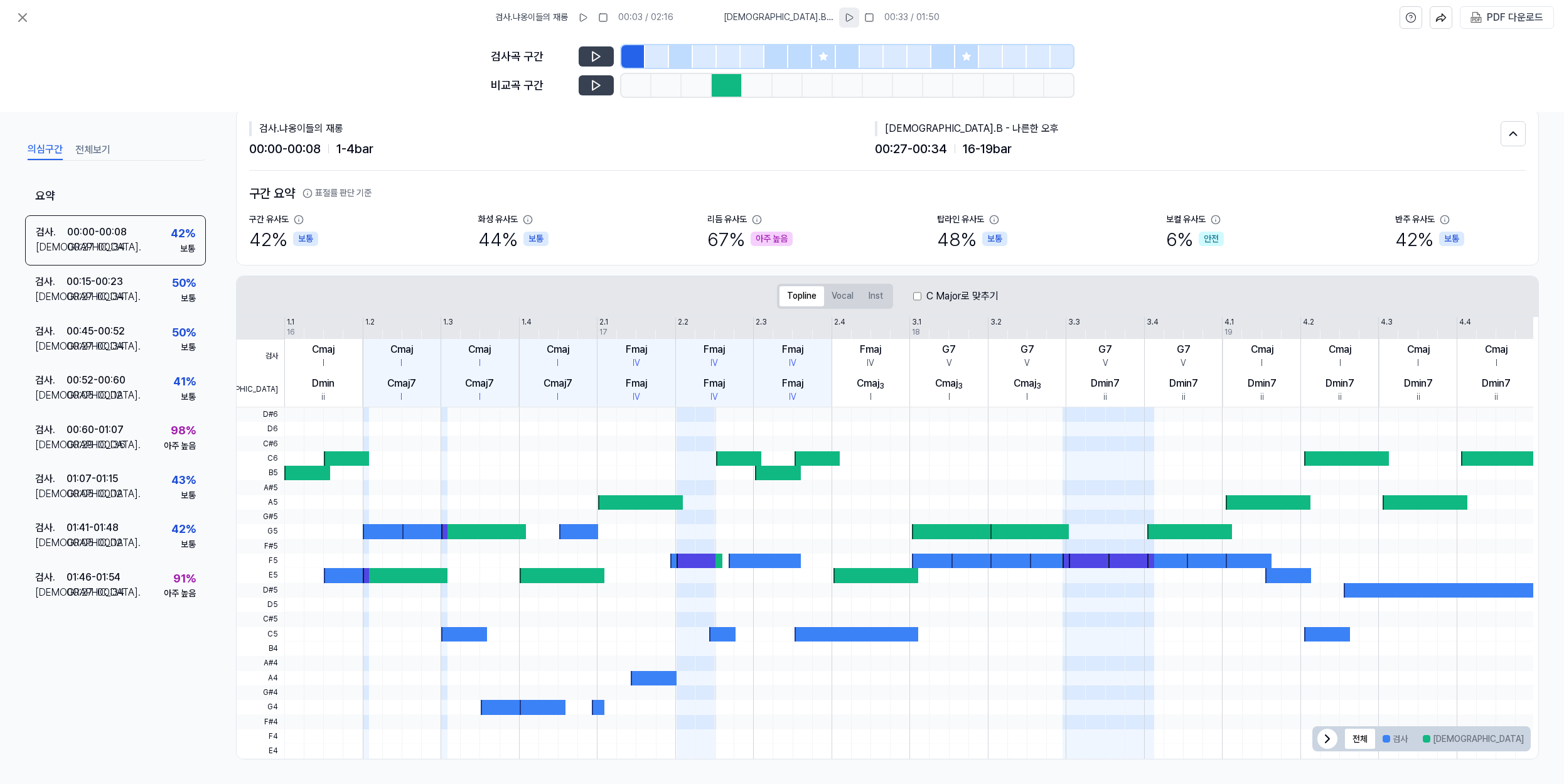
click at [1531, 741] on button "겹치는 부분" at bounding box center [1563, 738] width 65 height 20
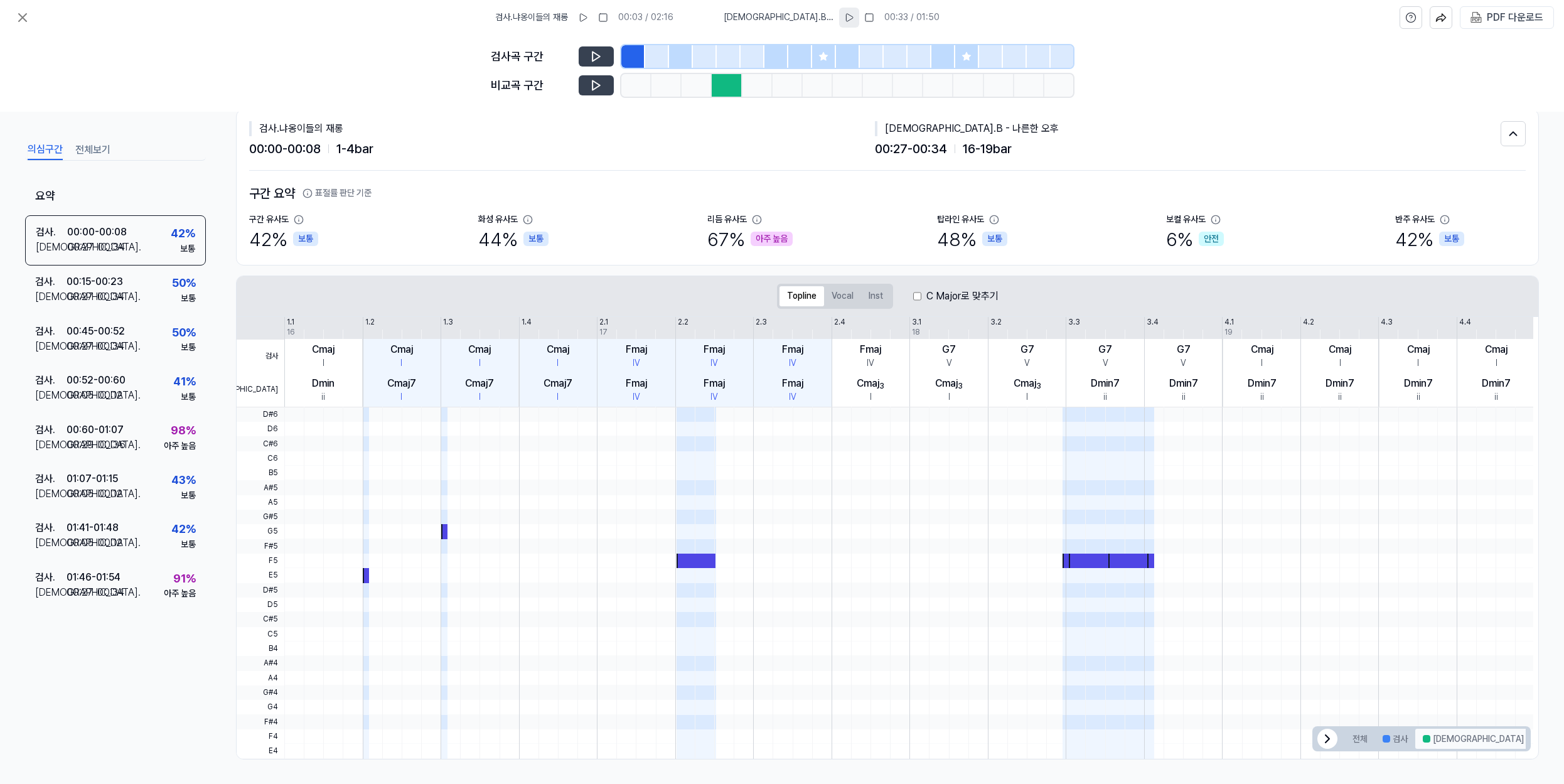
click at [1433, 739] on button "비교" at bounding box center [1473, 738] width 116 height 20
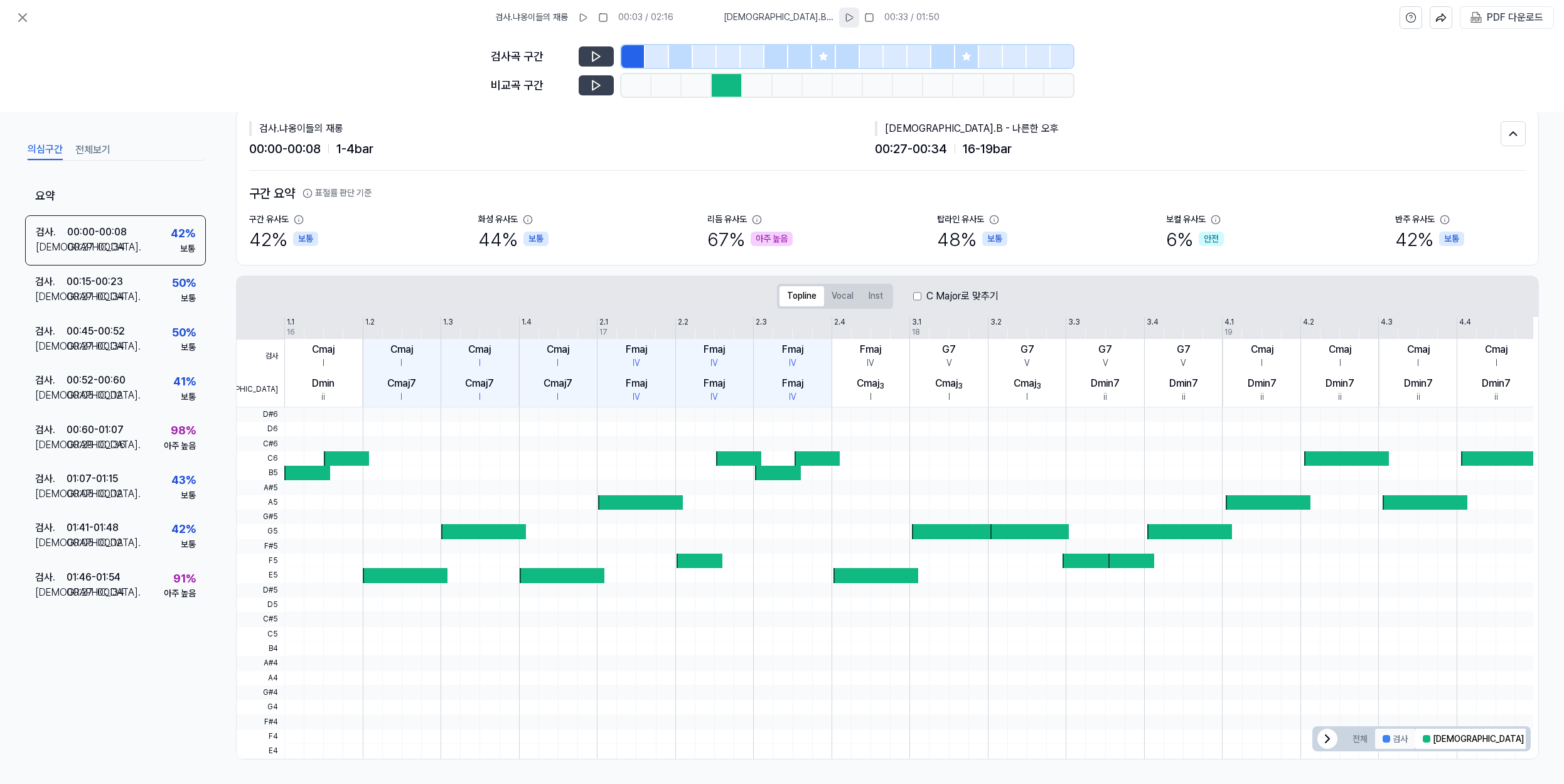
click at [1399, 739] on button "검사" at bounding box center [1395, 738] width 41 height 20
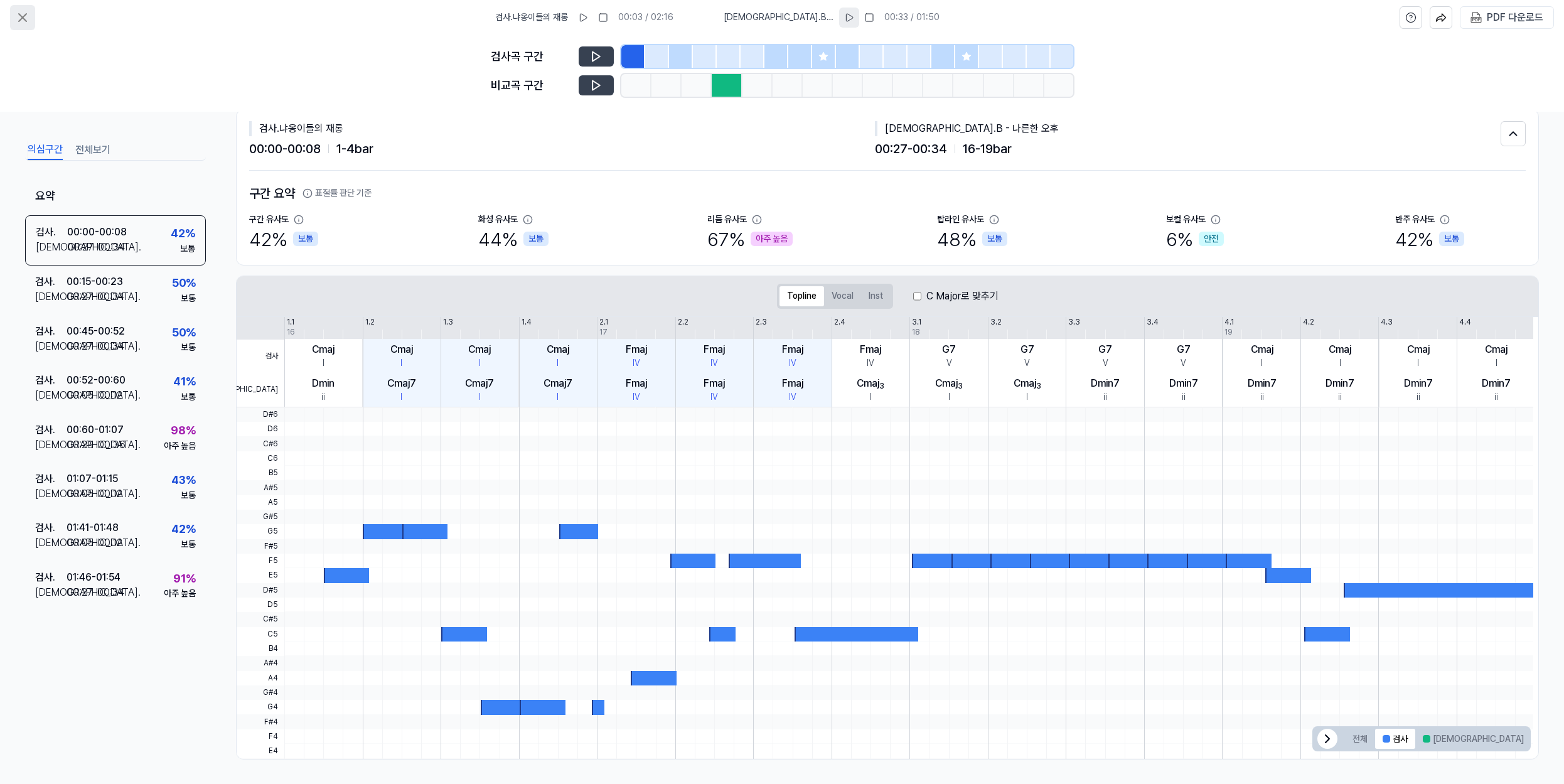
click at [17, 14] on icon at bounding box center [22, 17] width 15 height 15
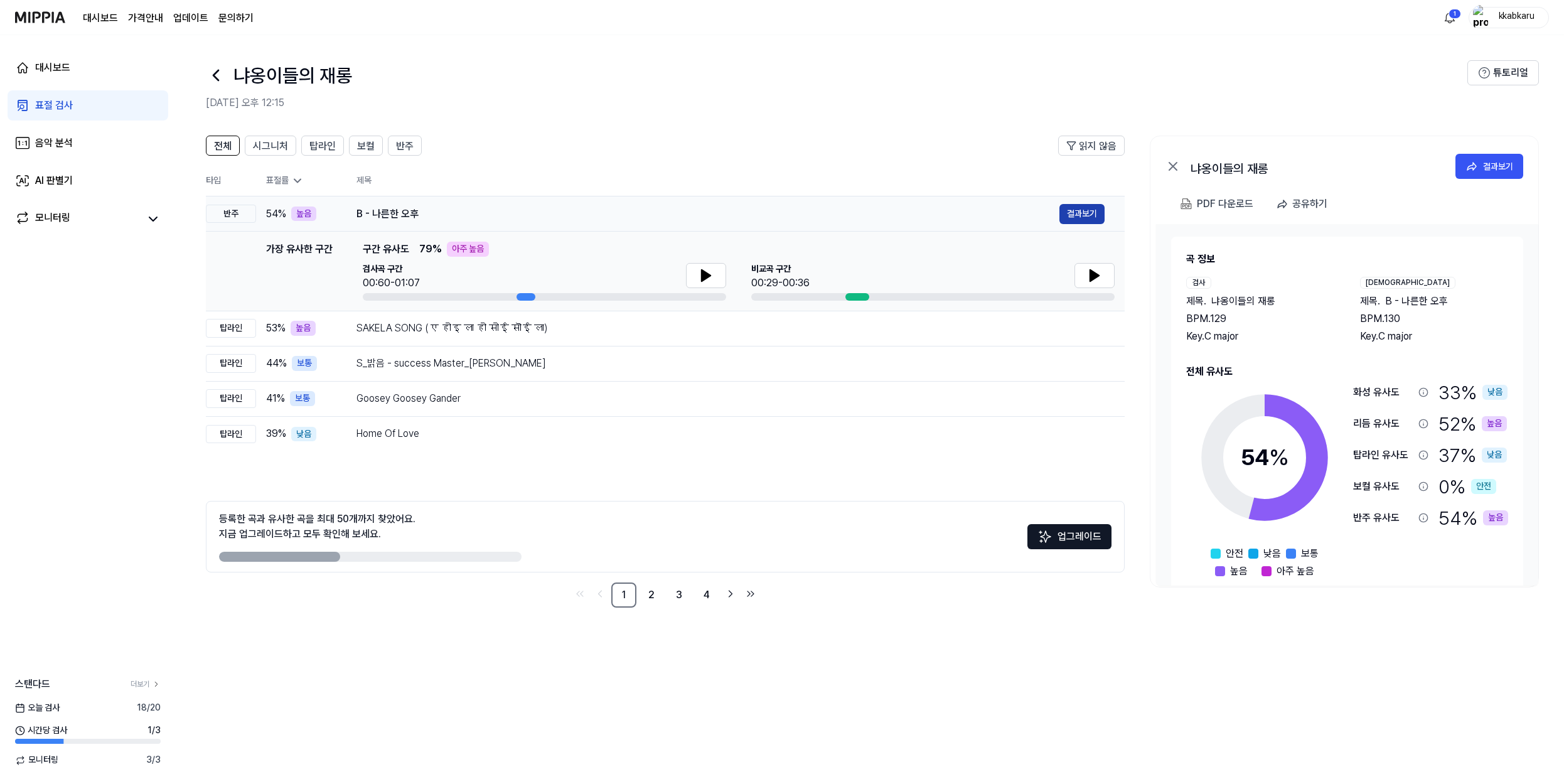
click at [1084, 216] on button "결과보기" at bounding box center [1082, 213] width 45 height 20
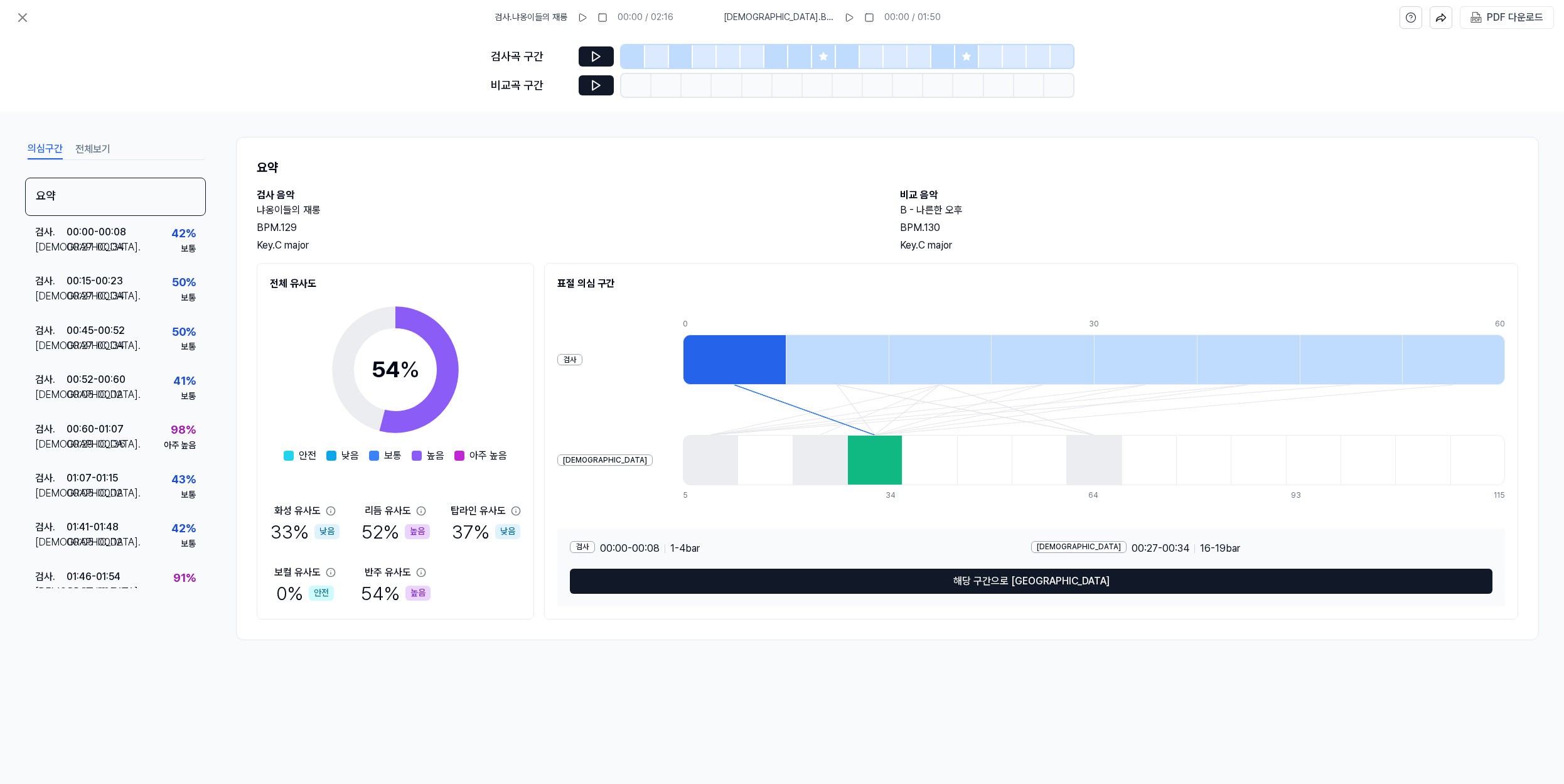
click at [91, 147] on button "전체보기" at bounding box center [92, 149] width 35 height 20
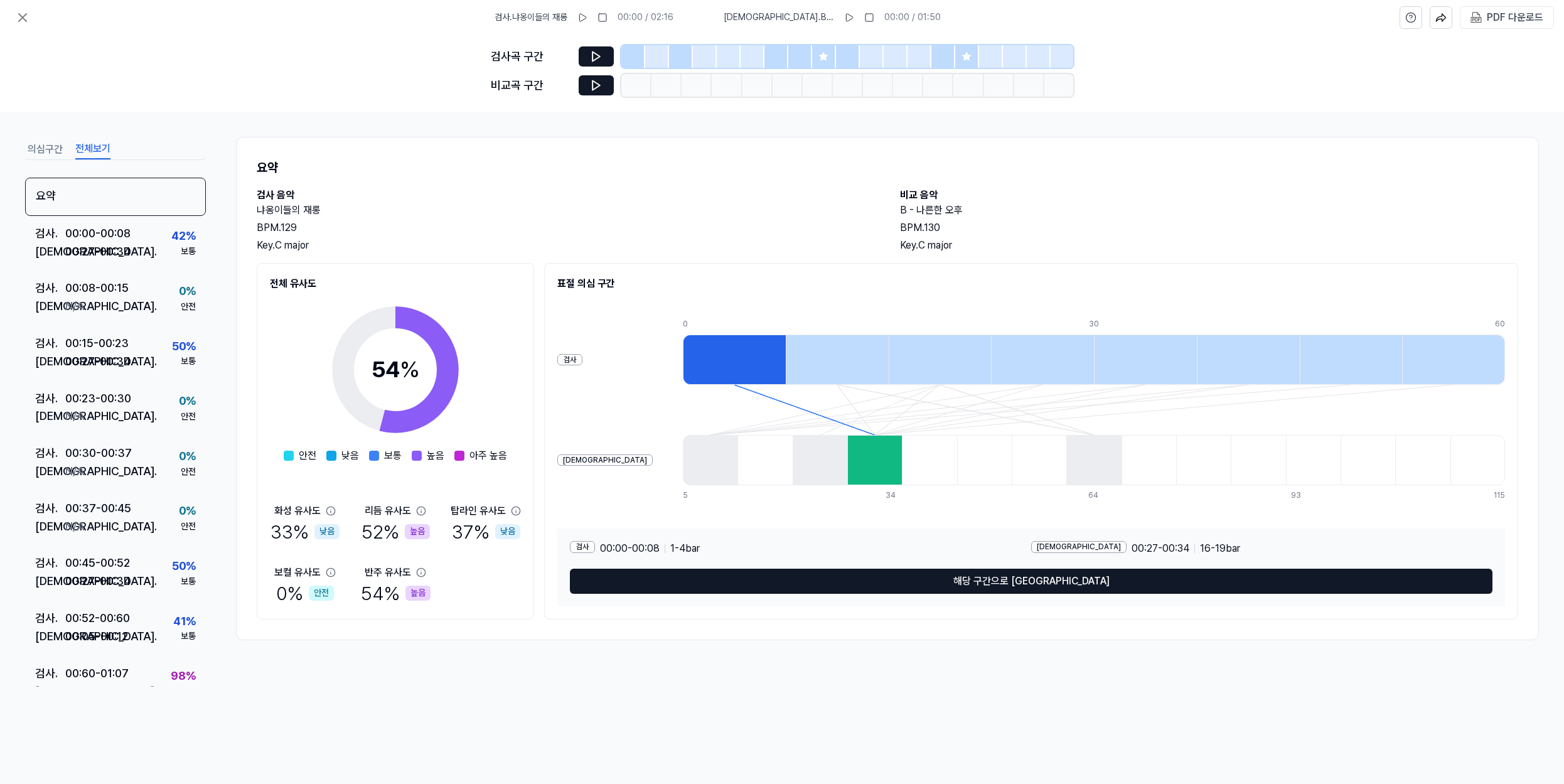
click at [35, 154] on button "의심구간" at bounding box center [45, 149] width 35 height 20
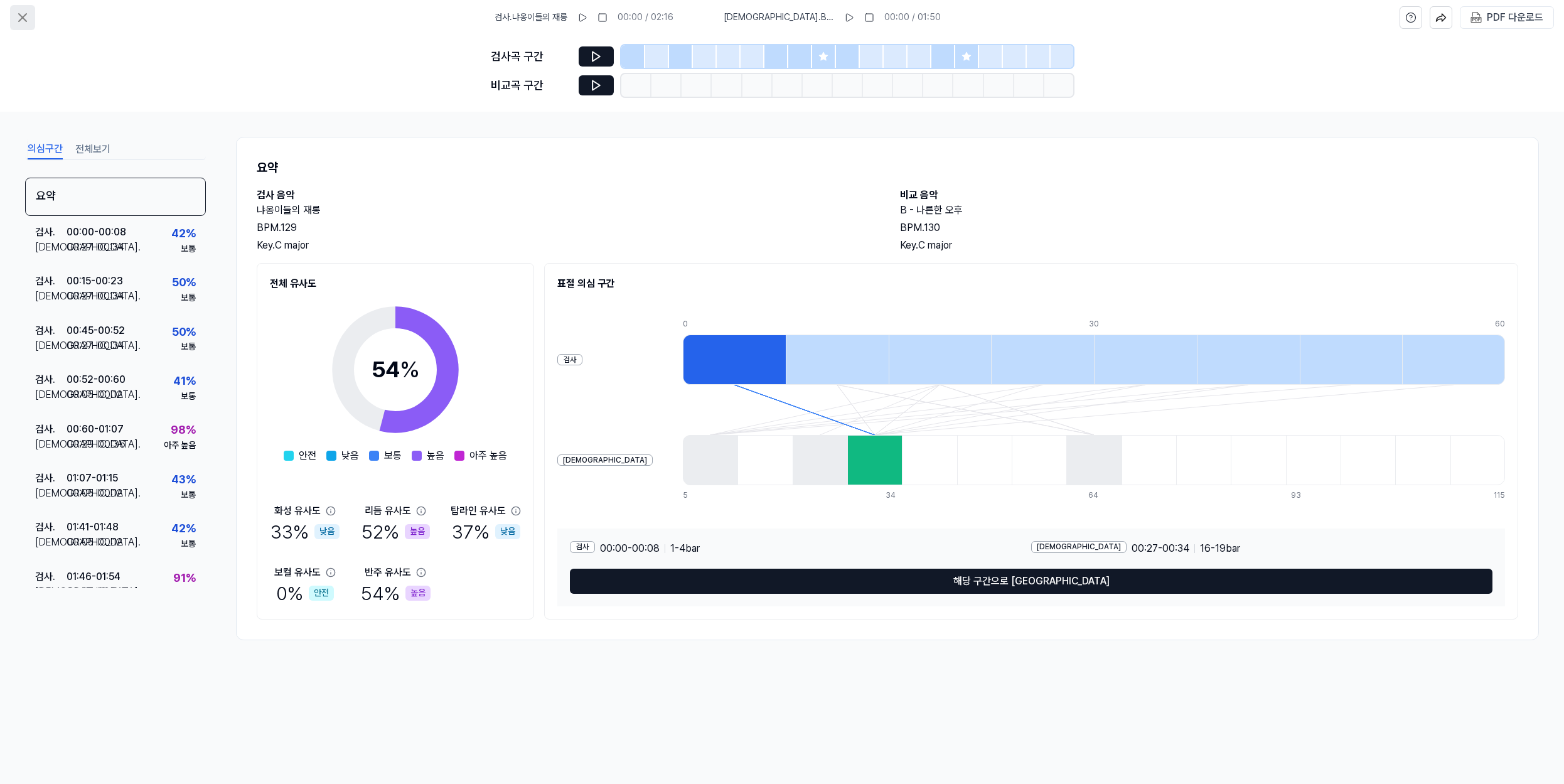
click at [20, 9] on button at bounding box center [22, 17] width 25 height 25
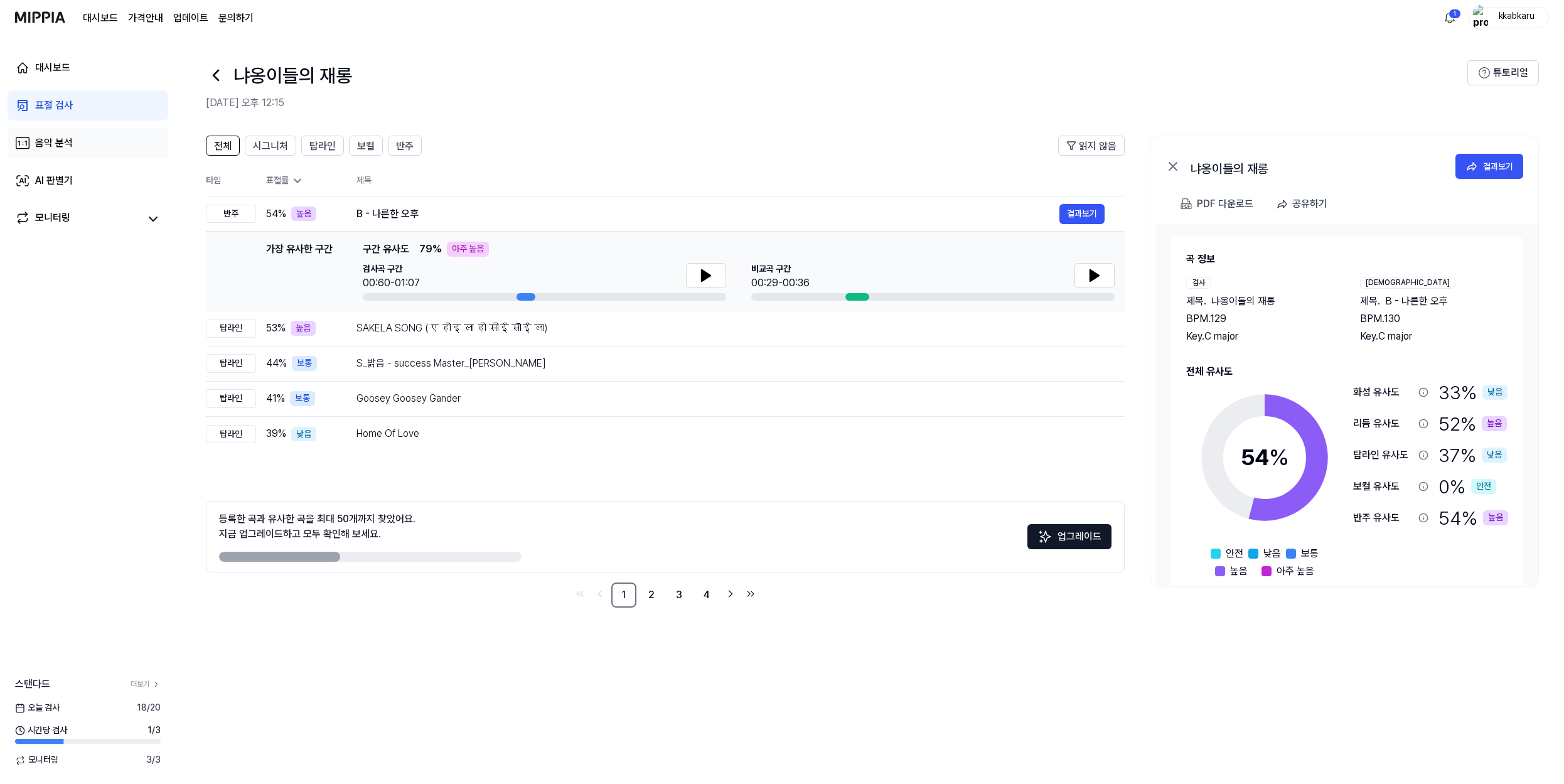
click at [93, 138] on link "음악 분석" at bounding box center [88, 142] width 160 height 30
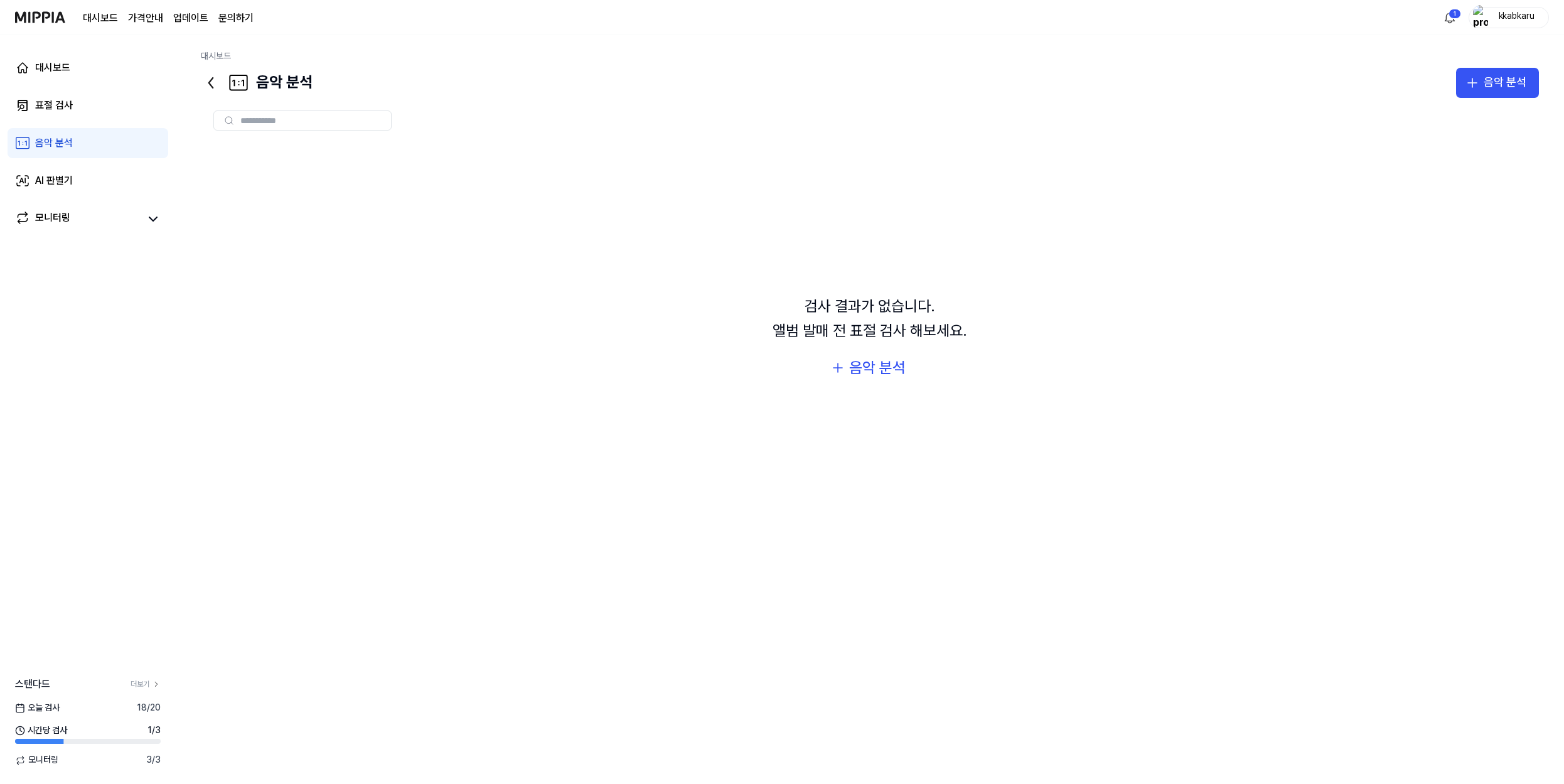
click at [105, 87] on div "대시보드 표절 검사 음악 분석 AI 판별기 모니터링" at bounding box center [88, 143] width 176 height 216
click at [112, 69] on link "대시보드" at bounding box center [88, 67] width 160 height 30
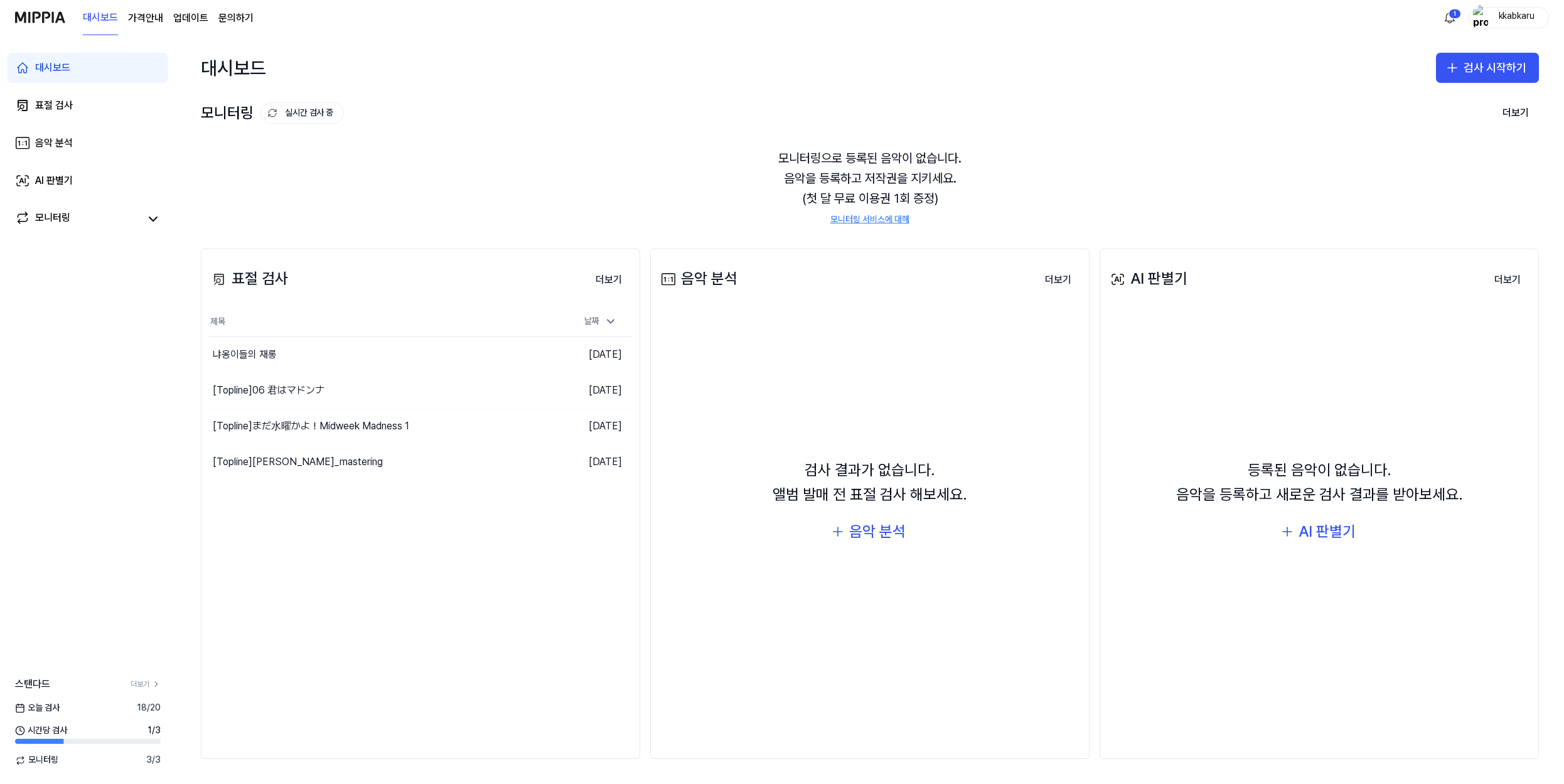
click at [1439, 20] on div "대시보드 가격안내 업데이트 문의하기 1 kkabkaru" at bounding box center [782, 17] width 1534 height 34
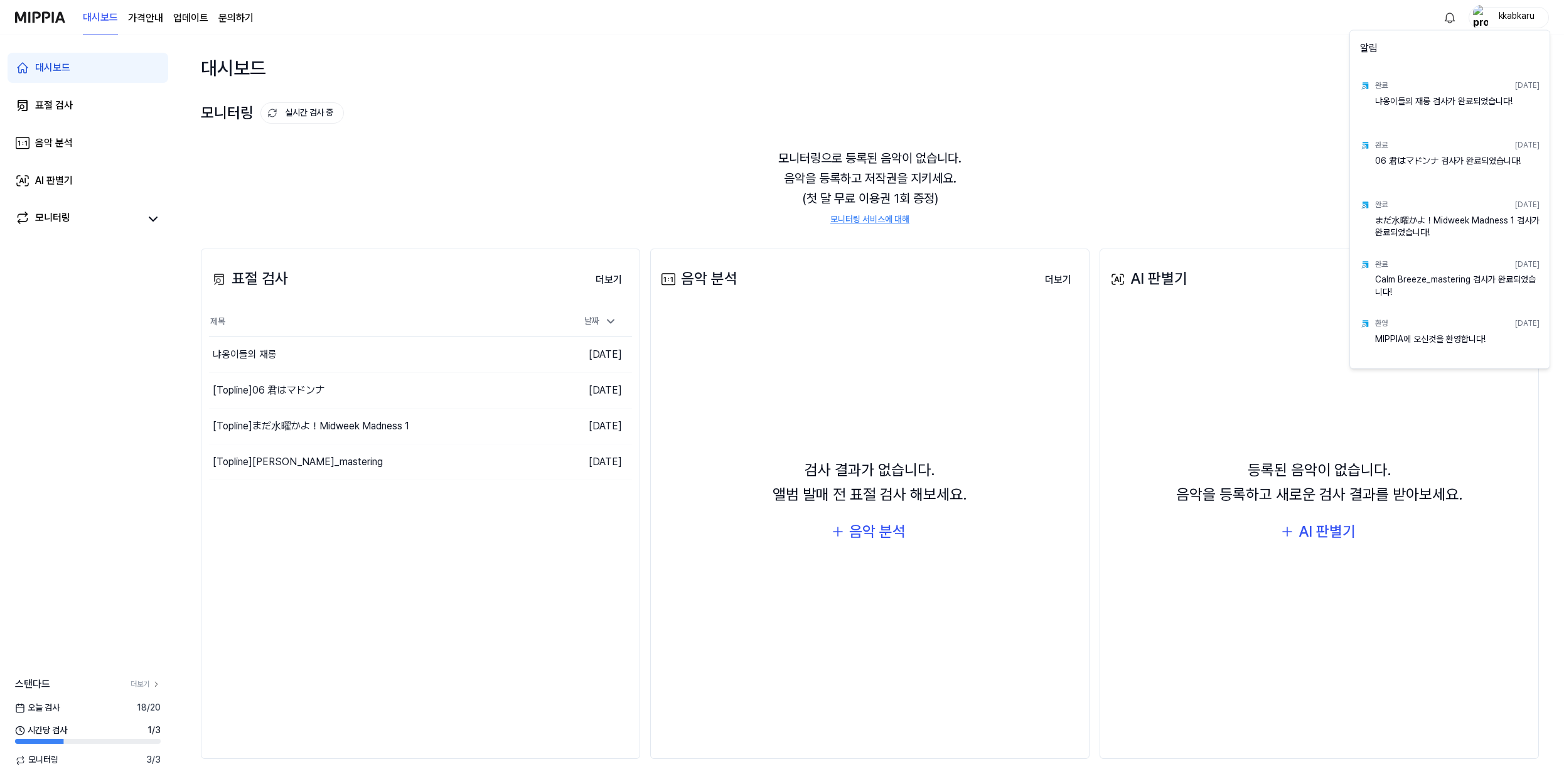
drag, startPoint x: 1322, startPoint y: 25, endPoint x: 1328, endPoint y: 1, distance: 24.7
click at [1322, 25] on html "대시보드 가격안내 업데이트 문의하기 kkabkaru 대시보드 표절 검사 음악 분석 AI 판별기 모니터링 스탠다드 더보기 오늘 검사 18 / 2…" at bounding box center [782, 392] width 1564 height 784
